Goal: Task Accomplishment & Management: Complete application form

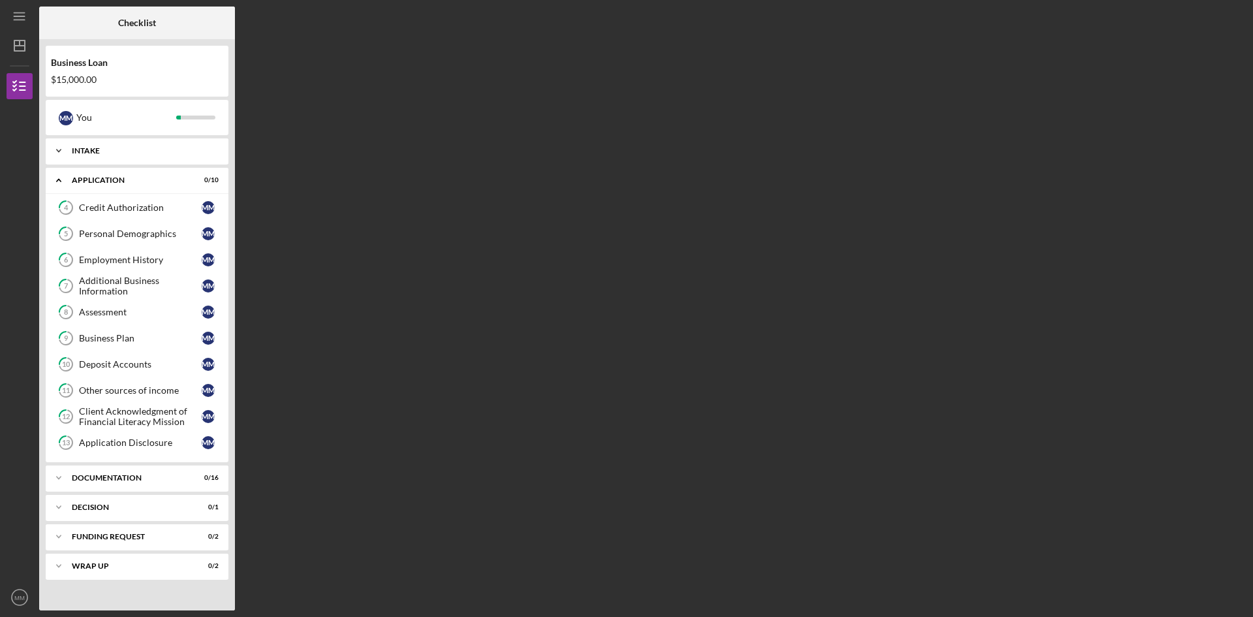
click at [59, 147] on icon "Icon/Expander" at bounding box center [59, 151] width 26 height 26
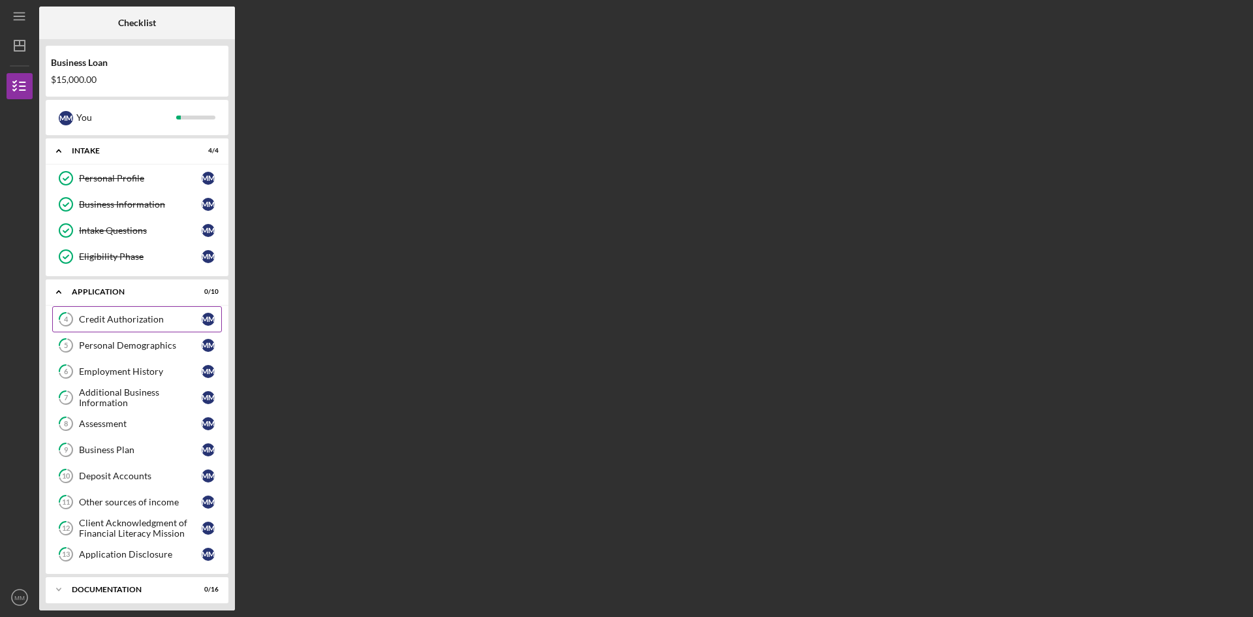
click at [127, 319] on div "Credit Authorization" at bounding box center [140, 319] width 123 height 10
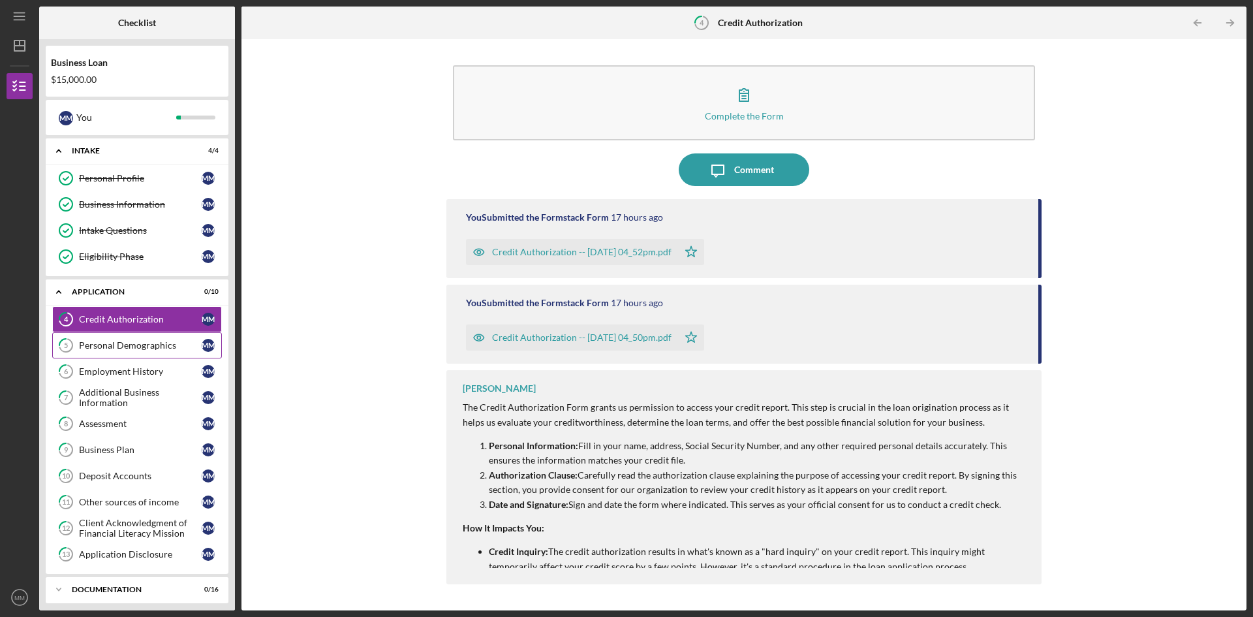
click at [118, 349] on div "Personal Demographics" at bounding box center [140, 345] width 123 height 10
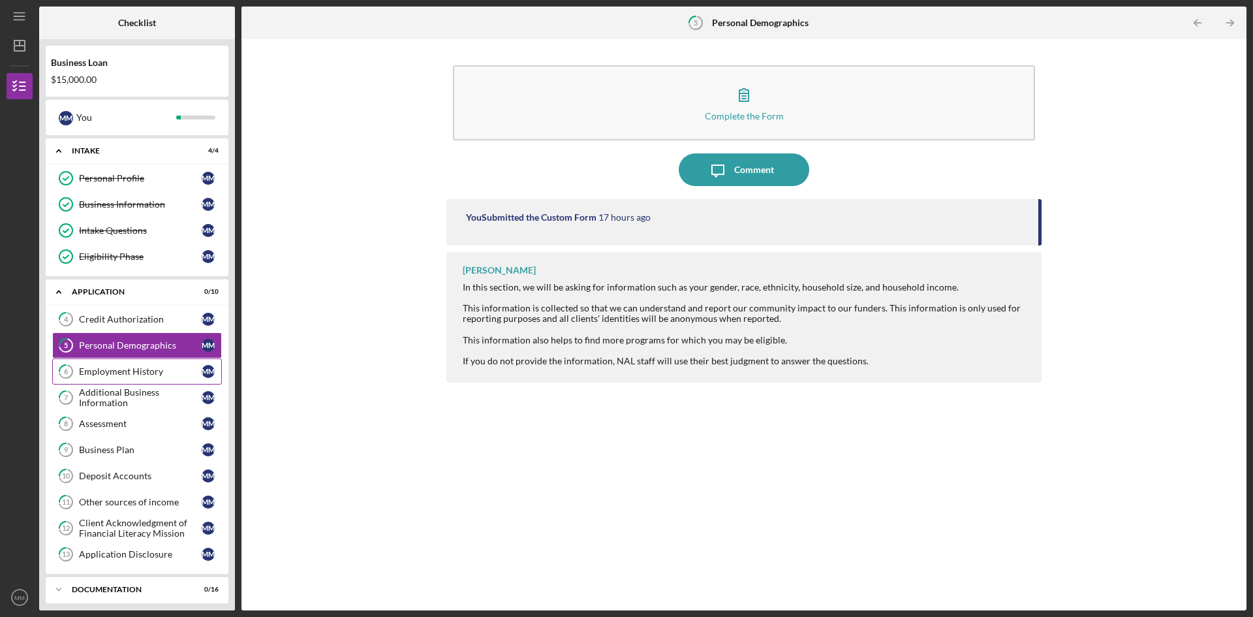
click at [116, 374] on div "Employment History" at bounding box center [140, 371] width 123 height 10
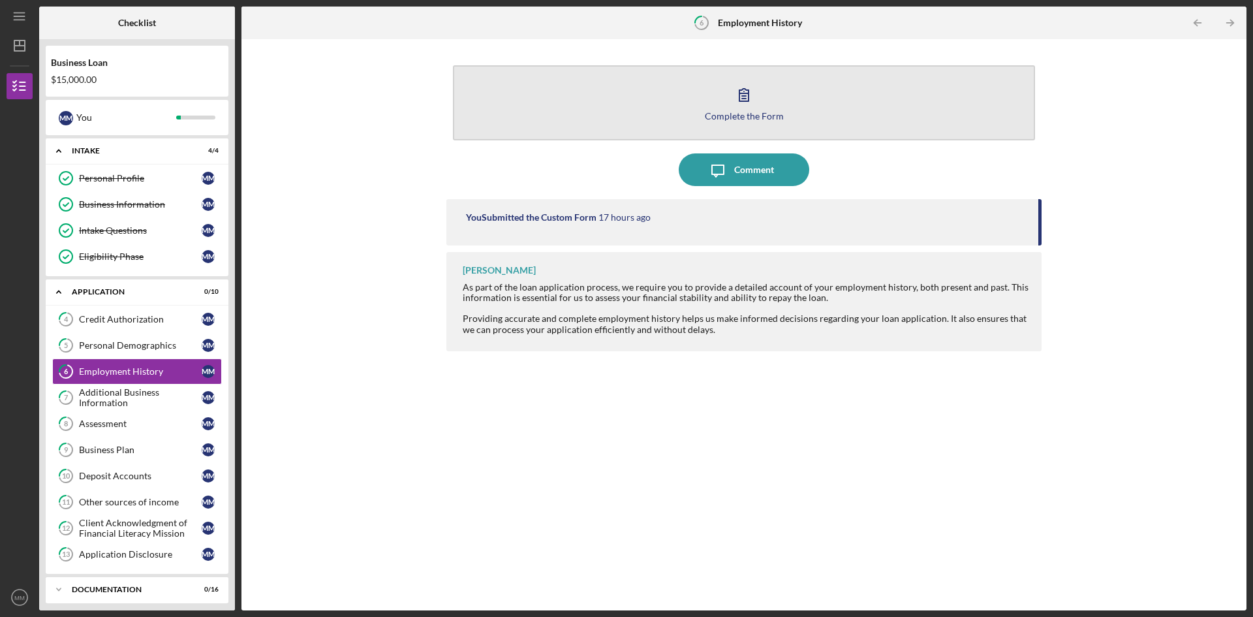
click at [736, 119] on div "Complete the Form" at bounding box center [744, 116] width 79 height 10
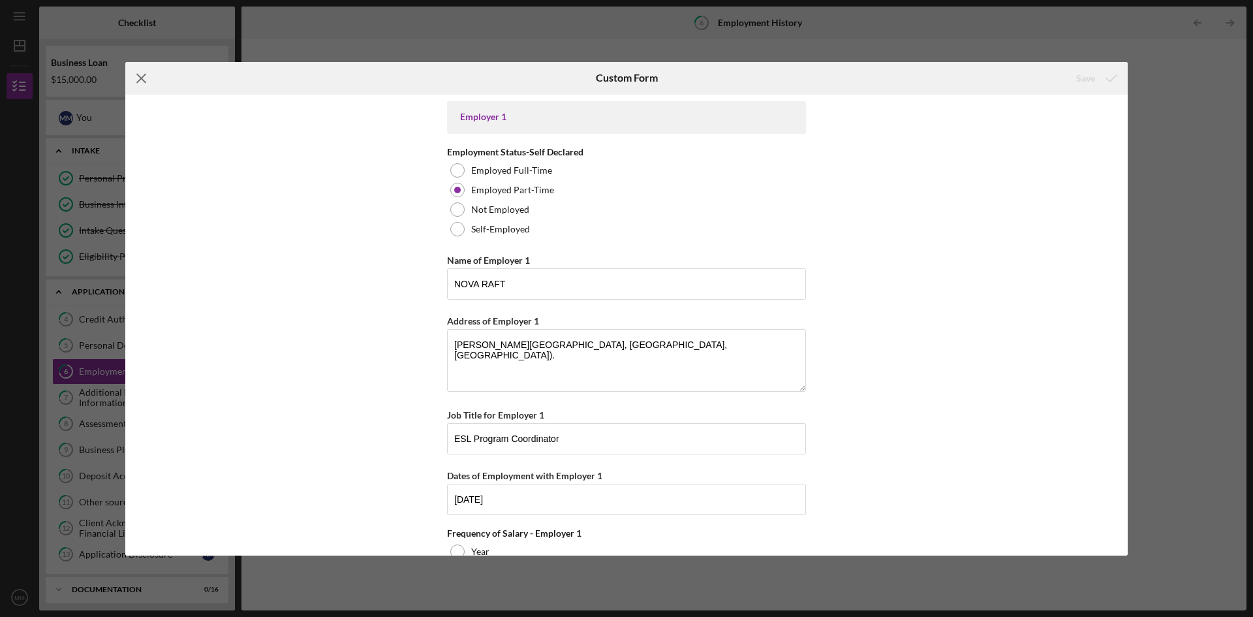
click at [142, 76] on line at bounding box center [141, 78] width 8 height 8
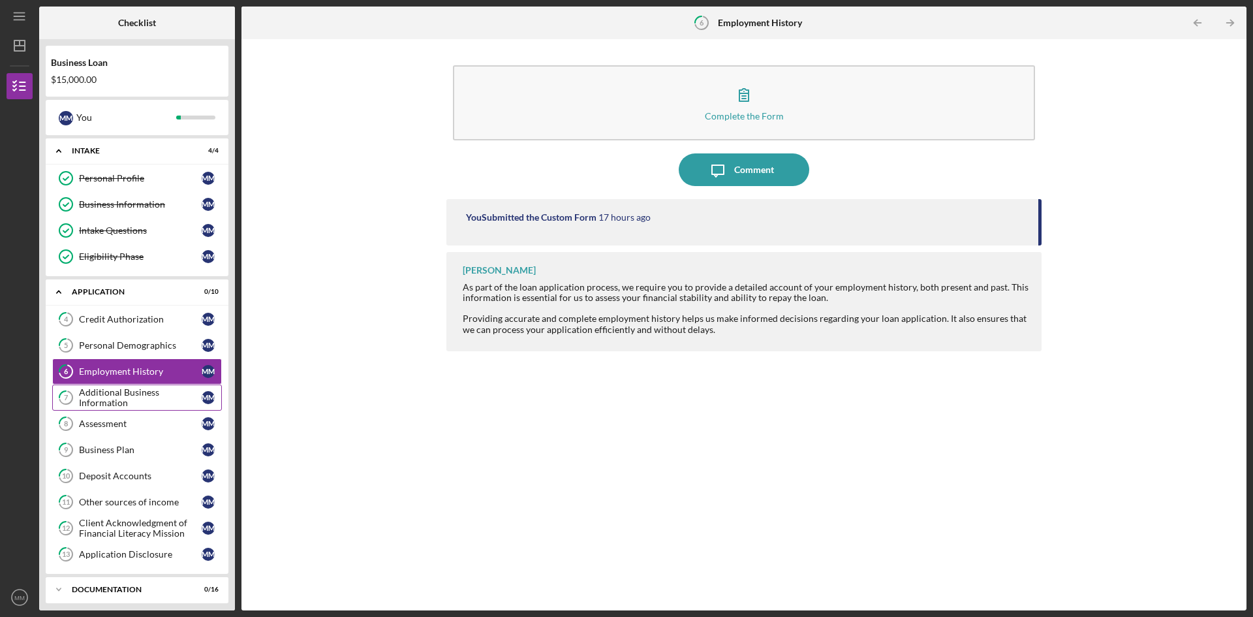
click at [110, 396] on div "Additional Business Information" at bounding box center [140, 397] width 123 height 21
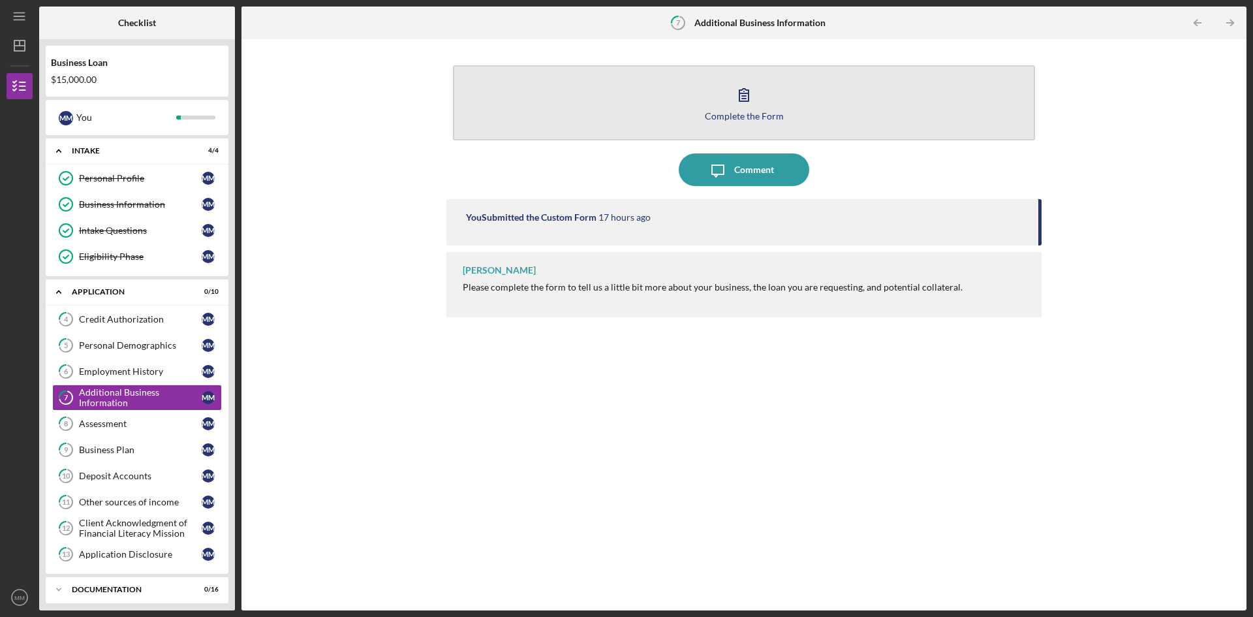
click at [748, 112] on div "Complete the Form" at bounding box center [744, 116] width 79 height 10
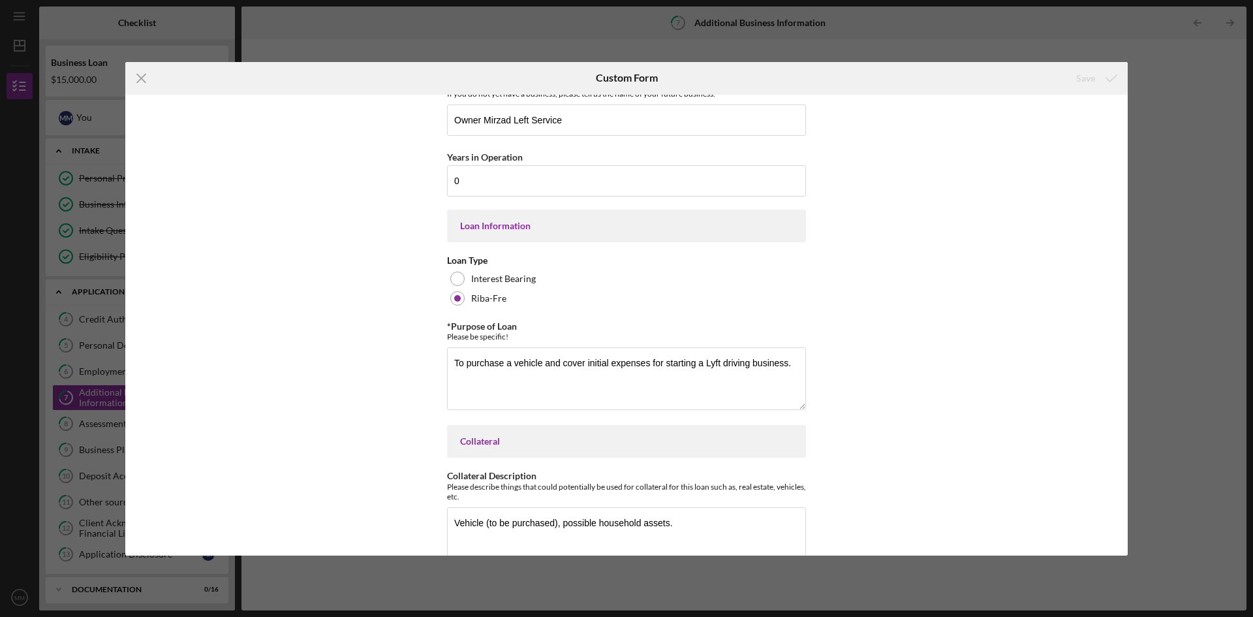
scroll to position [175, 0]
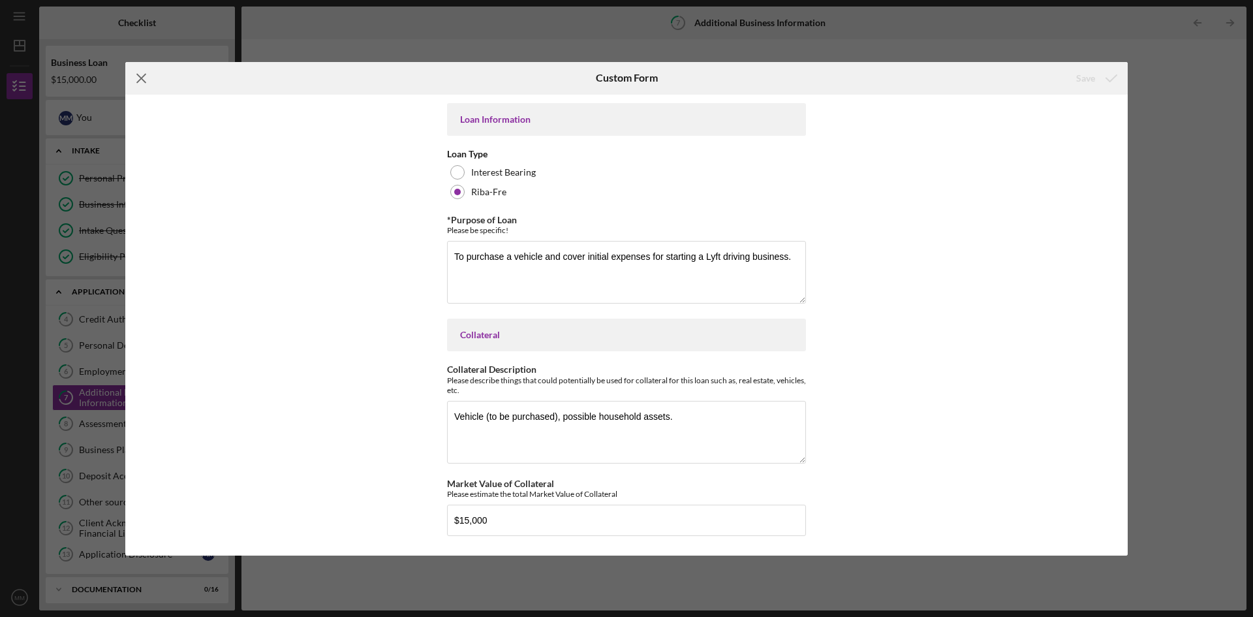
click at [141, 79] on line at bounding box center [141, 78] width 8 height 8
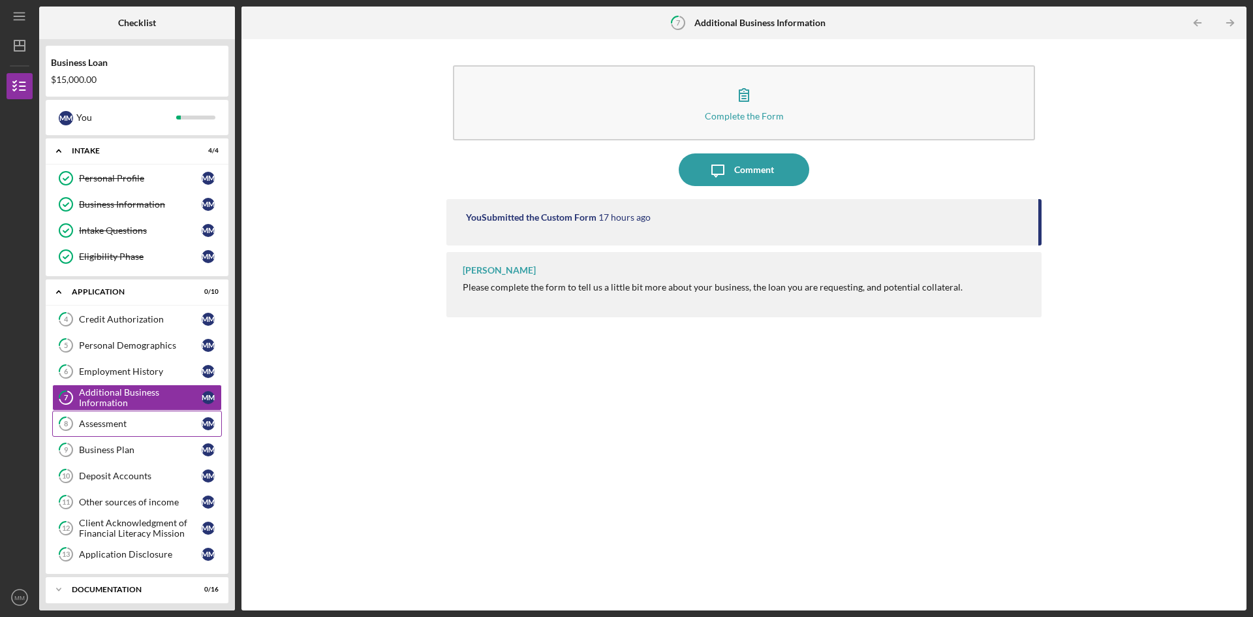
click at [112, 423] on div "Assessment" at bounding box center [140, 423] width 123 height 10
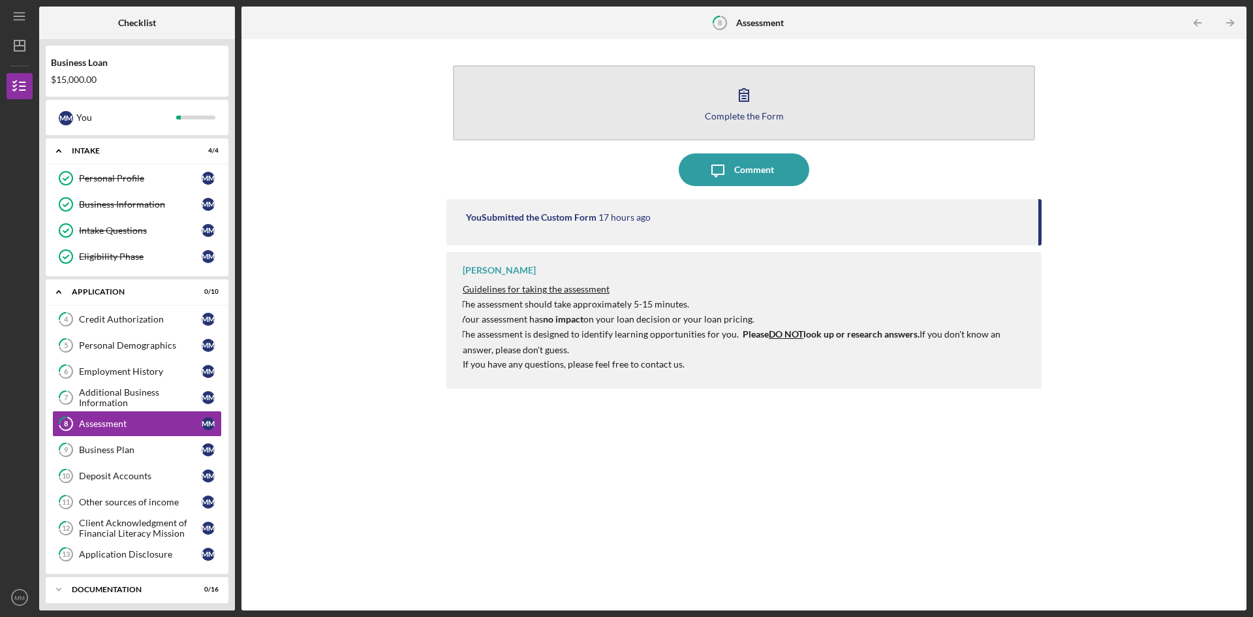
click at [745, 118] on div "Complete the Form" at bounding box center [744, 116] width 79 height 10
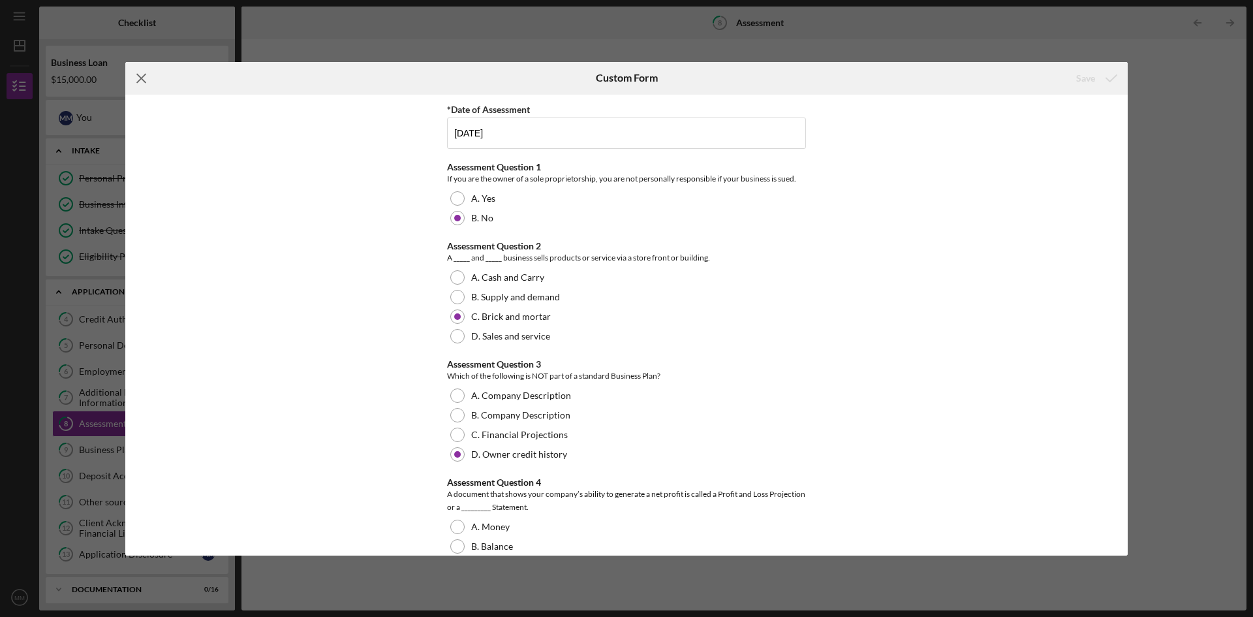
click at [146, 79] on icon "Icon/Menu Close" at bounding box center [141, 78] width 33 height 33
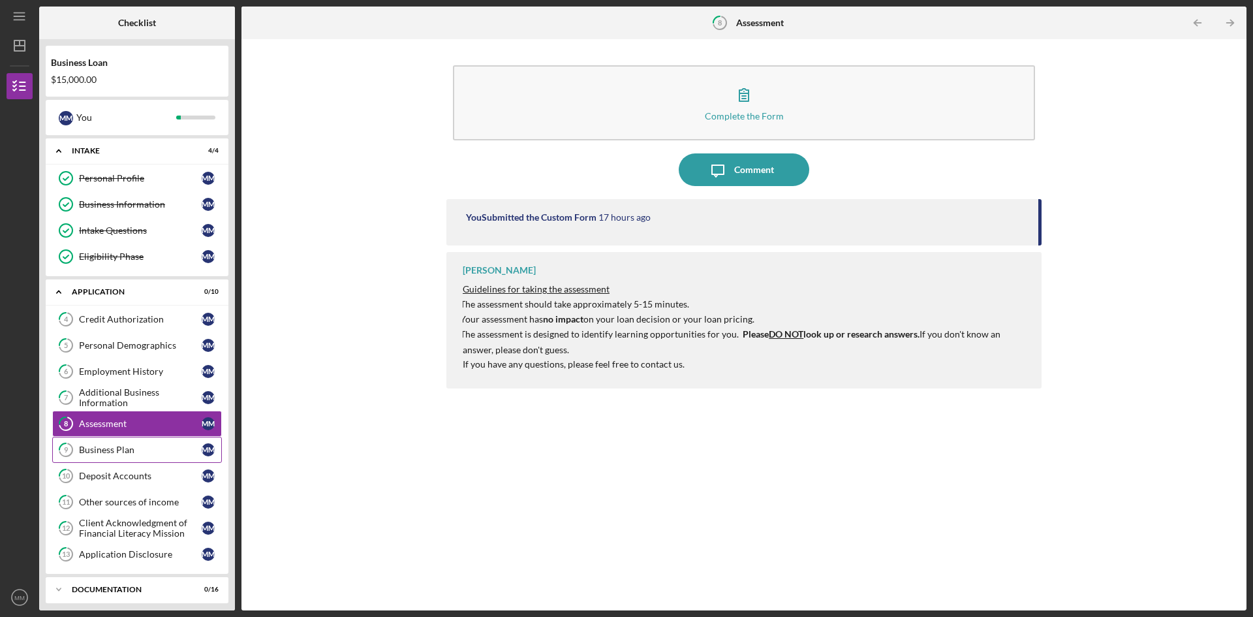
click at [98, 450] on div "Business Plan" at bounding box center [140, 450] width 123 height 10
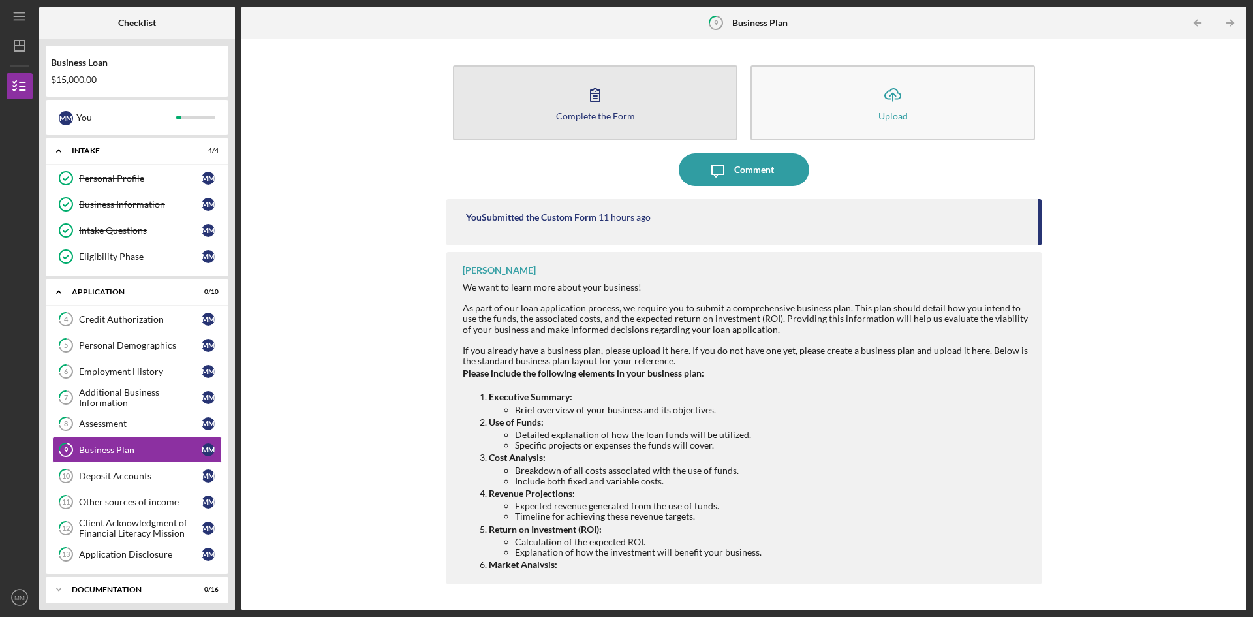
click at [595, 110] on button "Complete the Form Form" at bounding box center [595, 102] width 285 height 75
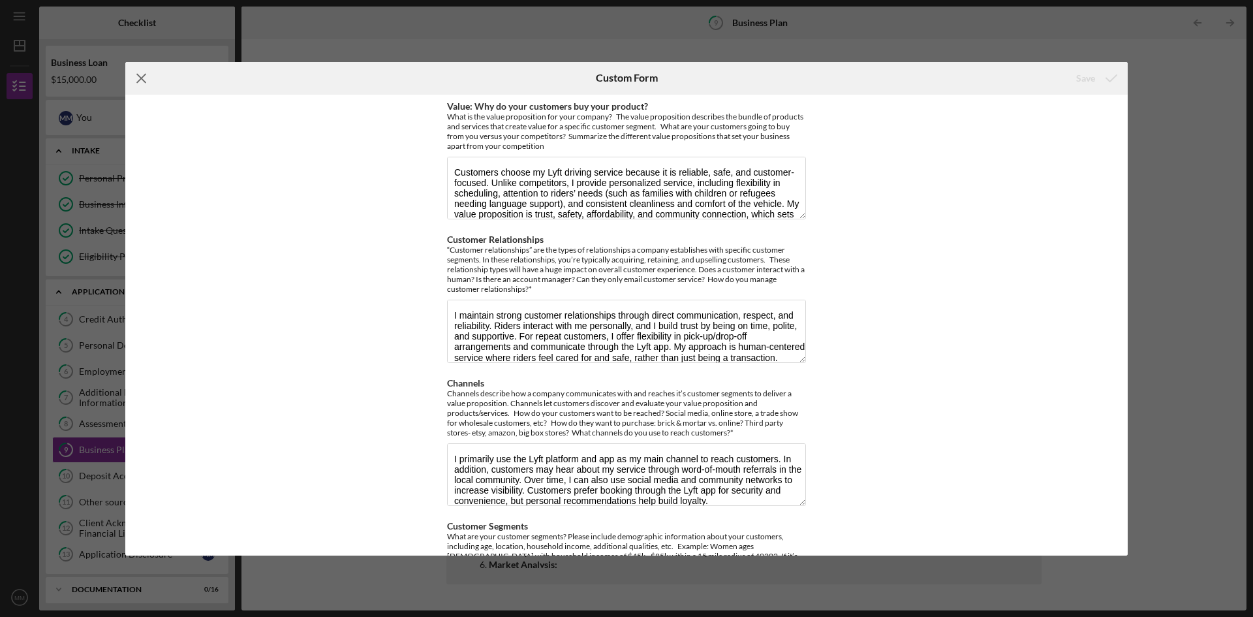
click at [139, 74] on icon "Icon/Menu Close" at bounding box center [141, 78] width 33 height 33
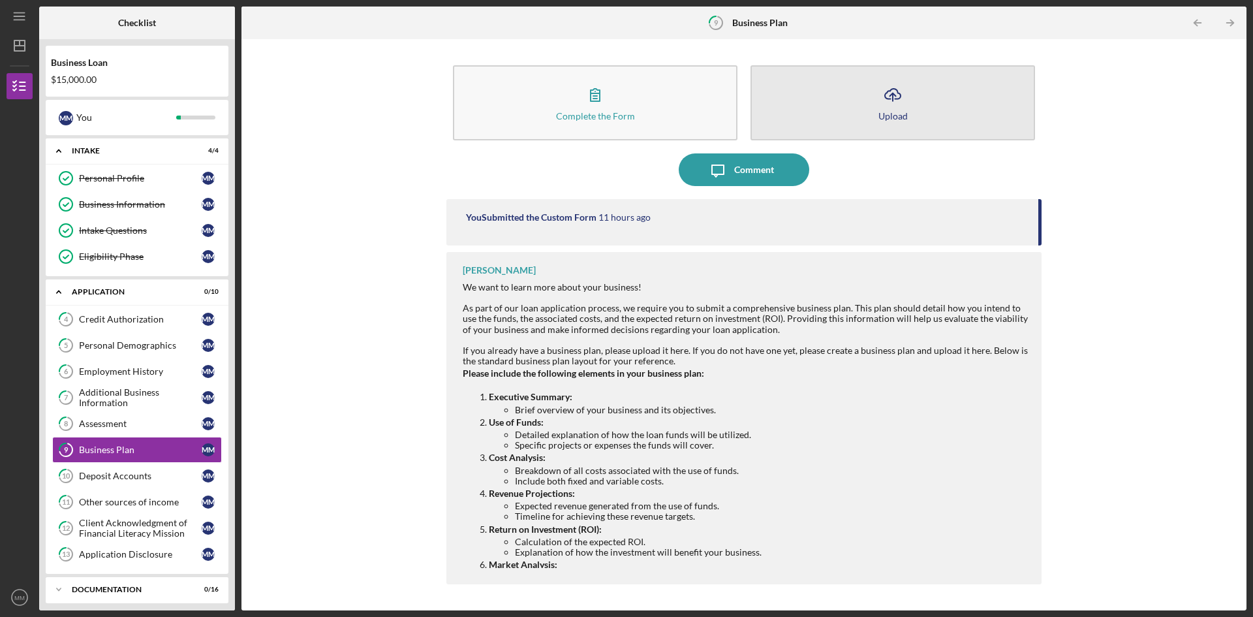
click at [896, 111] on div "Upload" at bounding box center [893, 116] width 29 height 10
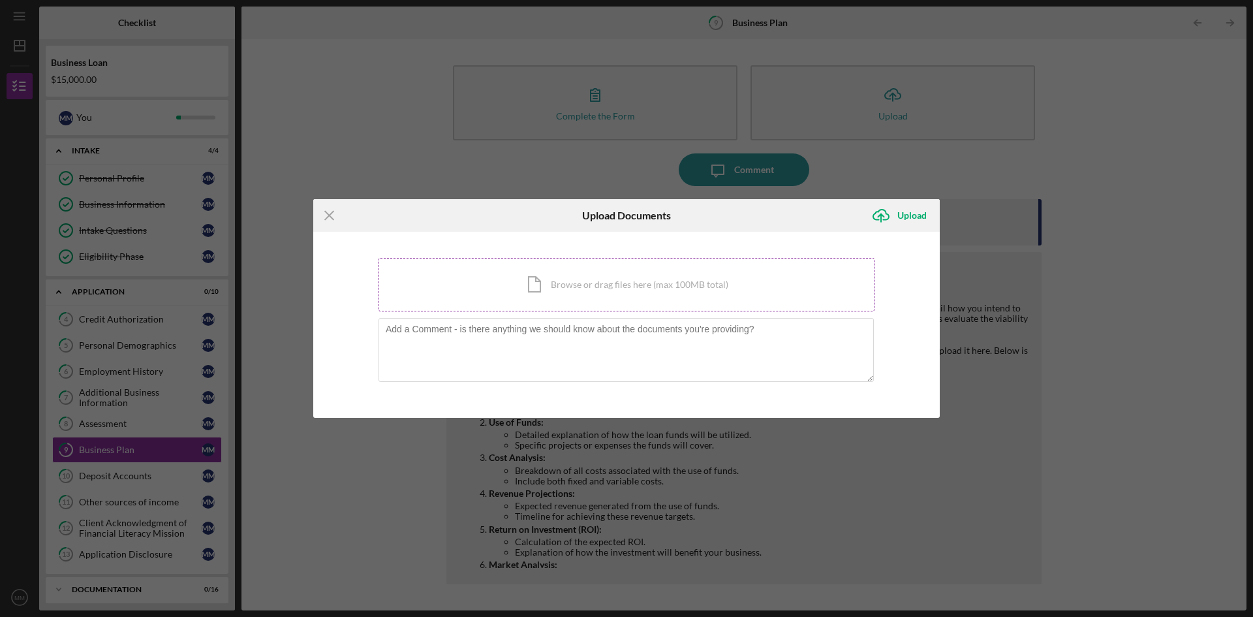
click at [619, 282] on div "Icon/Document Browse or drag files here (max 100MB total) Tap to choose files o…" at bounding box center [627, 285] width 496 height 54
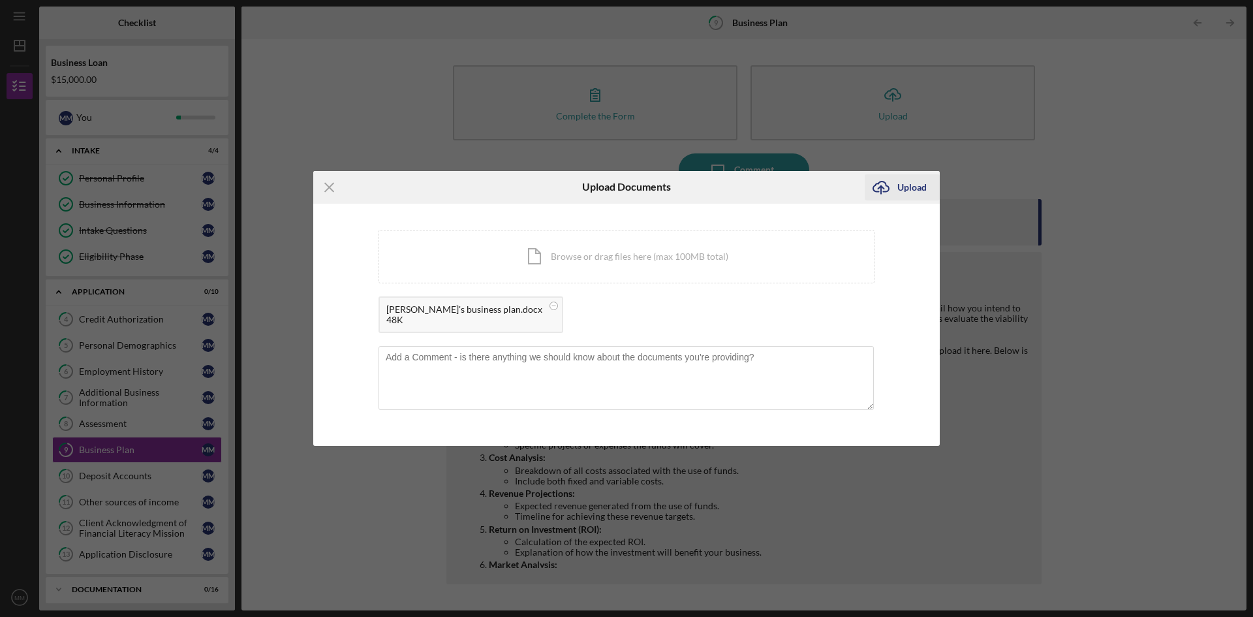
click at [913, 185] on div "Upload" at bounding box center [912, 187] width 29 height 26
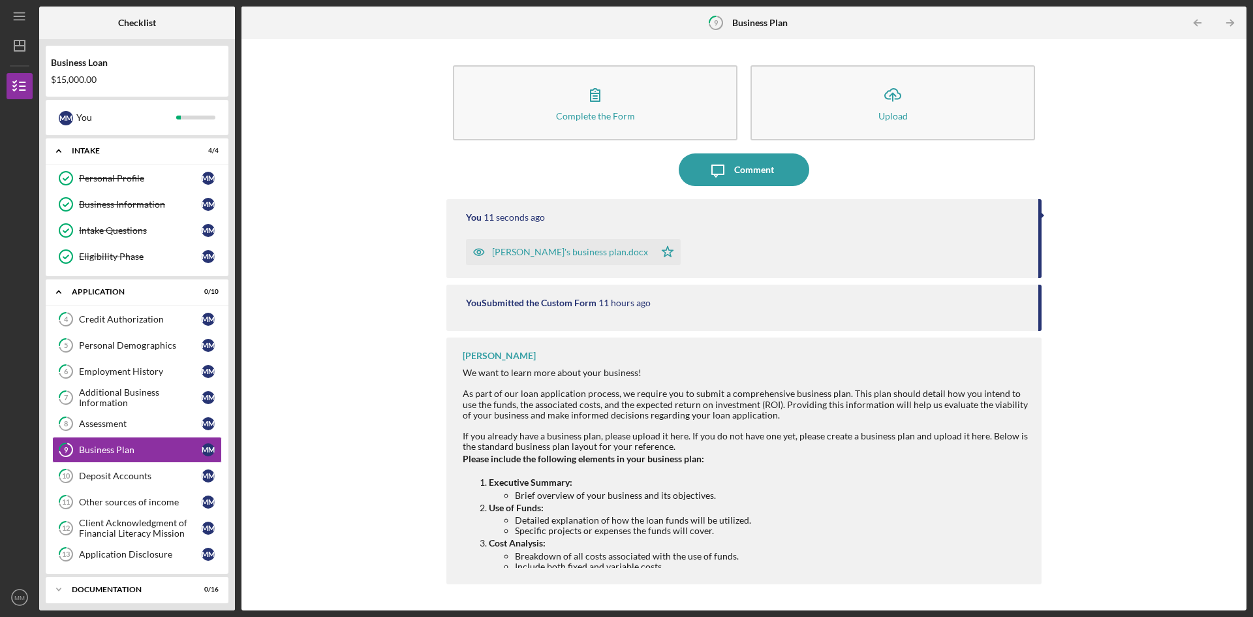
click at [334, 441] on div "Complete the Form Form Icon/Upload Upload Icon/Message Comment You 11 seconds a…" at bounding box center [744, 325] width 992 height 558
click at [383, 446] on div "Complete the Form Form Icon/Upload Upload Icon/Message Comment You 1 minute ago…" at bounding box center [744, 325] width 992 height 558
click at [118, 477] on div "Deposit Accounts" at bounding box center [140, 476] width 123 height 10
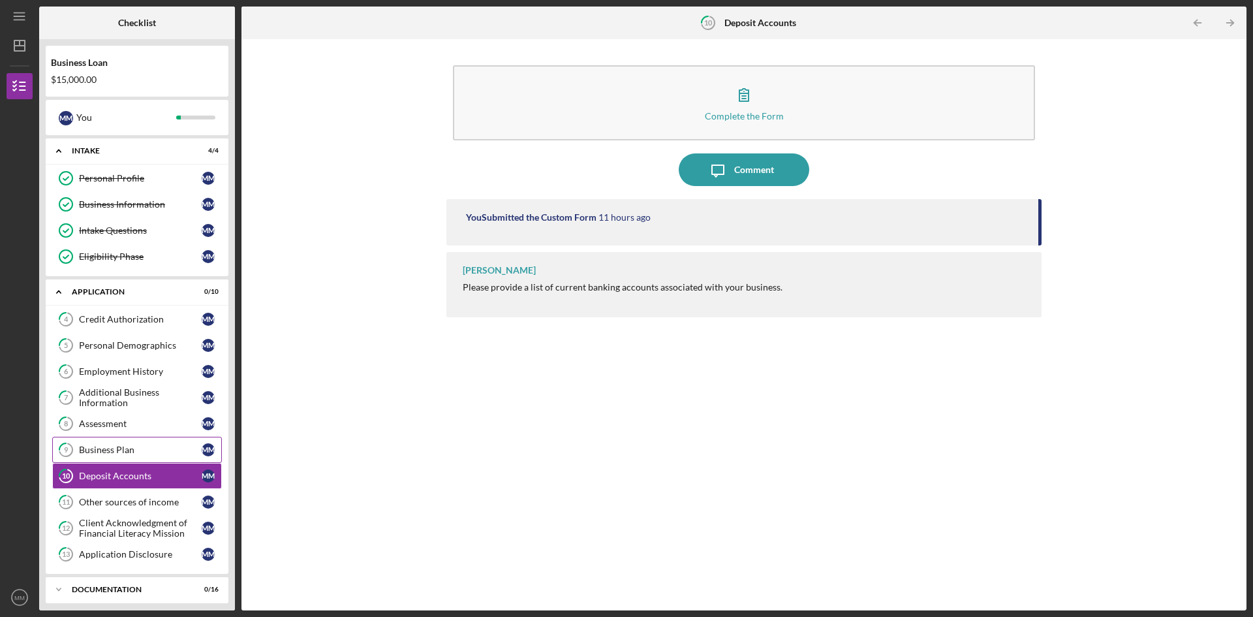
click at [123, 450] on div "Business Plan" at bounding box center [140, 450] width 123 height 10
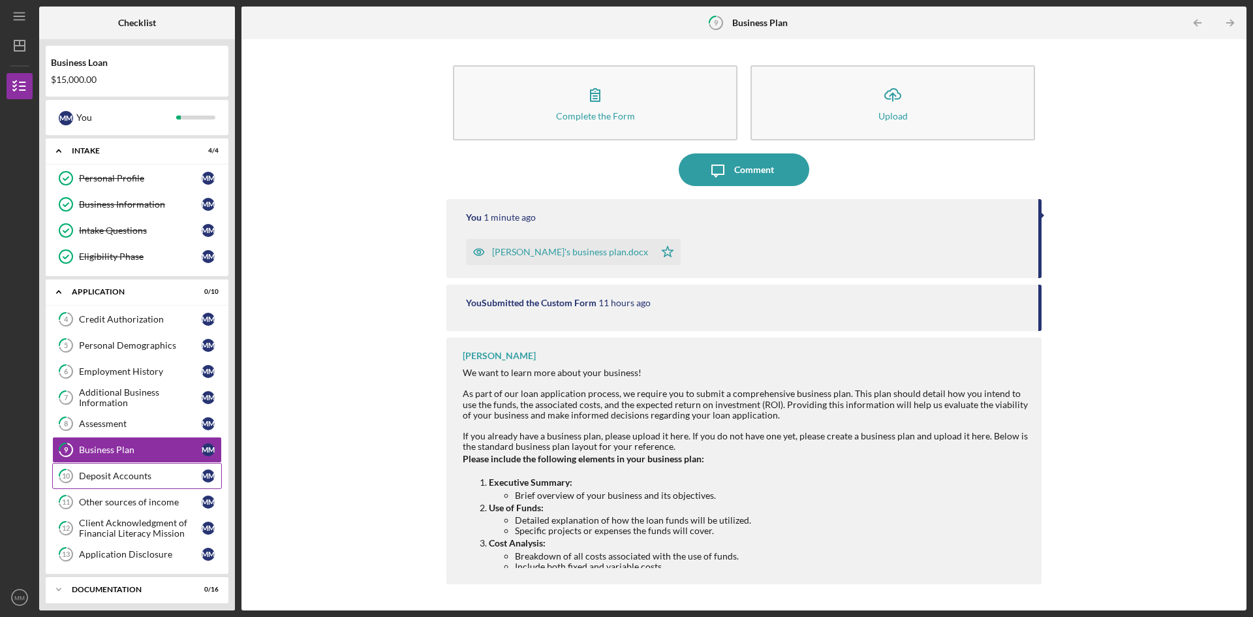
click at [114, 469] on link "10 Deposit Accounts M M" at bounding box center [137, 476] width 170 height 26
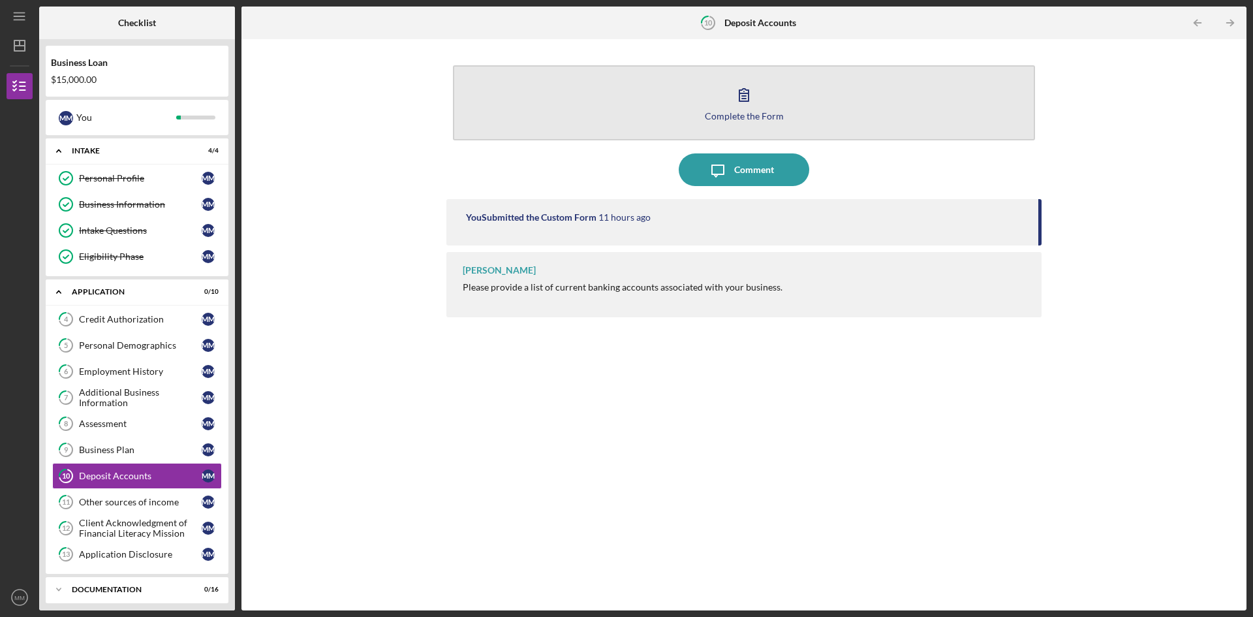
click at [733, 112] on div "Complete the Form" at bounding box center [744, 116] width 79 height 10
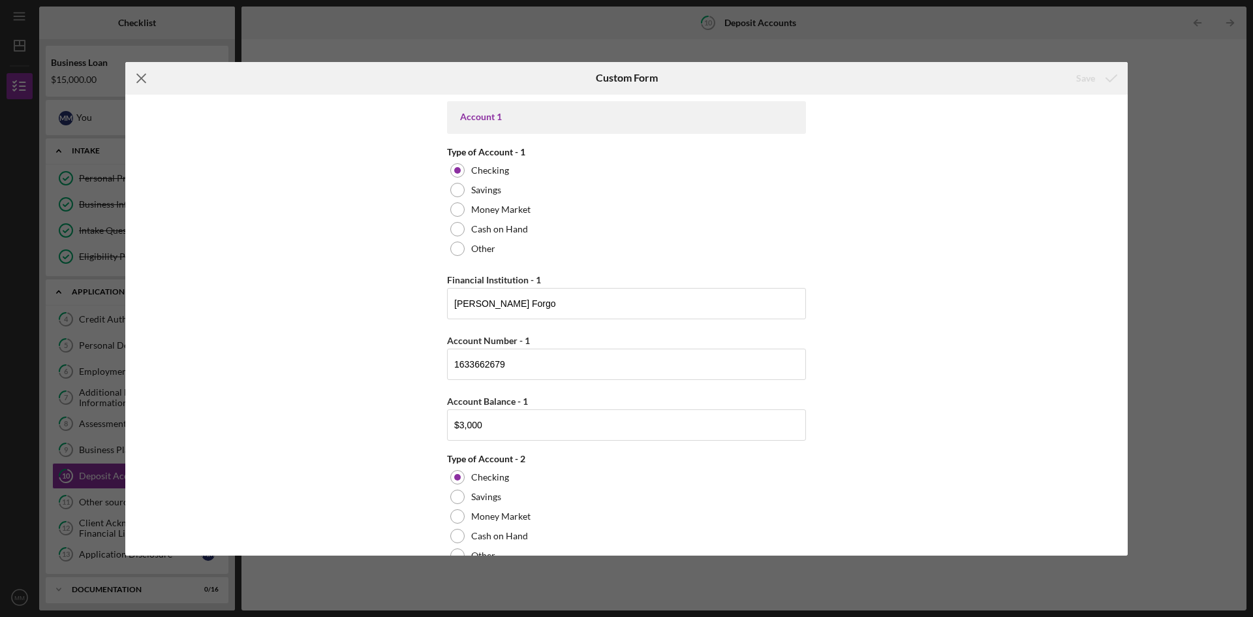
click at [145, 73] on icon "Icon/Menu Close" at bounding box center [141, 78] width 33 height 33
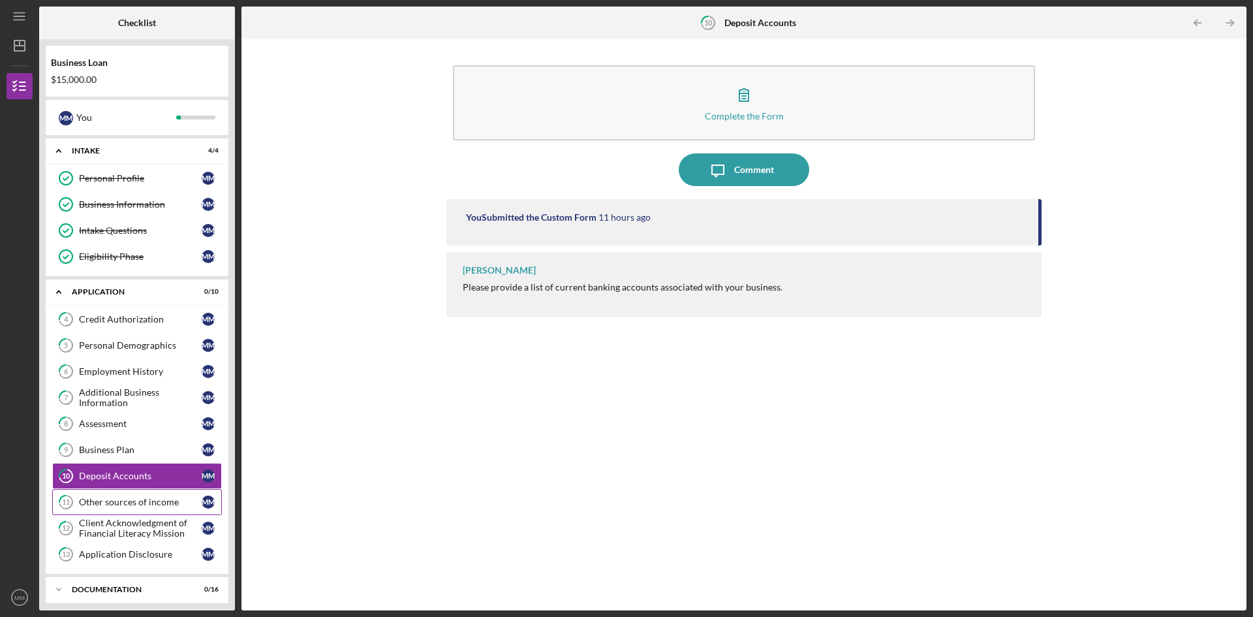
click at [148, 500] on div "Other sources of income" at bounding box center [140, 502] width 123 height 10
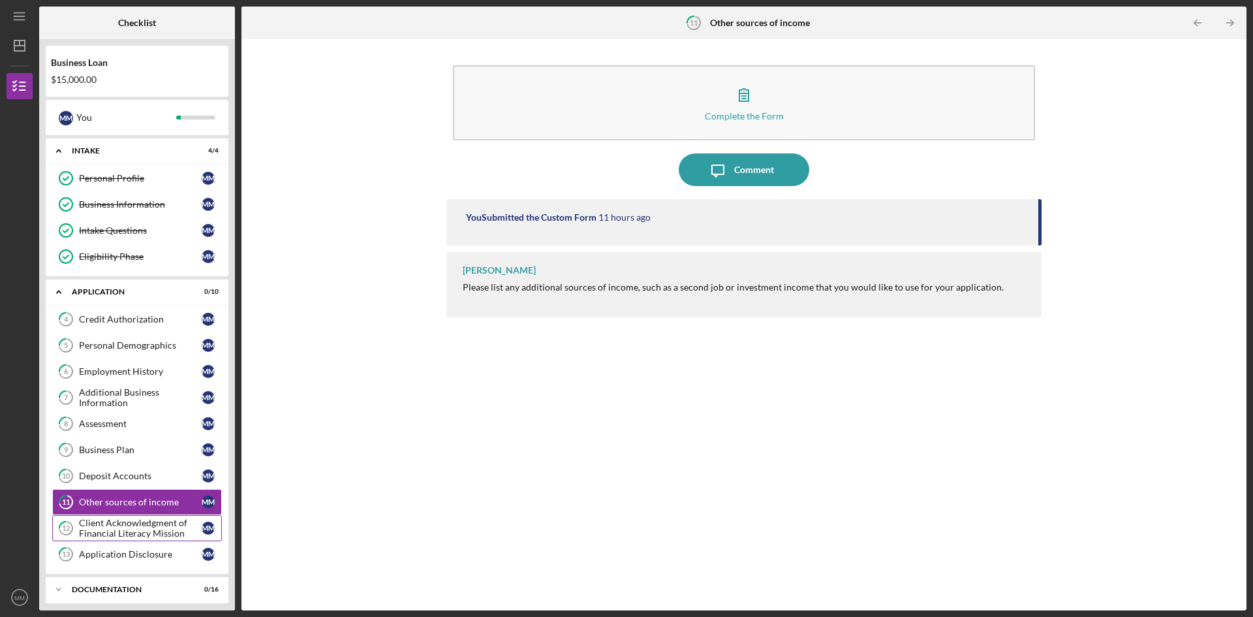
click at [136, 529] on div "Client Acknowledgment of Financial Literacy Mission" at bounding box center [140, 528] width 123 height 21
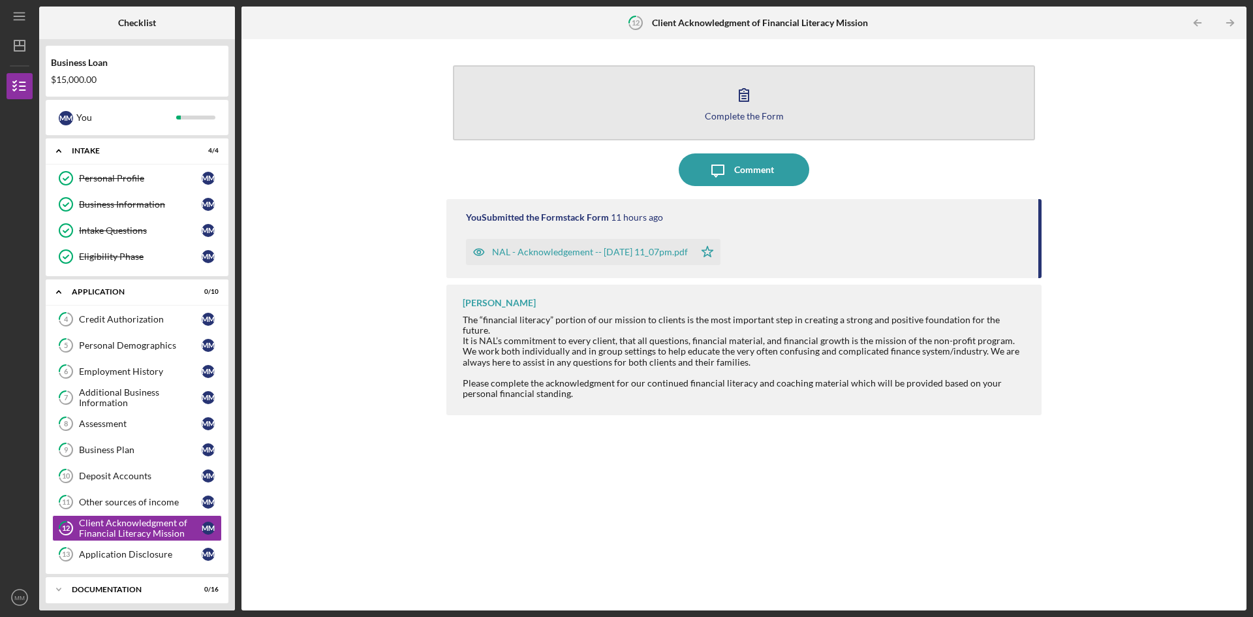
click at [732, 112] on div "Complete the Form" at bounding box center [744, 116] width 79 height 10
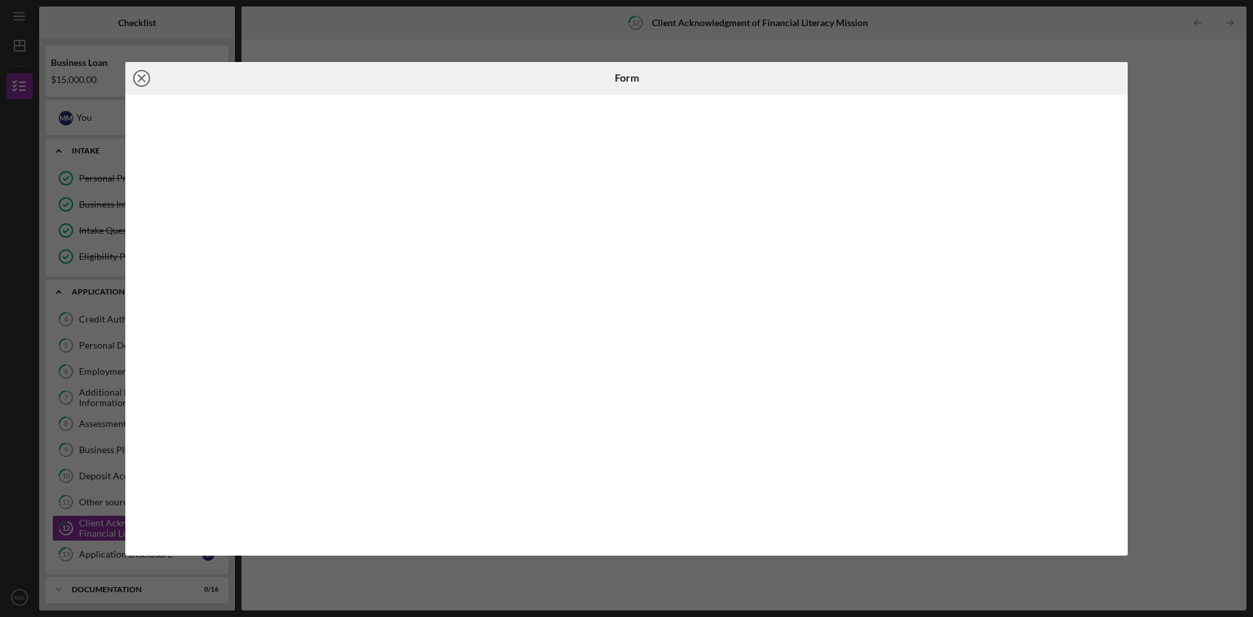
click at [133, 79] on icon "Icon/Close" at bounding box center [141, 78] width 33 height 33
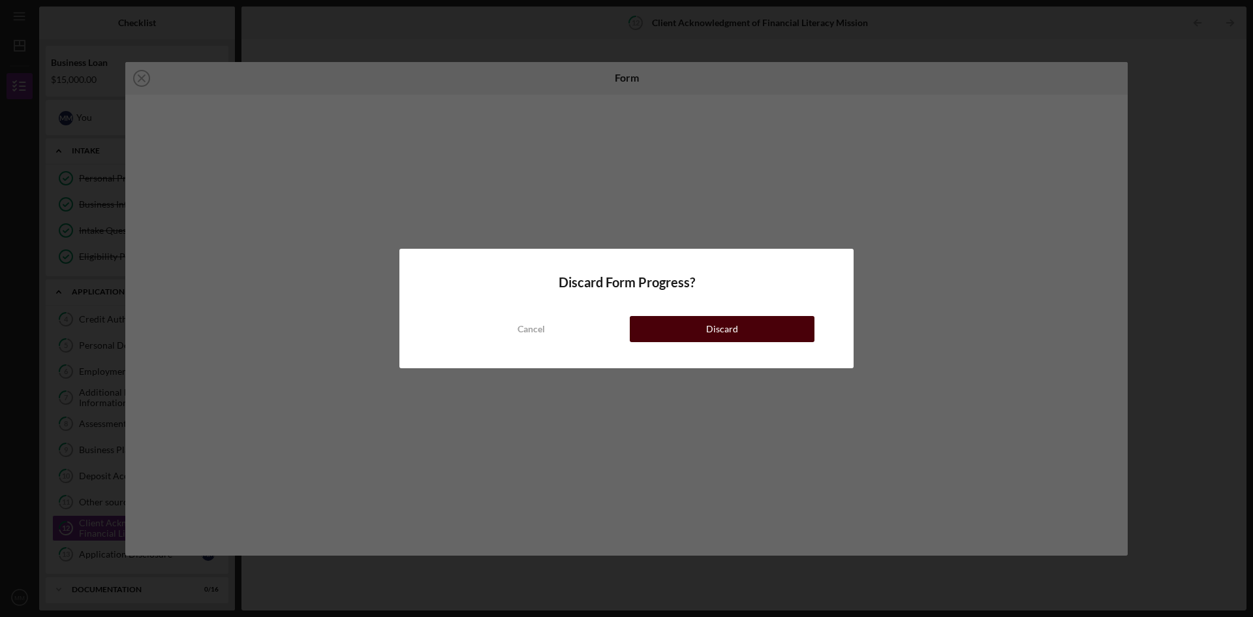
click at [671, 322] on button "Discard" at bounding box center [722, 329] width 185 height 26
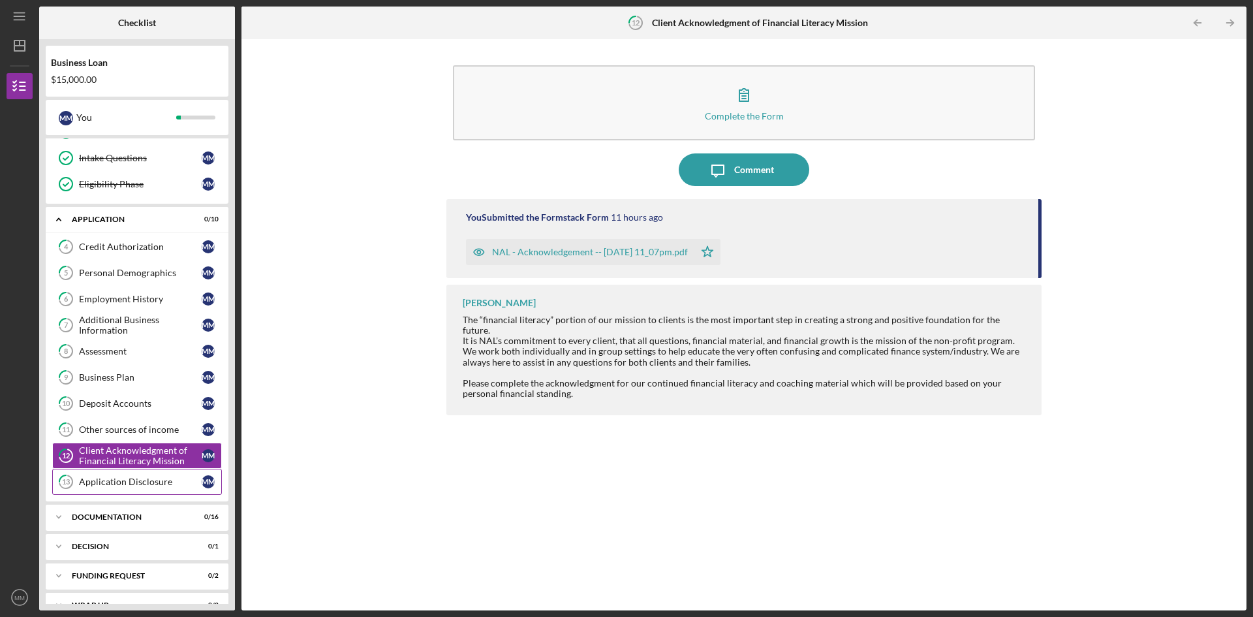
scroll to position [94, 0]
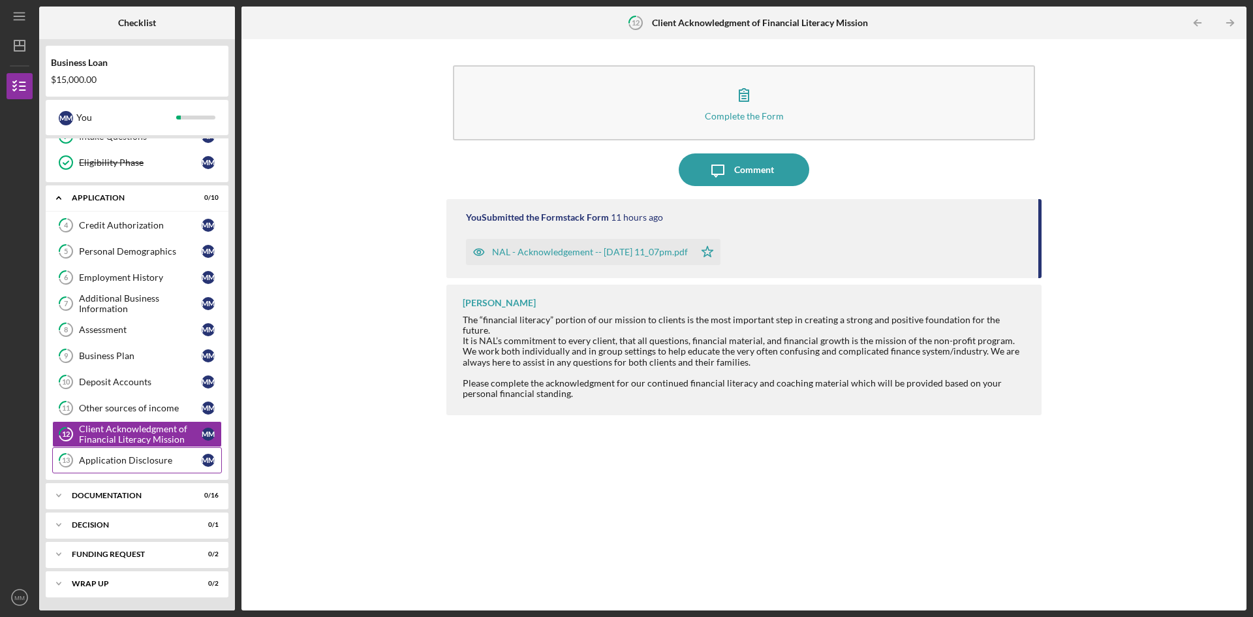
click at [144, 457] on div "Application Disclosure" at bounding box center [140, 460] width 123 height 10
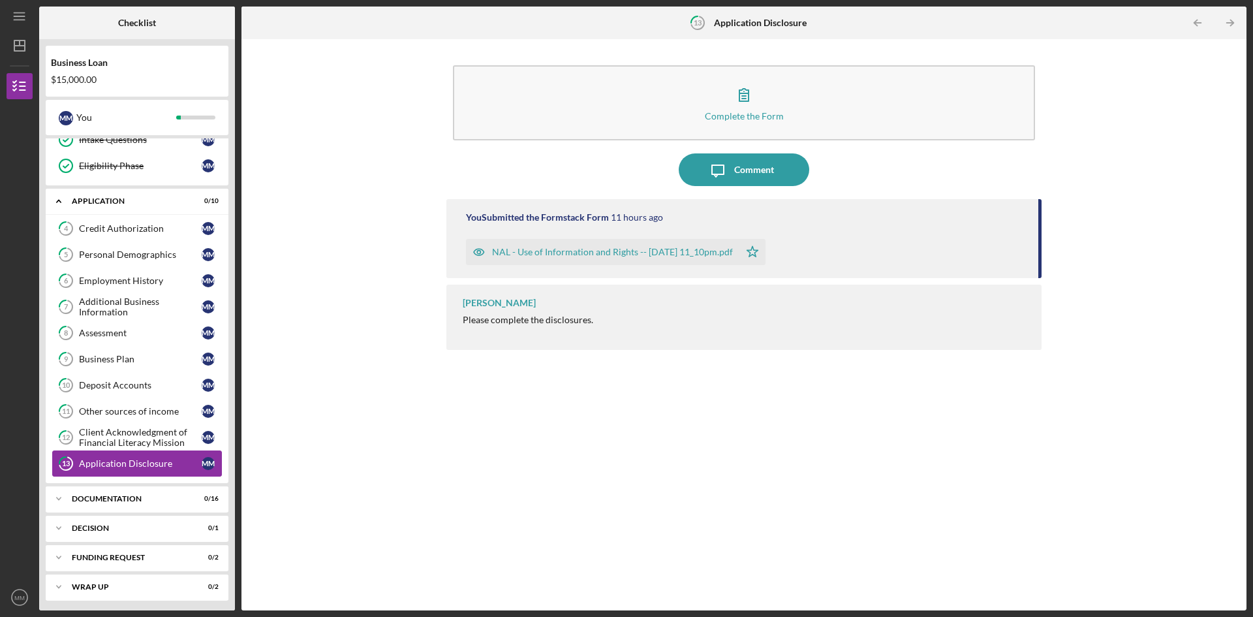
scroll to position [94, 0]
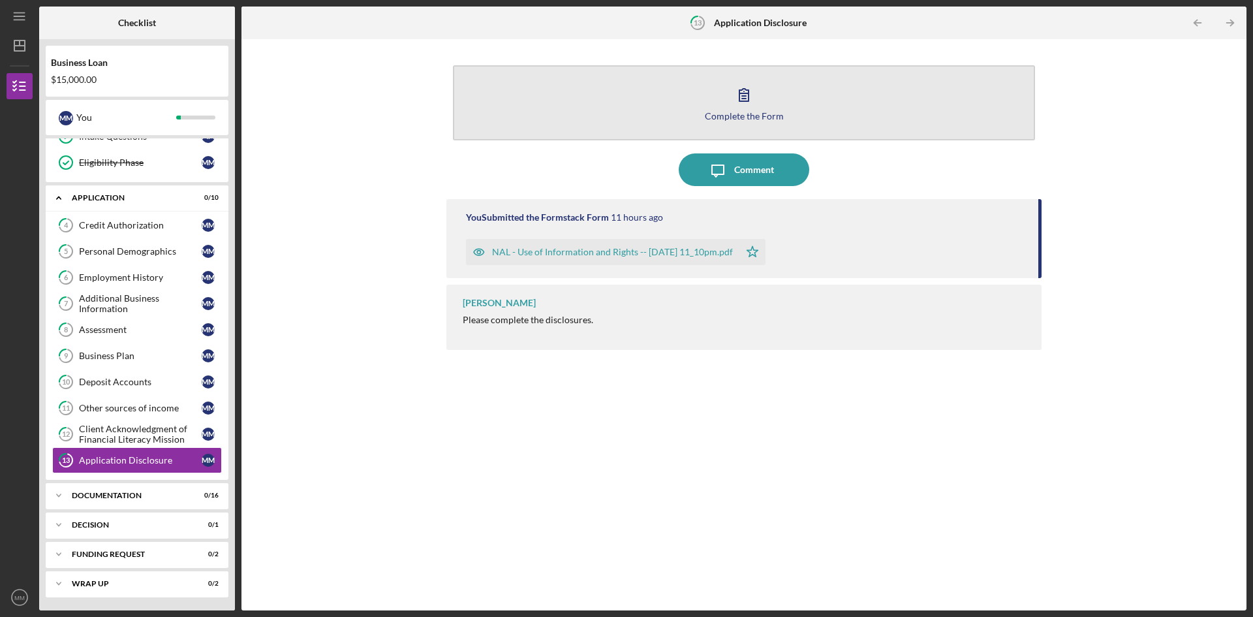
click at [748, 112] on div "Complete the Form" at bounding box center [744, 116] width 79 height 10
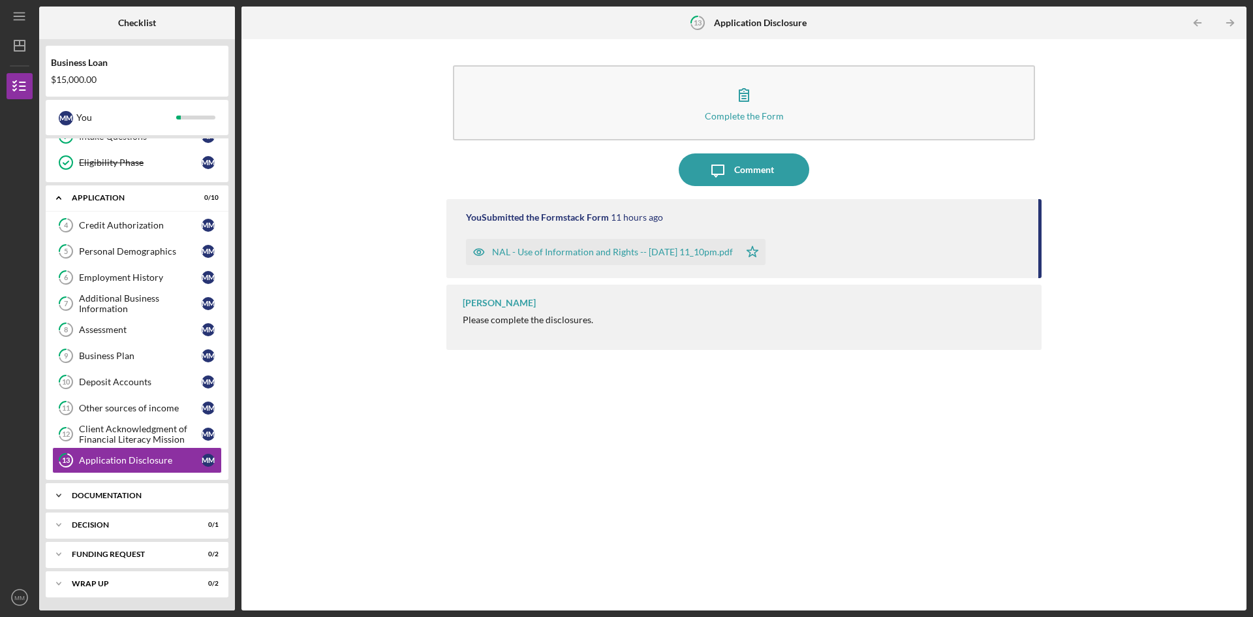
click at [132, 495] on div "Documentation" at bounding box center [142, 496] width 140 height 8
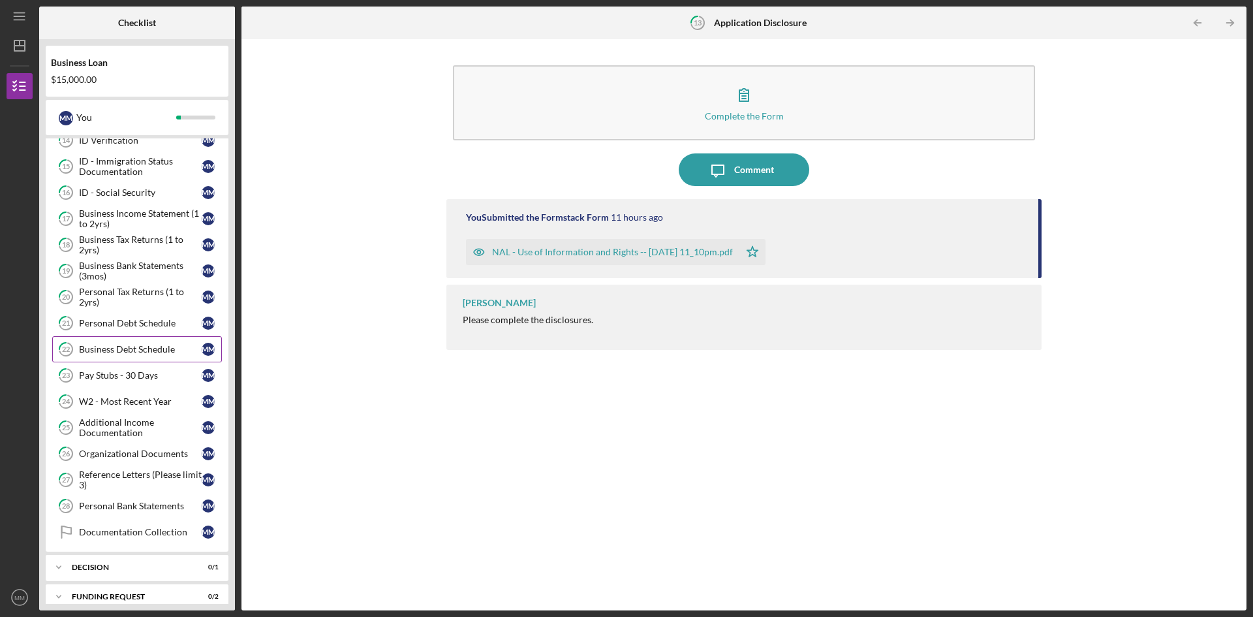
scroll to position [519, 0]
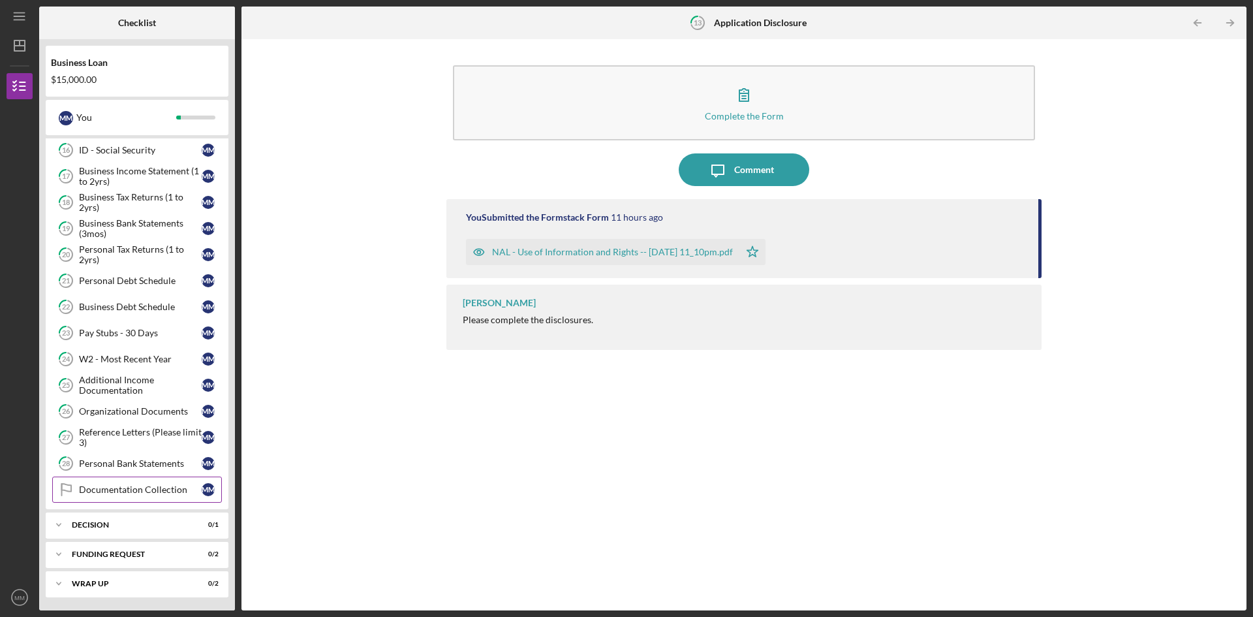
click at [138, 484] on link "Documentation Collection Documentation Collection M M" at bounding box center [137, 490] width 170 height 26
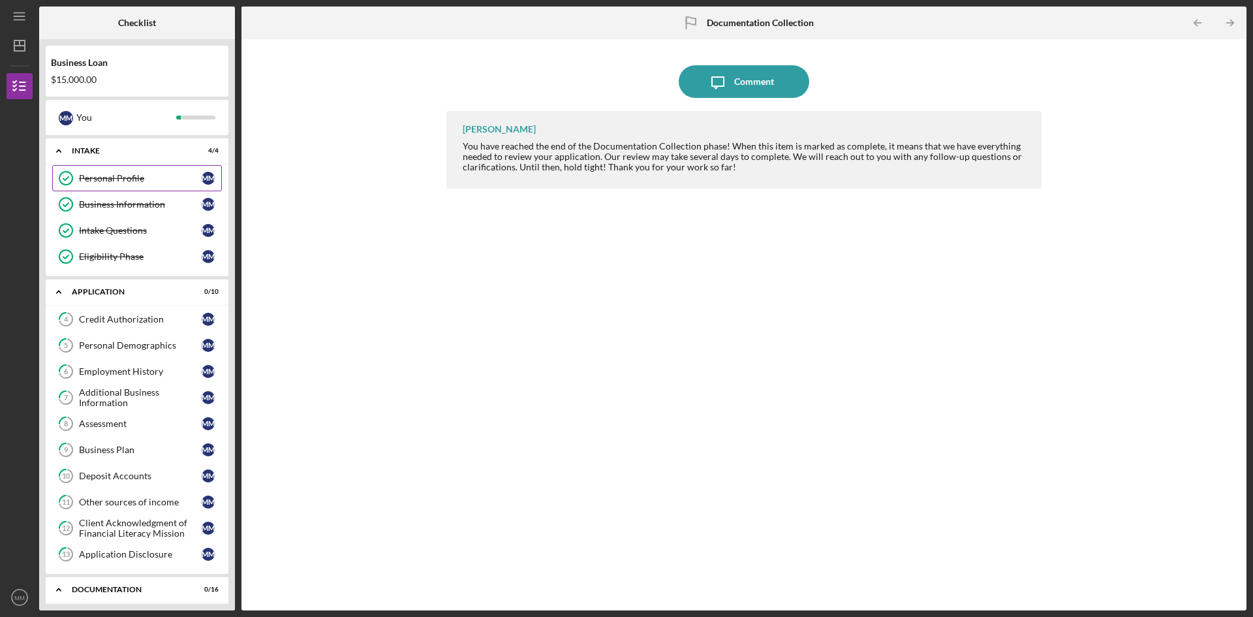
click at [100, 177] on div "Personal Profile" at bounding box center [140, 178] width 123 height 10
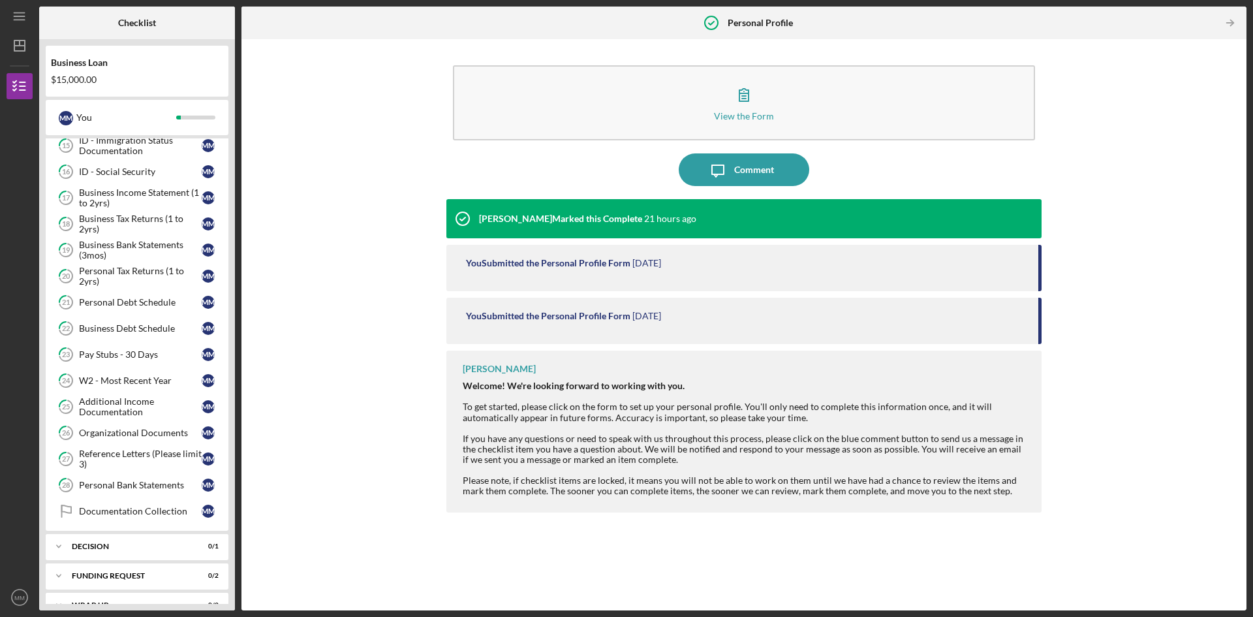
scroll to position [519, 0]
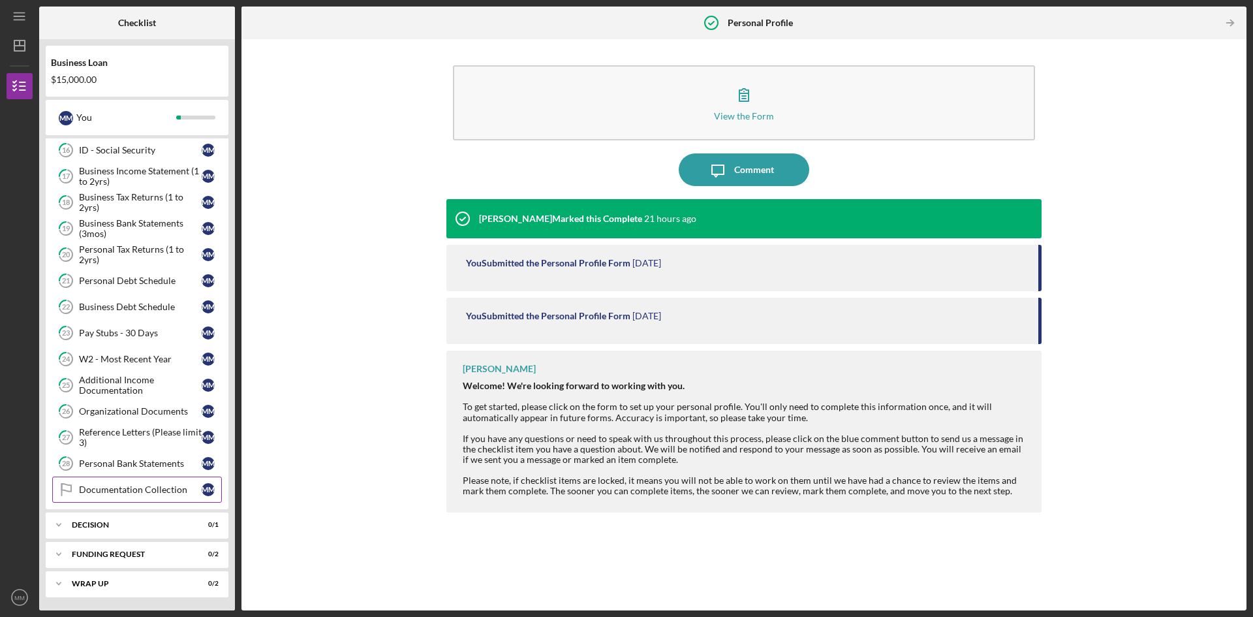
click at [148, 482] on link "Documentation Collection Documentation Collection M M" at bounding box center [137, 490] width 170 height 26
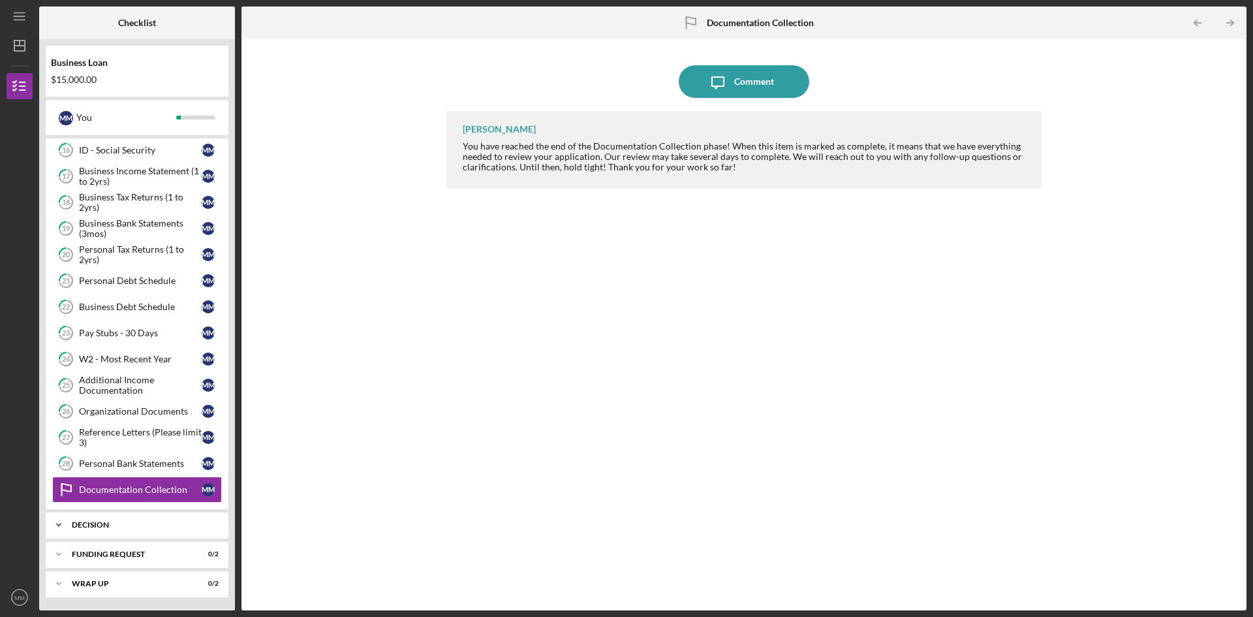
click at [163, 518] on div "Icon/Expander Decision 0 / 1" at bounding box center [137, 525] width 183 height 26
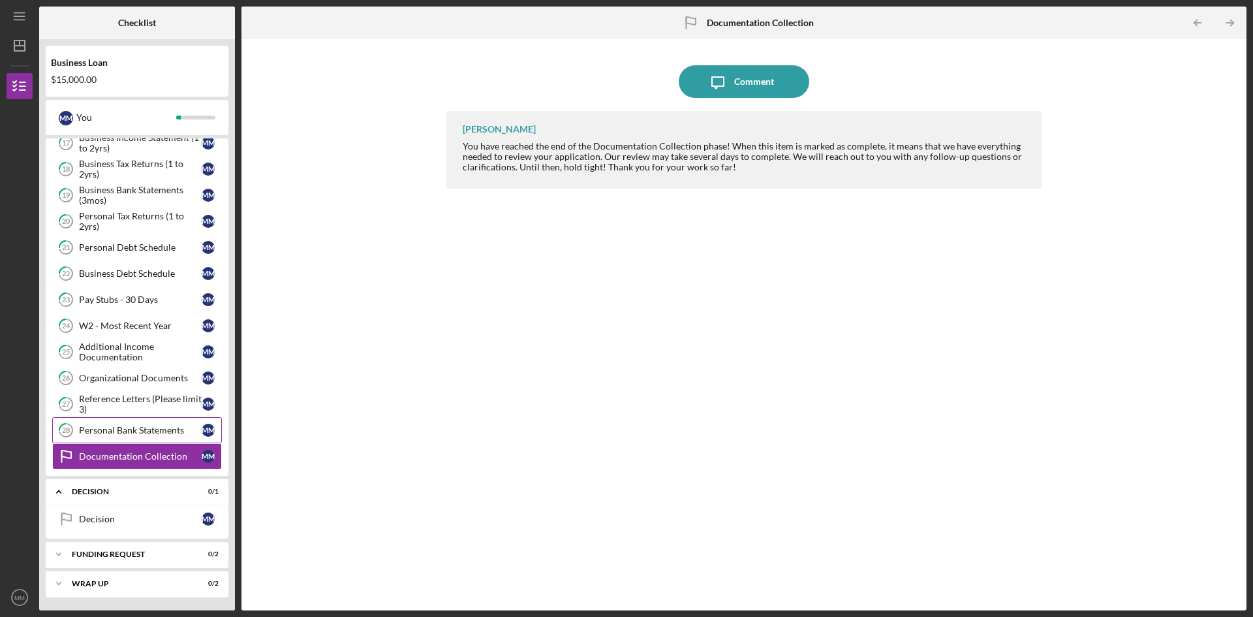
scroll to position [422, 0]
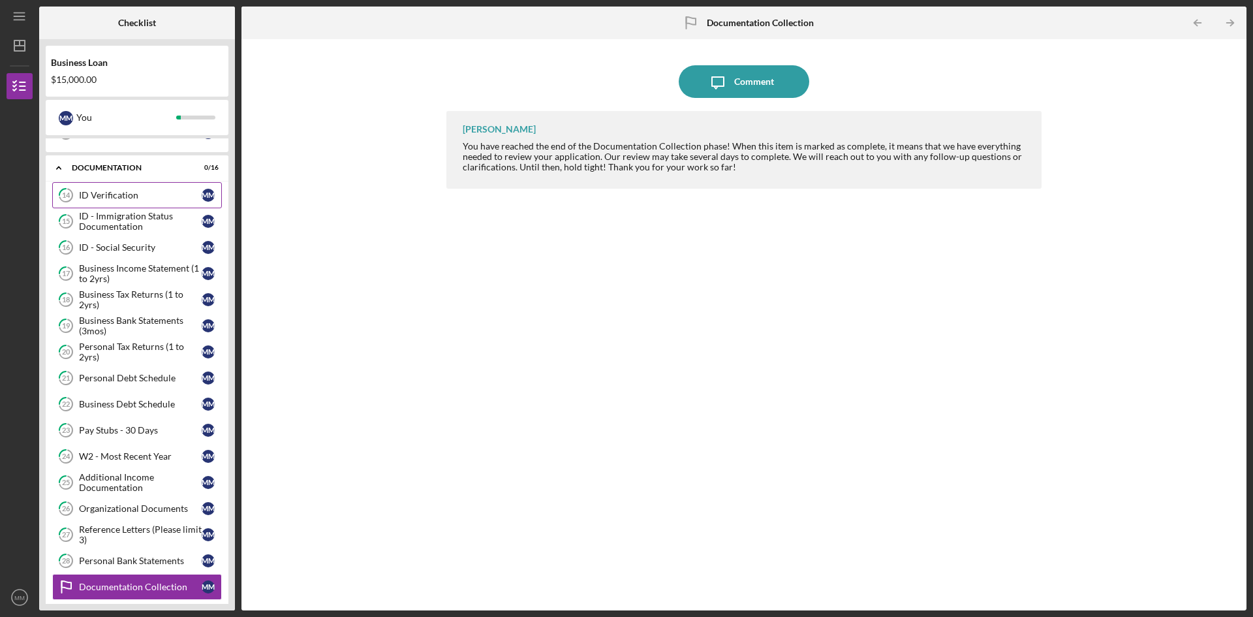
click at [103, 191] on div "ID Verification" at bounding box center [140, 195] width 123 height 10
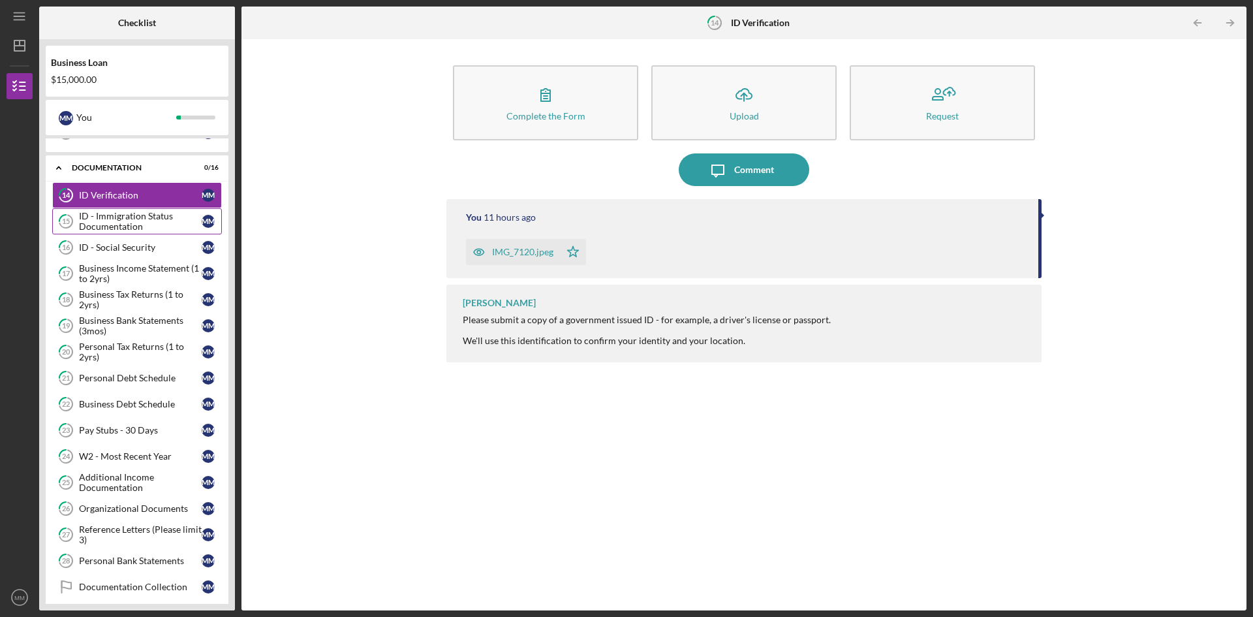
click at [123, 219] on div "ID - Immigration Status Documentation" at bounding box center [140, 221] width 123 height 21
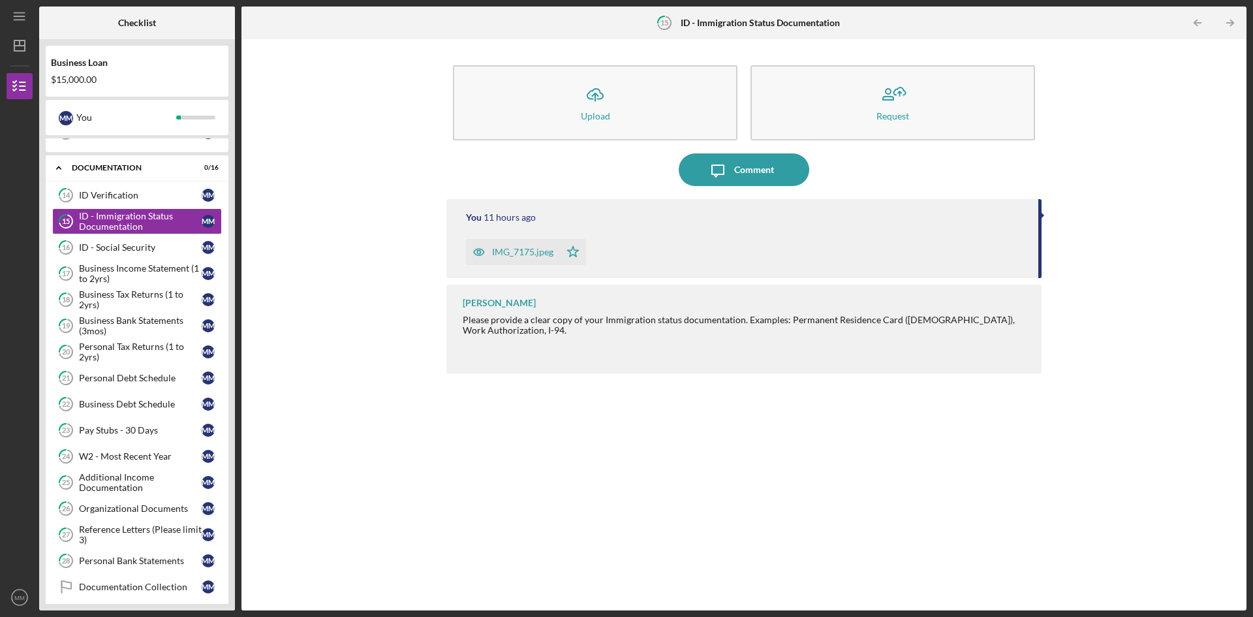
click at [524, 246] on div "IMG_7175.jpeg" at bounding box center [513, 252] width 94 height 26
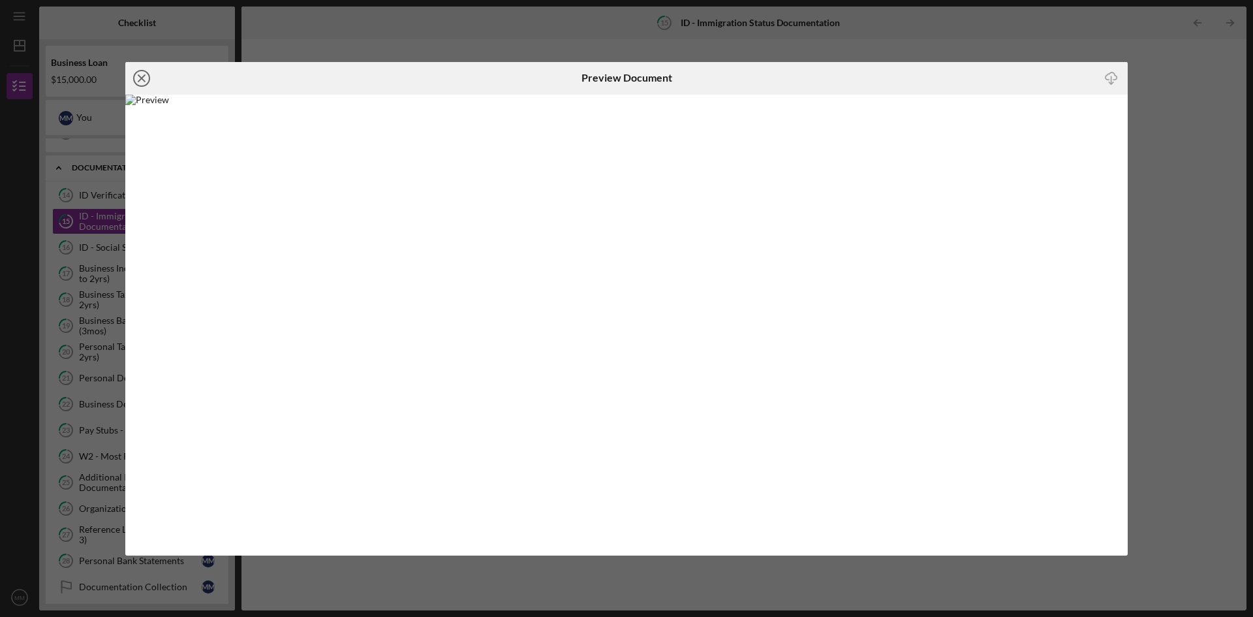
click at [138, 75] on line at bounding box center [141, 78] width 7 height 7
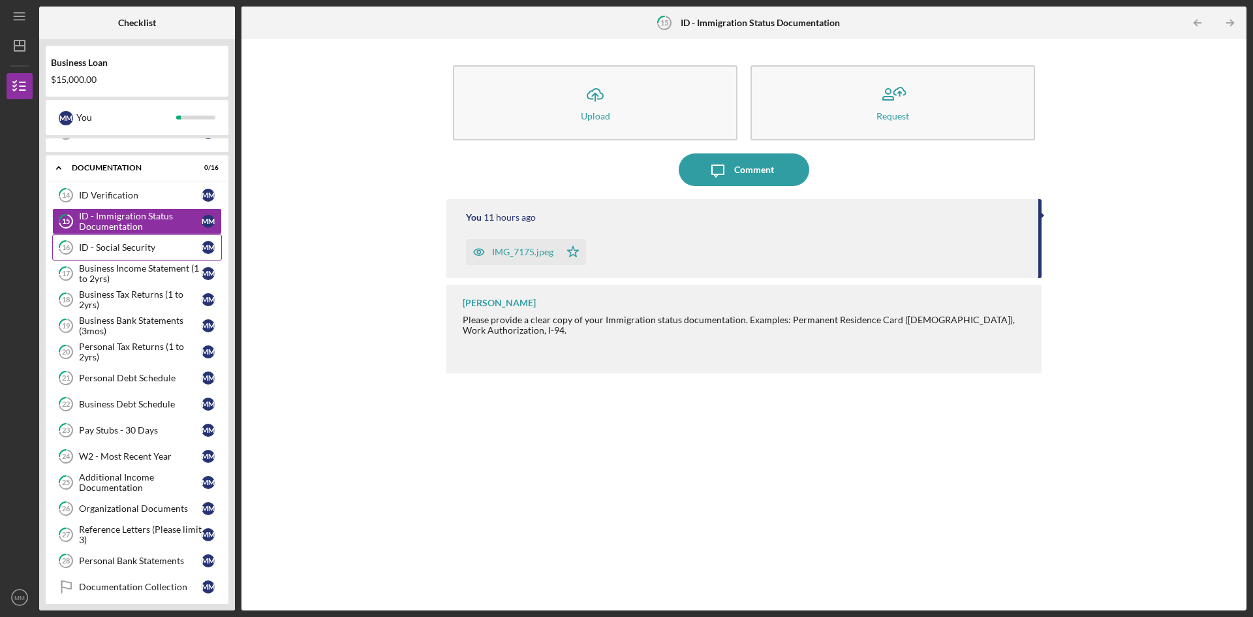
click at [112, 242] on div "ID - Social Security" at bounding box center [140, 247] width 123 height 10
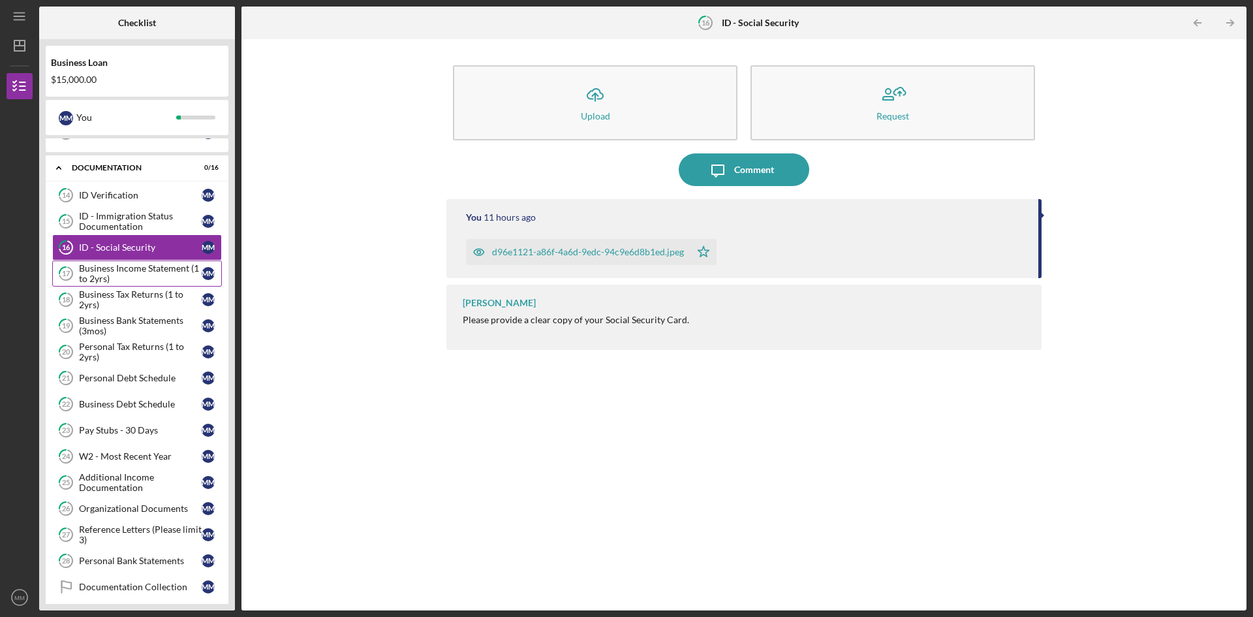
click at [115, 270] on div "Business Income Statement (1 to 2yrs)" at bounding box center [140, 273] width 123 height 21
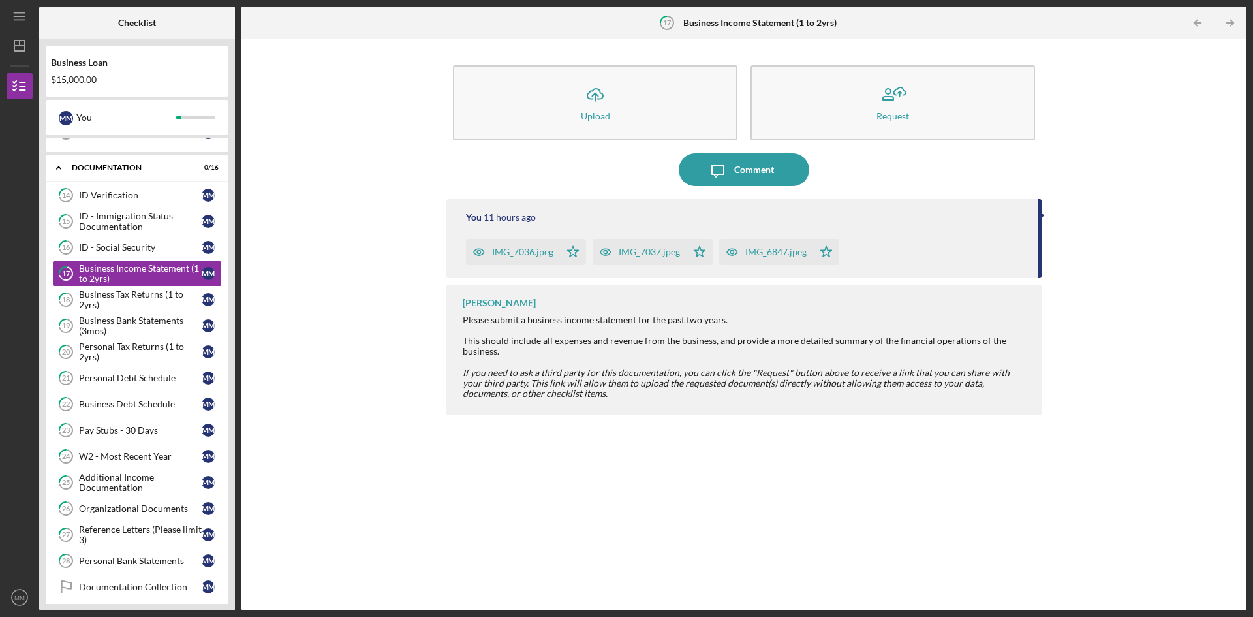
click at [511, 249] on div "IMG_7036.jpeg" at bounding box center [522, 252] width 61 height 10
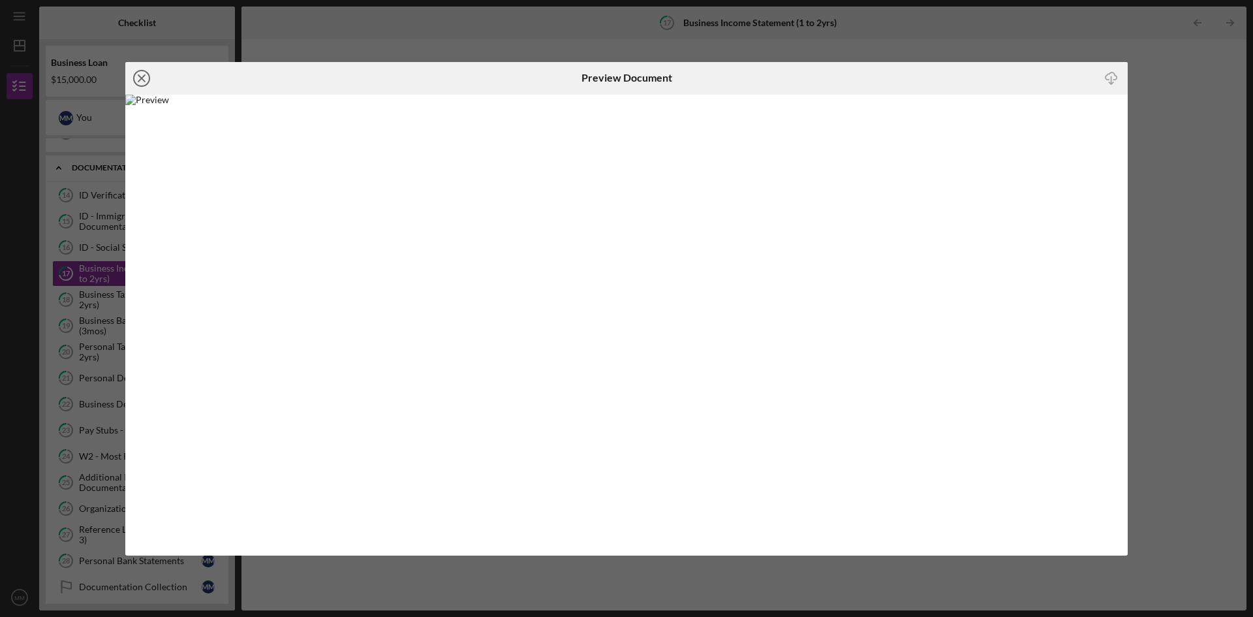
click at [146, 80] on icon "Icon/Close" at bounding box center [141, 78] width 33 height 33
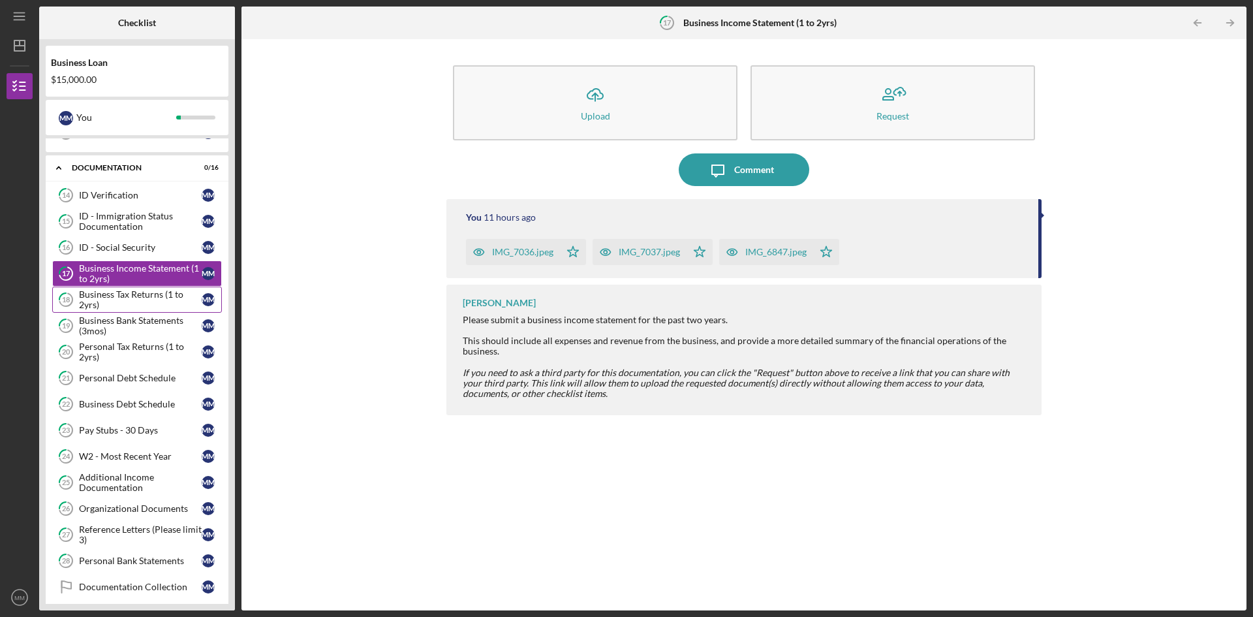
click at [113, 299] on div "Business Tax Returns (1 to 2yrs)" at bounding box center [140, 299] width 123 height 21
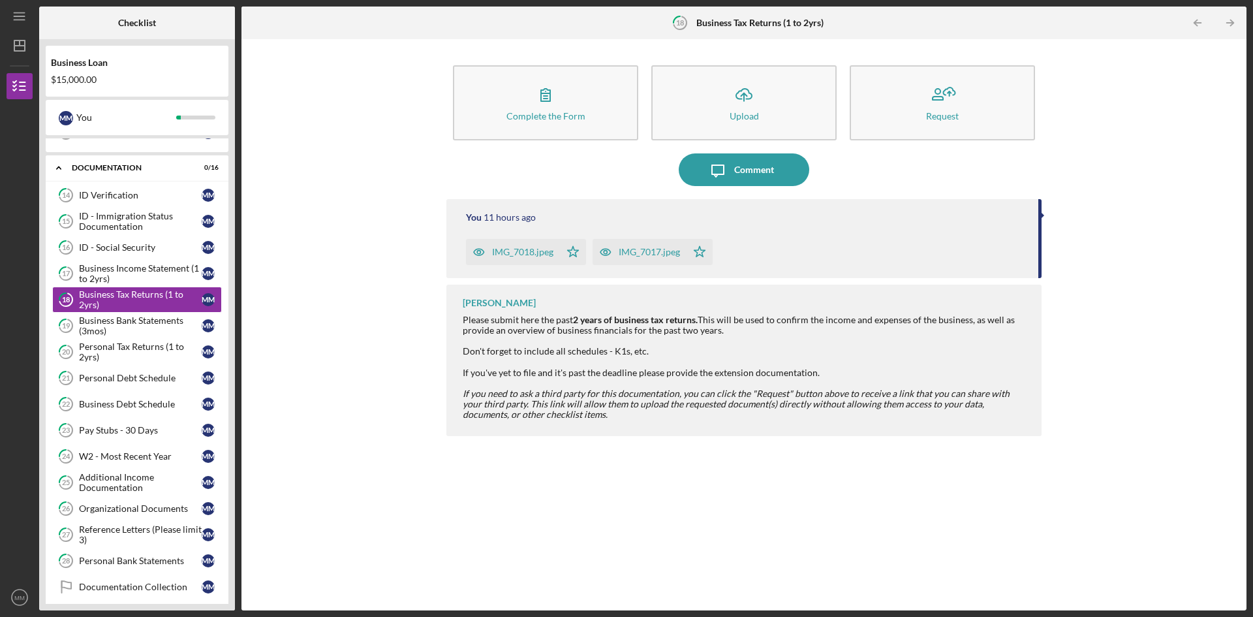
click at [511, 250] on div "IMG_7018.jpeg" at bounding box center [522, 252] width 61 height 10
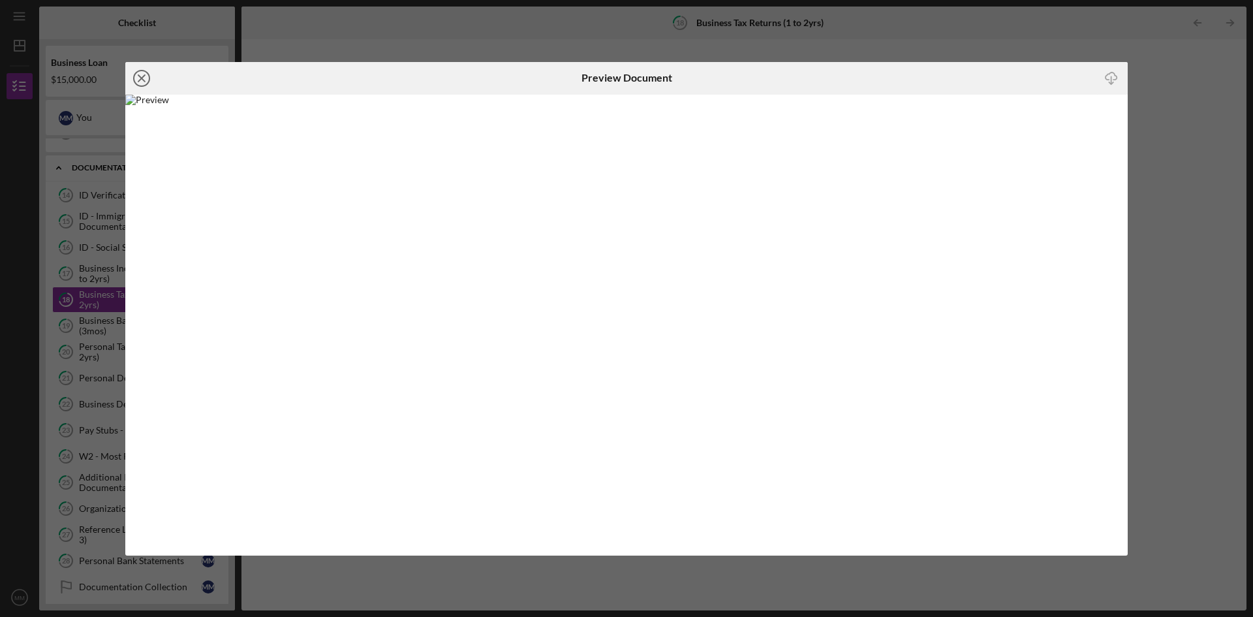
click at [143, 79] on line at bounding box center [141, 78] width 7 height 7
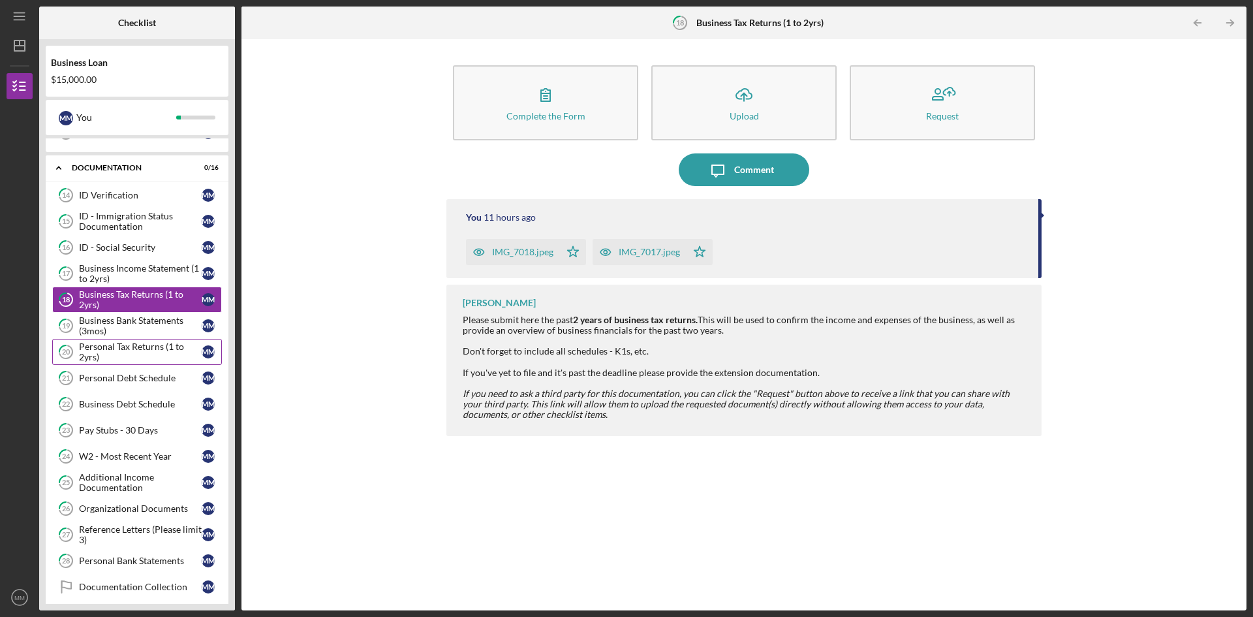
click at [106, 351] on div "Personal Tax Returns (1 to 2yrs)" at bounding box center [140, 351] width 123 height 21
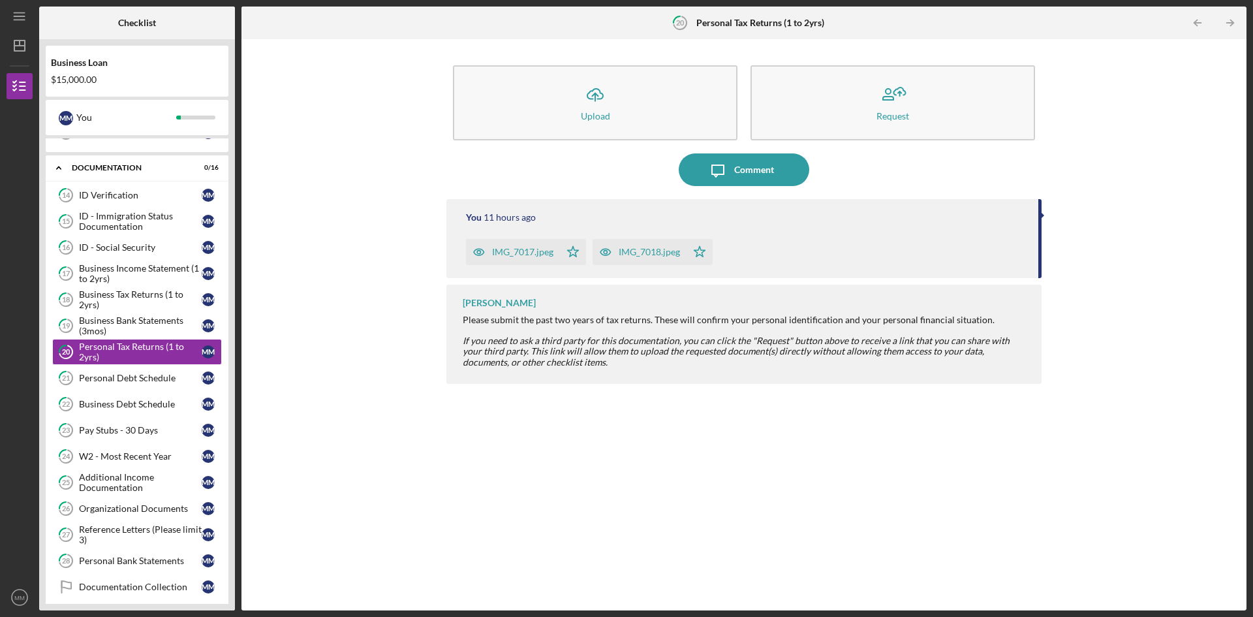
click at [514, 246] on div "IMG_7017.jpeg" at bounding box center [513, 252] width 94 height 26
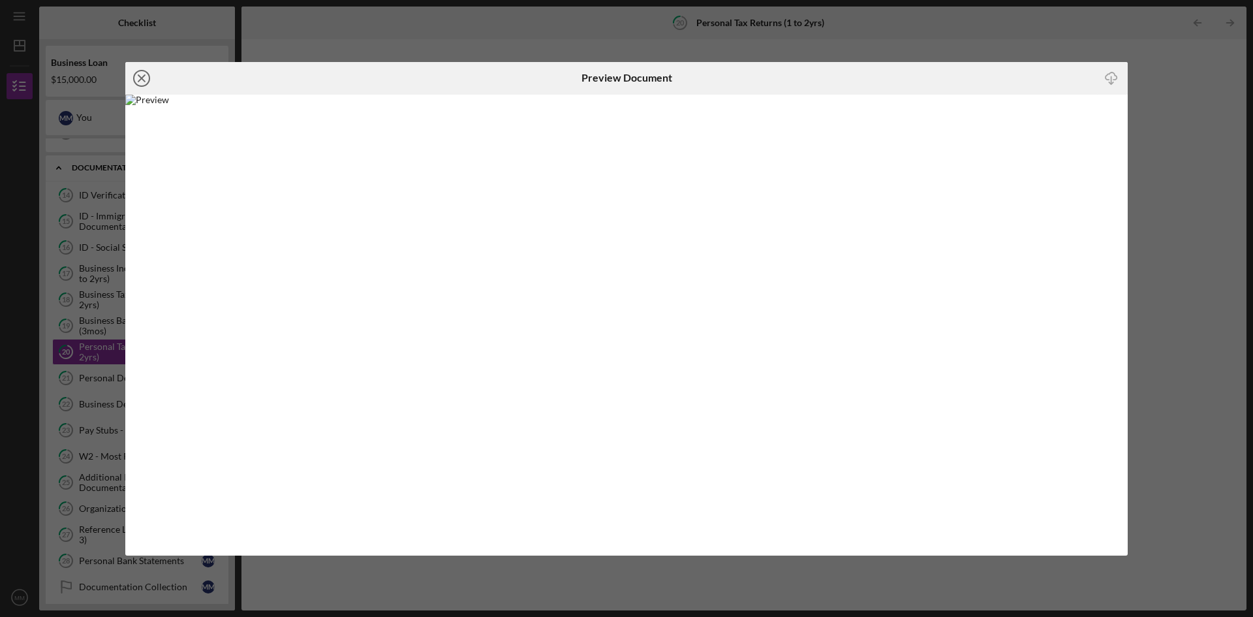
click at [144, 77] on icon "Icon/Close" at bounding box center [141, 78] width 33 height 33
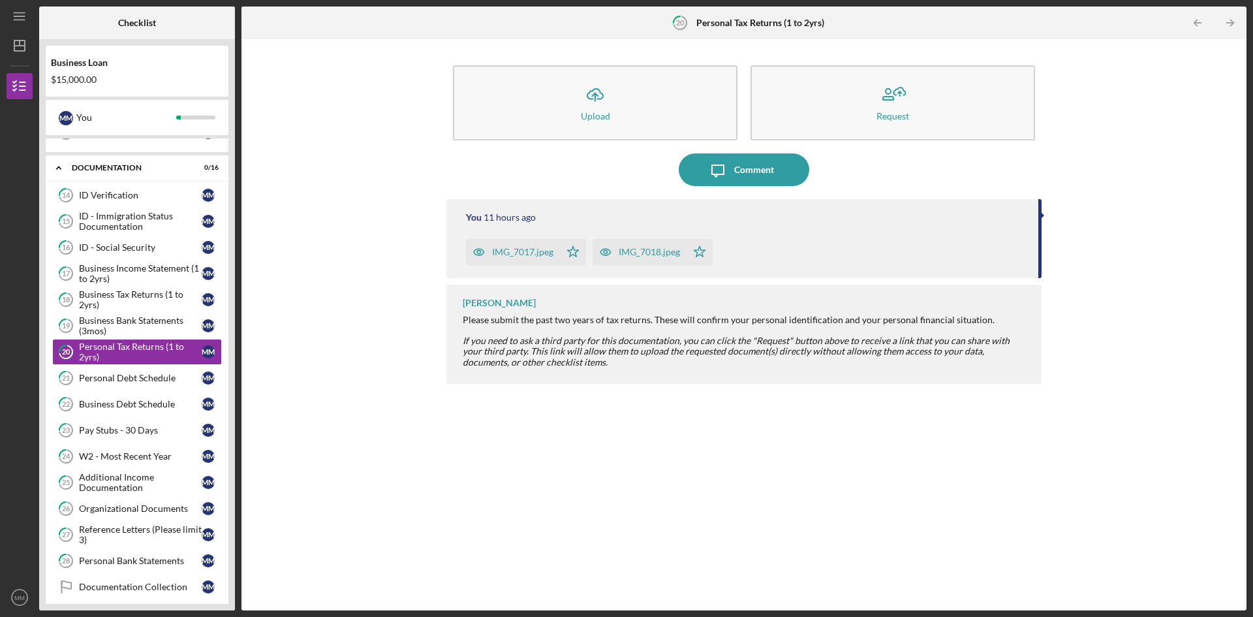
click at [649, 251] on div "IMG_7018.jpeg" at bounding box center [649, 252] width 61 height 10
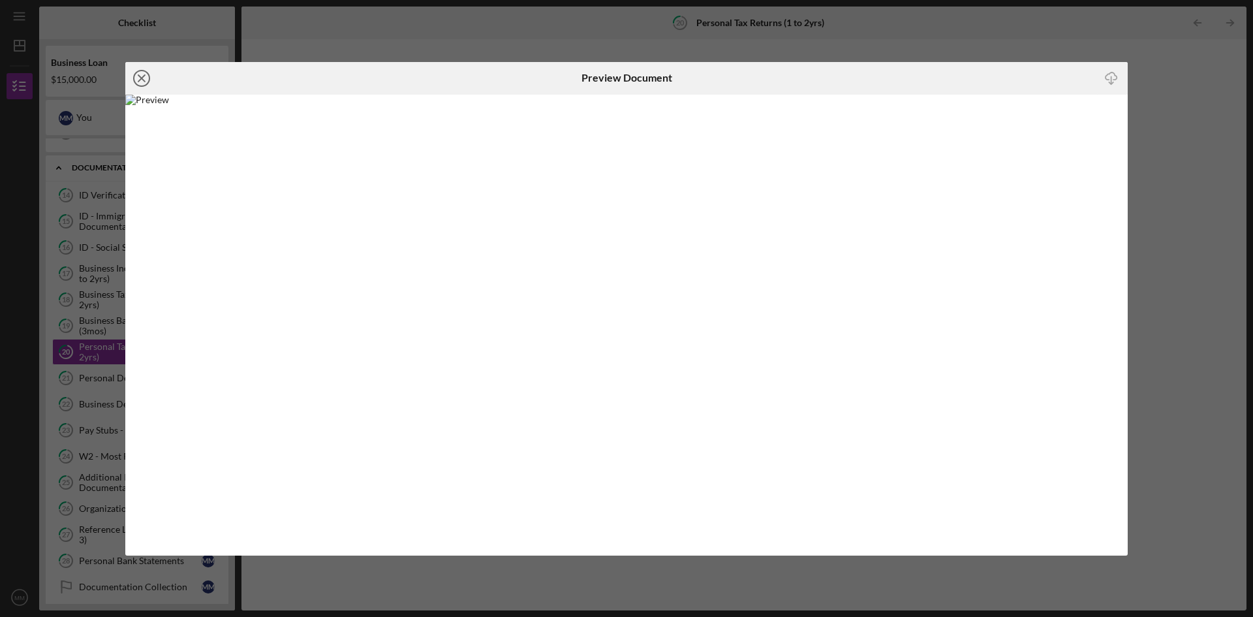
click at [140, 76] on icon "Icon/Close" at bounding box center [141, 78] width 33 height 33
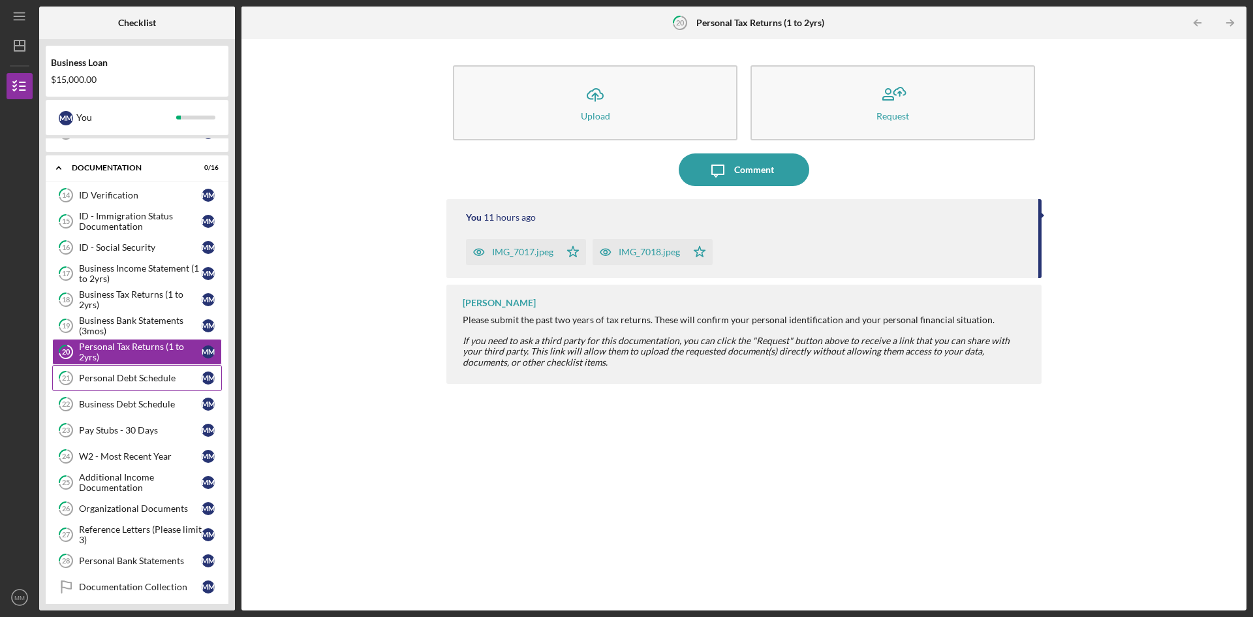
click at [131, 381] on div "Personal Debt Schedule" at bounding box center [140, 378] width 123 height 10
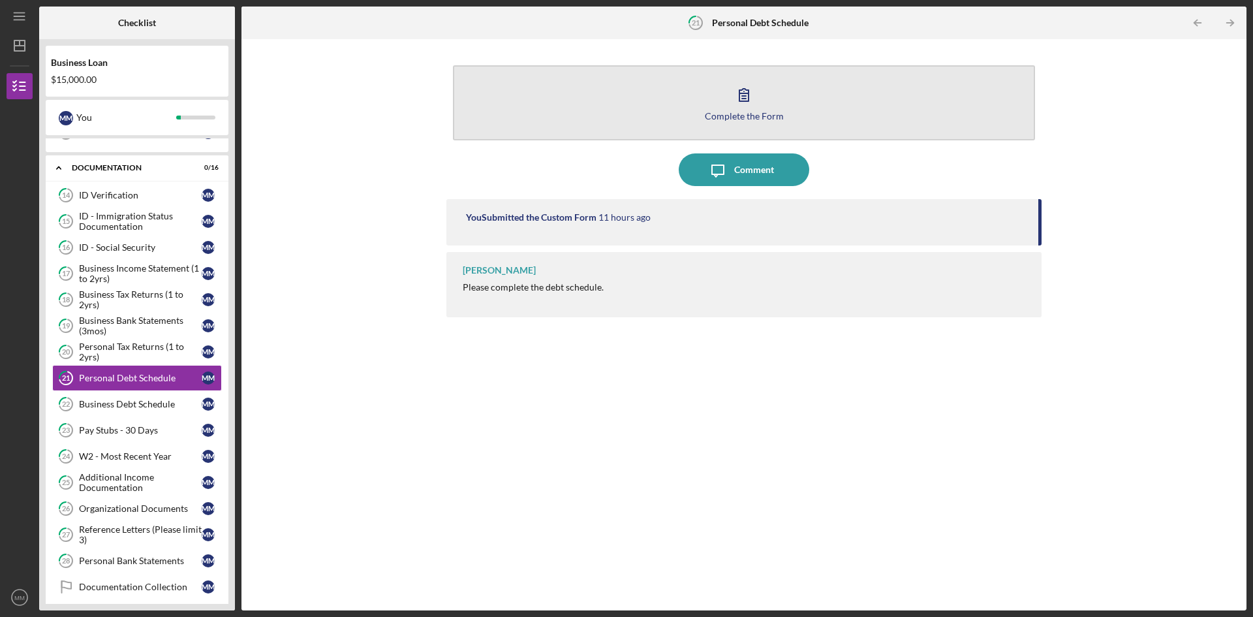
click at [749, 112] on div "Complete the Form" at bounding box center [744, 116] width 79 height 10
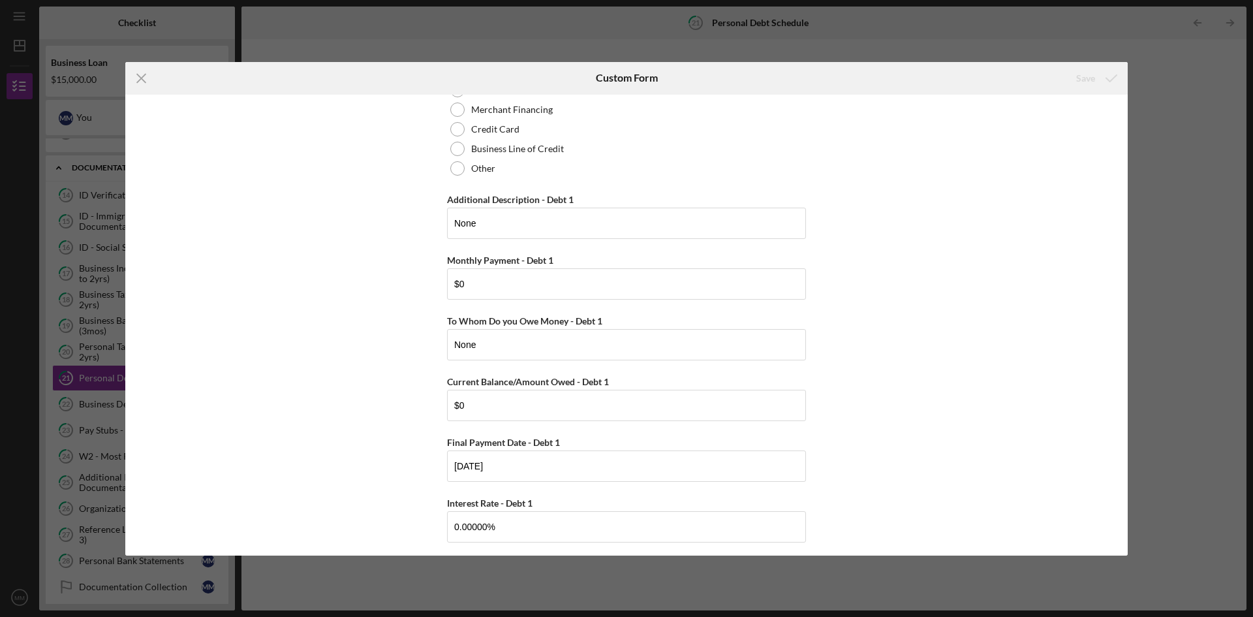
scroll to position [261, 0]
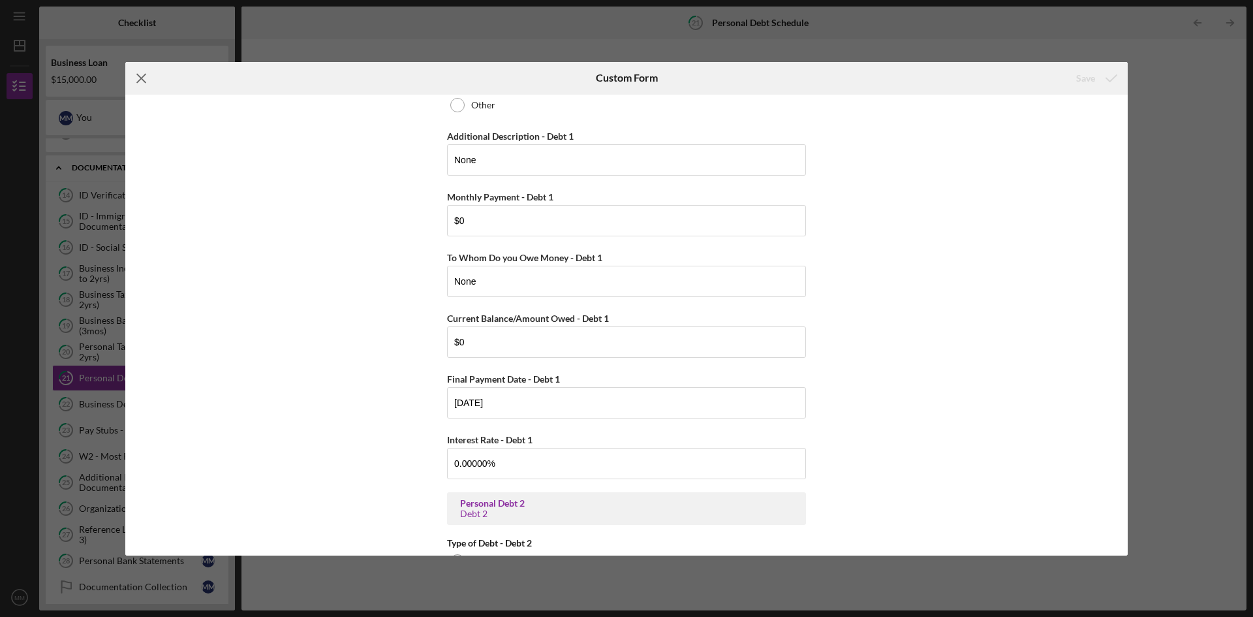
click at [138, 76] on icon "Icon/Menu Close" at bounding box center [141, 78] width 33 height 33
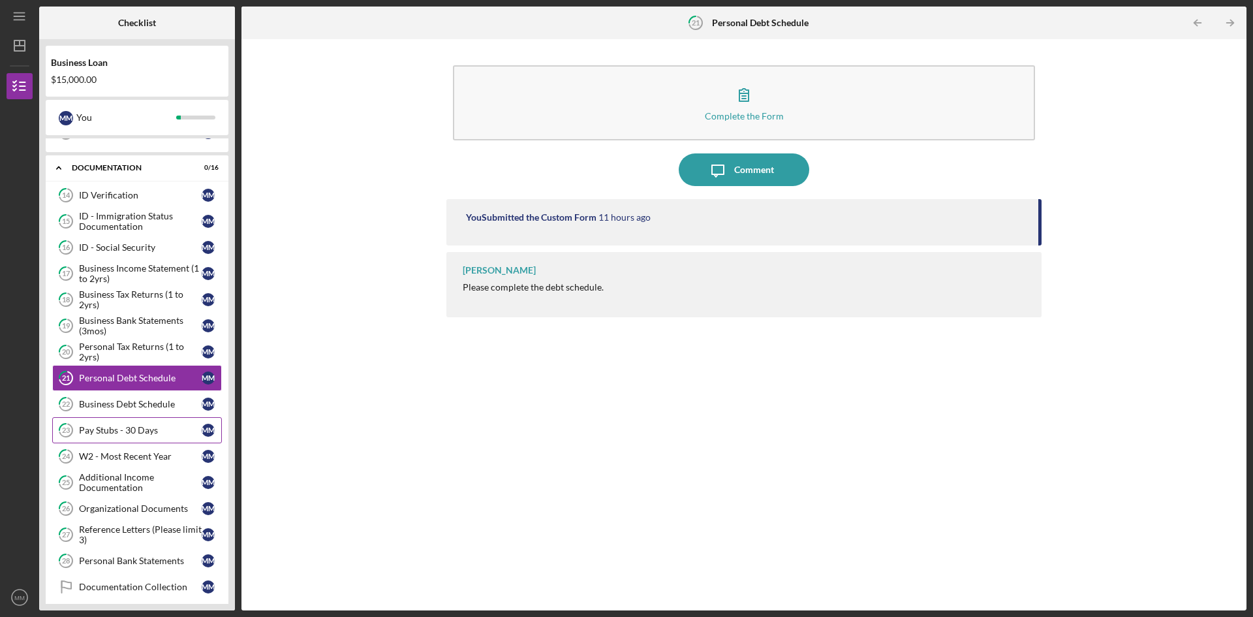
click at [138, 431] on div "Pay Stubs - 30 Days" at bounding box center [140, 430] width 123 height 10
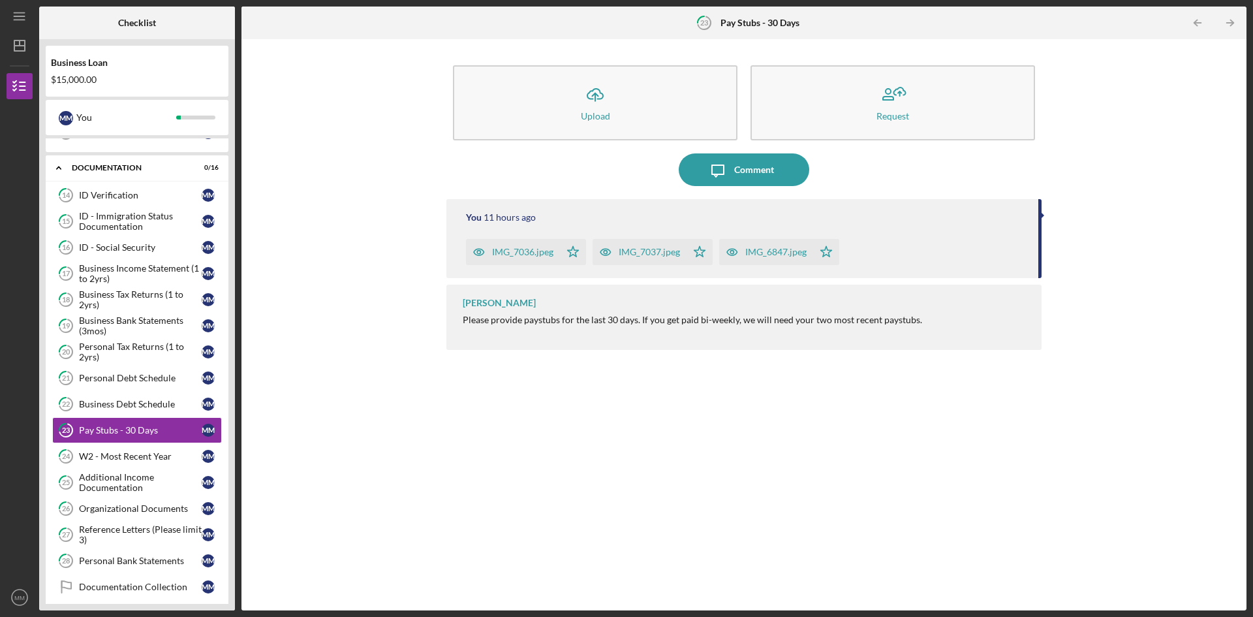
click at [508, 250] on div "IMG_7036.jpeg" at bounding box center [522, 252] width 61 height 10
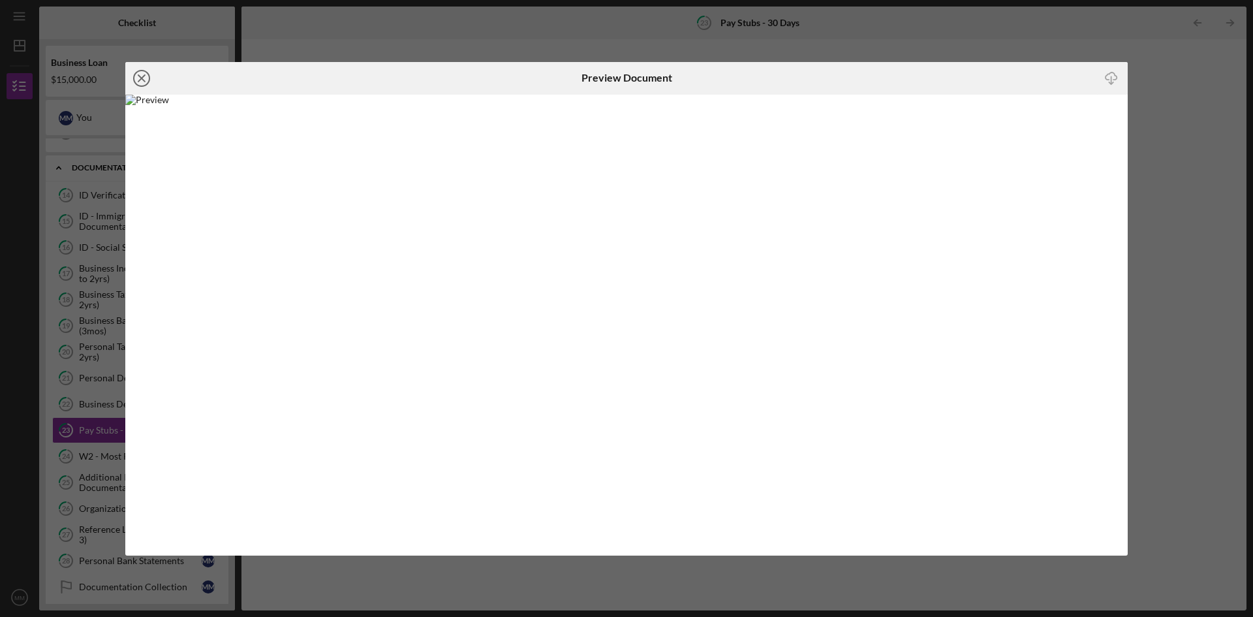
click at [146, 78] on icon "Icon/Close" at bounding box center [141, 78] width 33 height 33
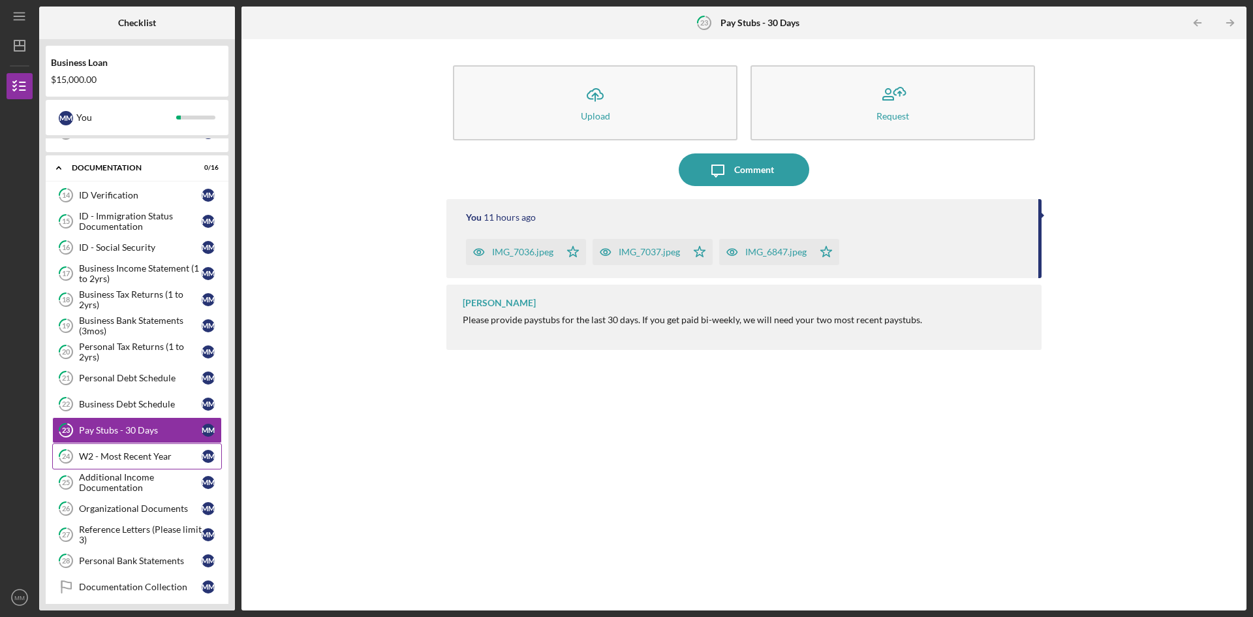
click at [112, 456] on div "W2 - Most Recent Year" at bounding box center [140, 456] width 123 height 10
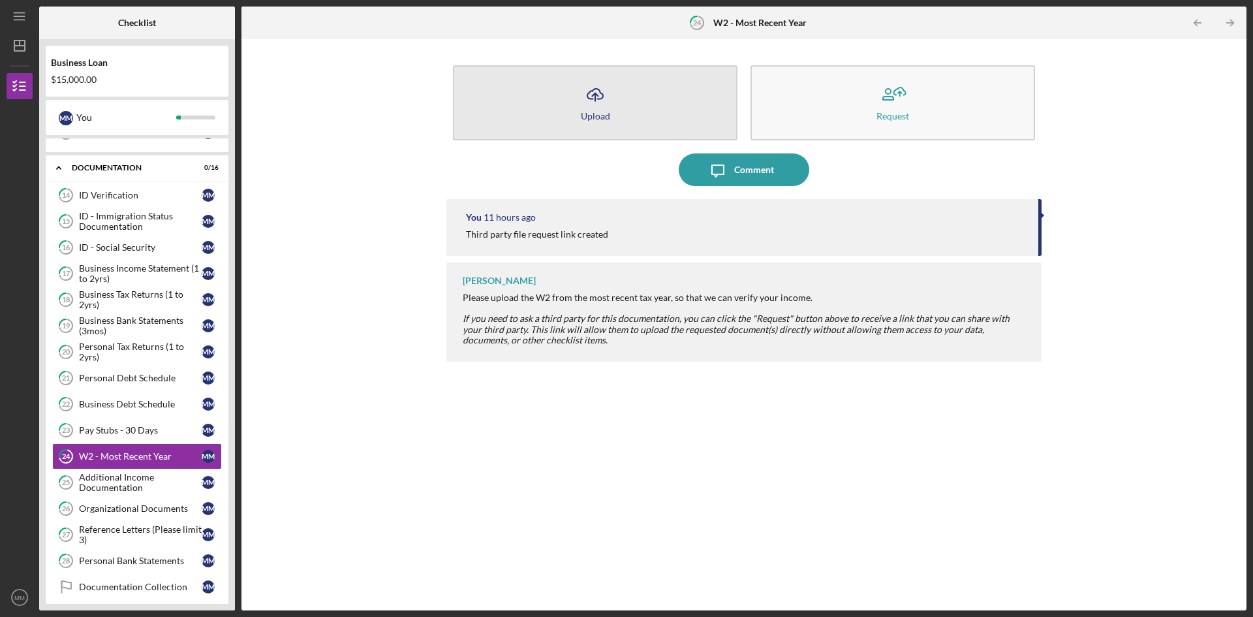
click at [599, 110] on button "Icon/Upload Upload" at bounding box center [595, 102] width 285 height 75
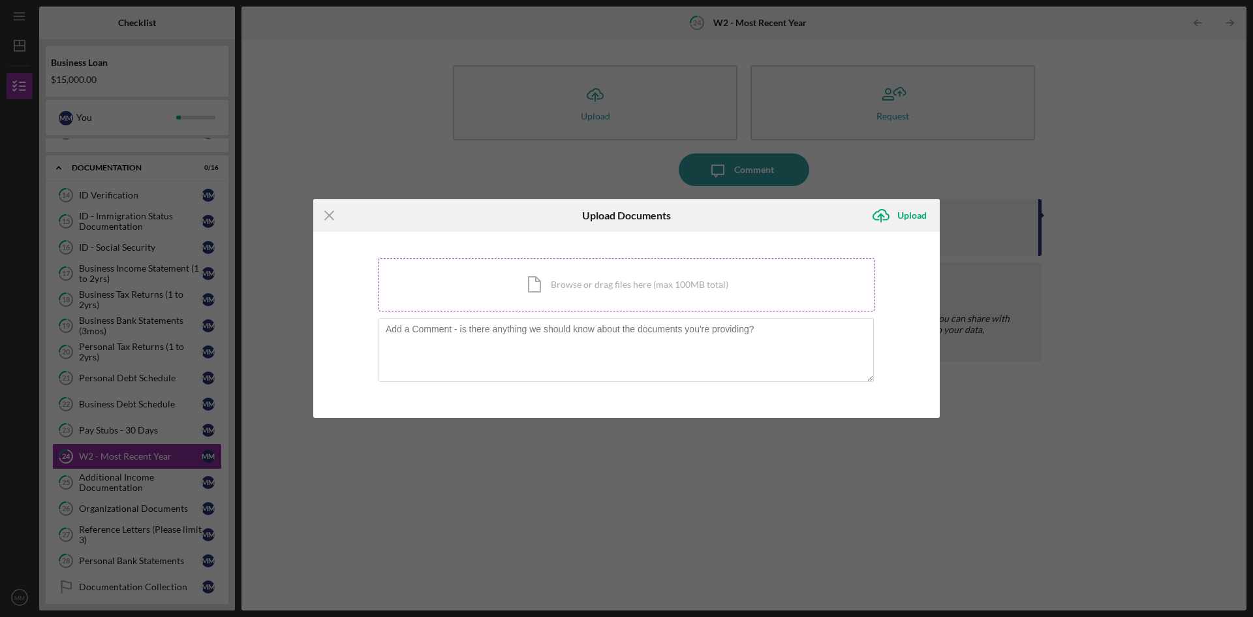
click at [588, 285] on div "Icon/Document Browse or drag files here (max 100MB total) Tap to choose files o…" at bounding box center [627, 285] width 496 height 54
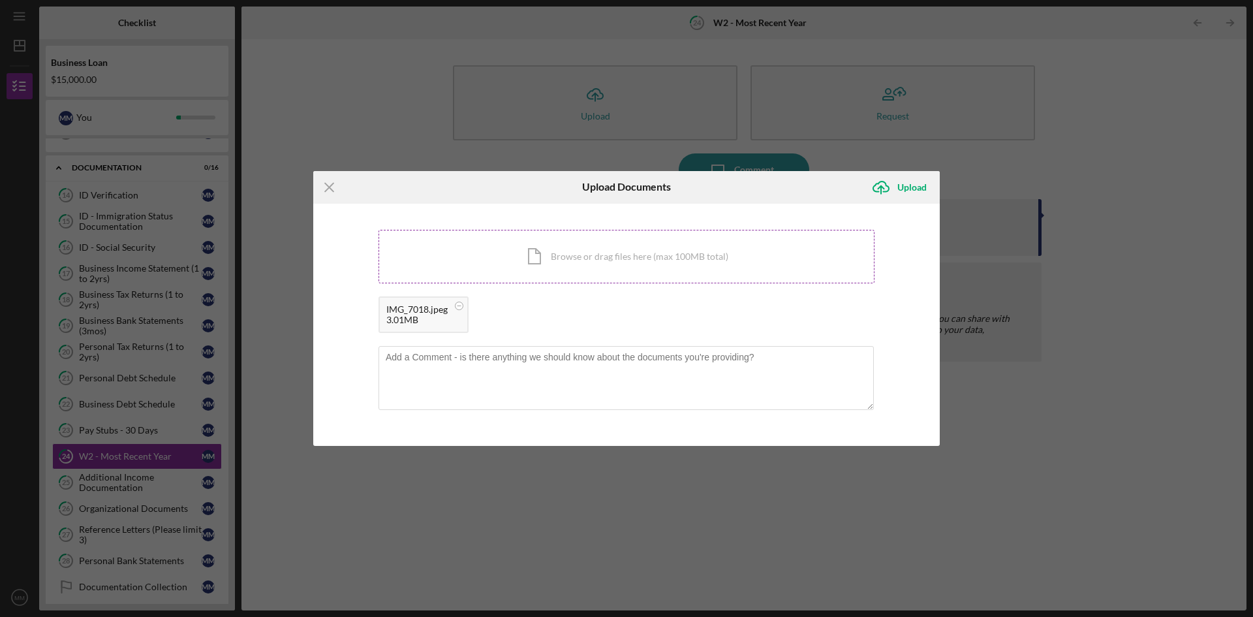
click at [546, 245] on div "Icon/Document Browse or drag files here (max 100MB total) Tap to choose files o…" at bounding box center [627, 257] width 496 height 54
click at [907, 183] on div "Upload" at bounding box center [912, 187] width 29 height 26
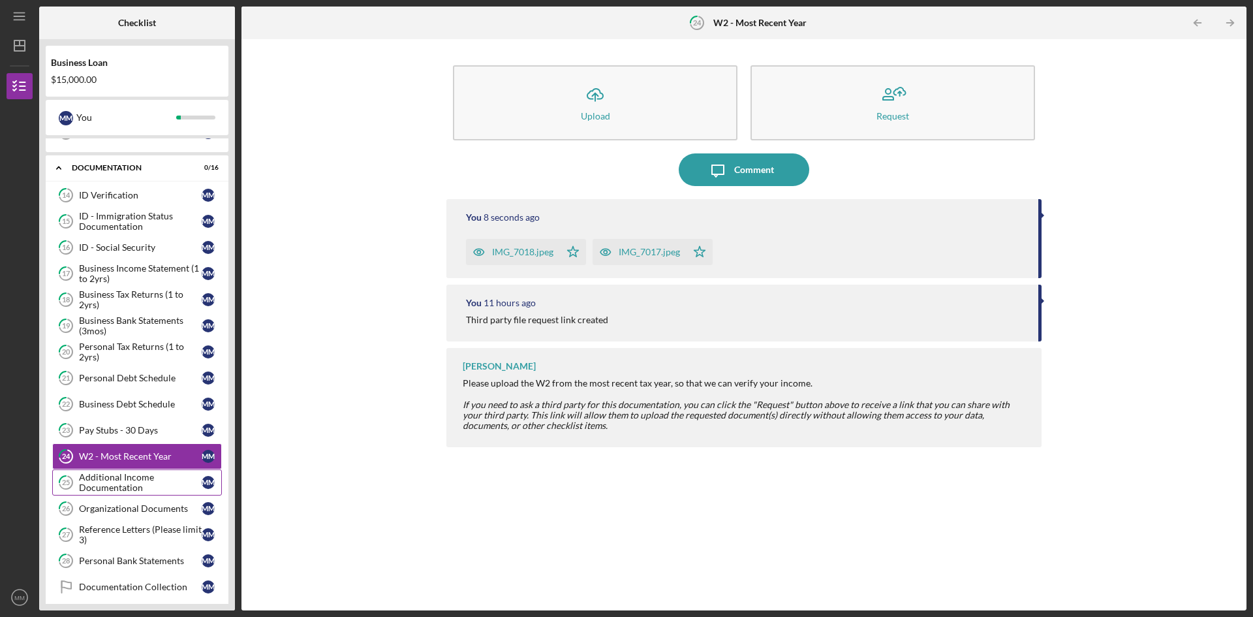
click at [129, 477] on div "Additional Income Documentation" at bounding box center [140, 482] width 123 height 21
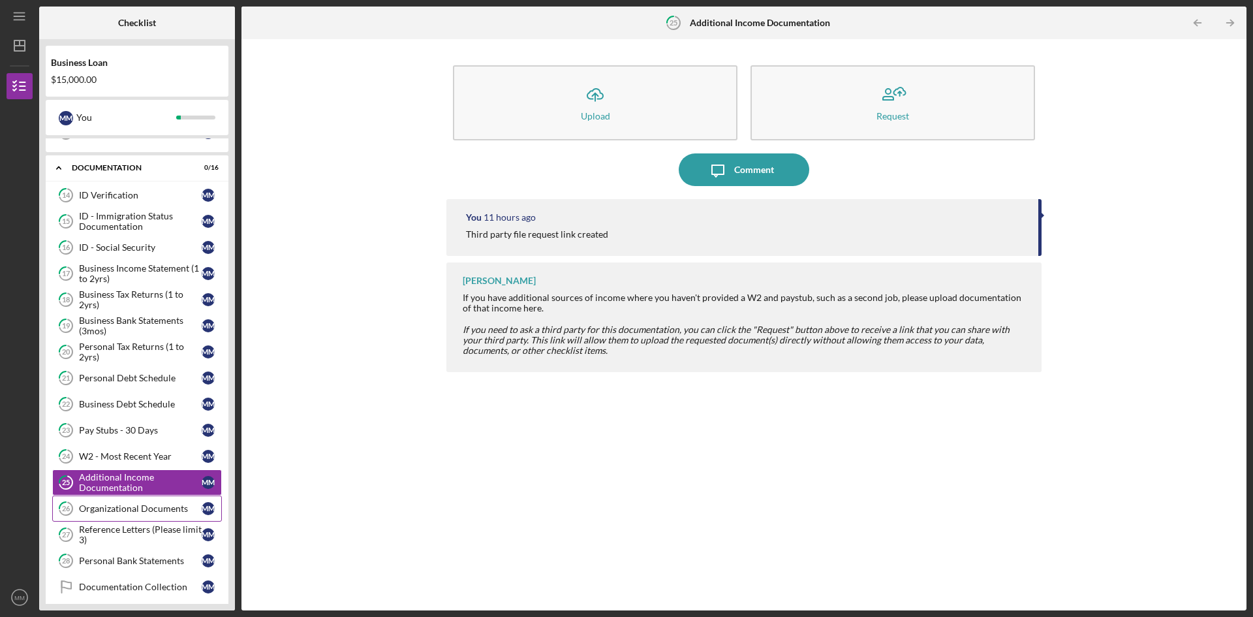
click at [128, 507] on div "Organizational Documents" at bounding box center [140, 508] width 123 height 10
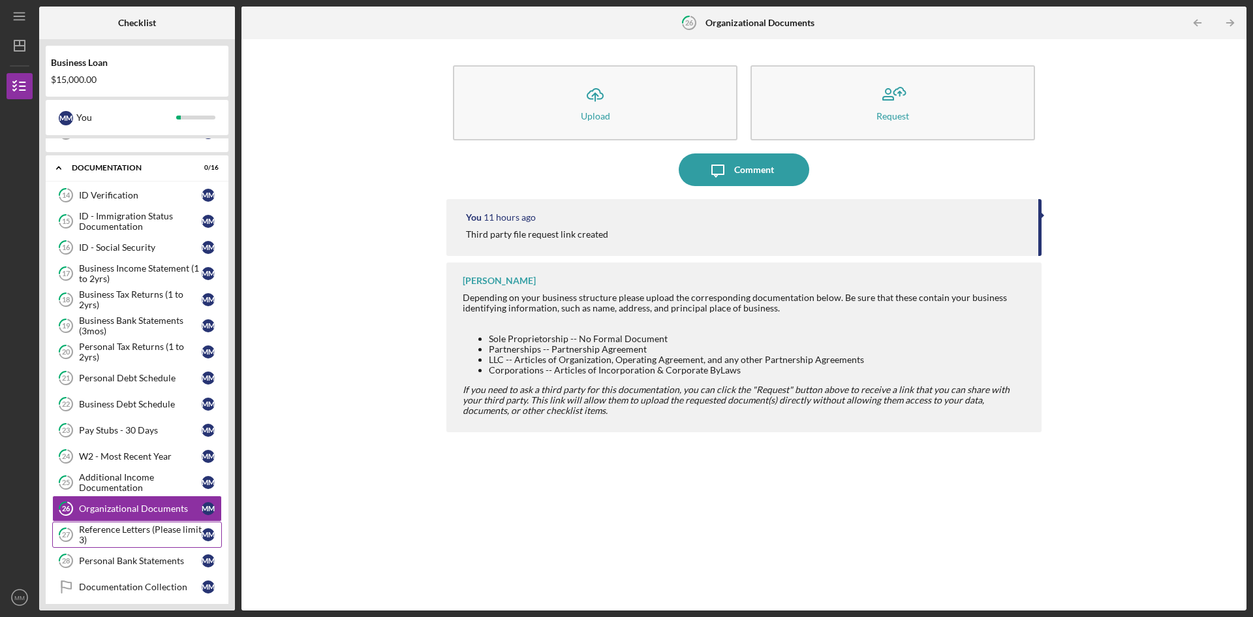
click at [133, 534] on div "Reference Letters (Please limit 3)" at bounding box center [140, 534] width 123 height 21
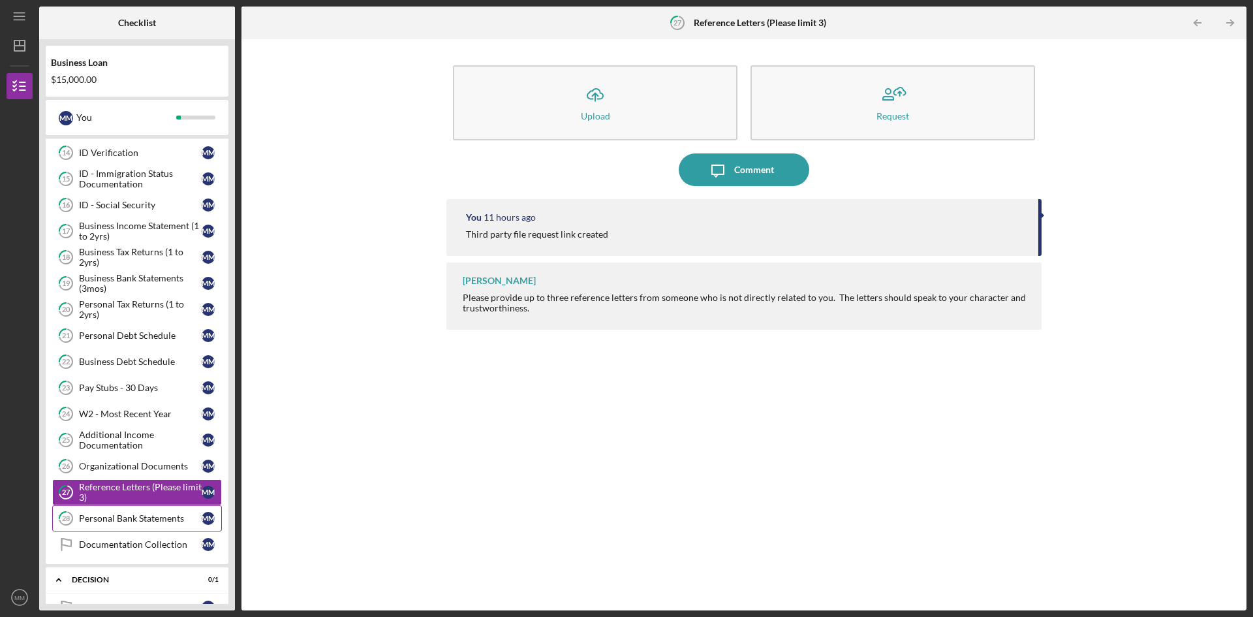
scroll to position [487, 0]
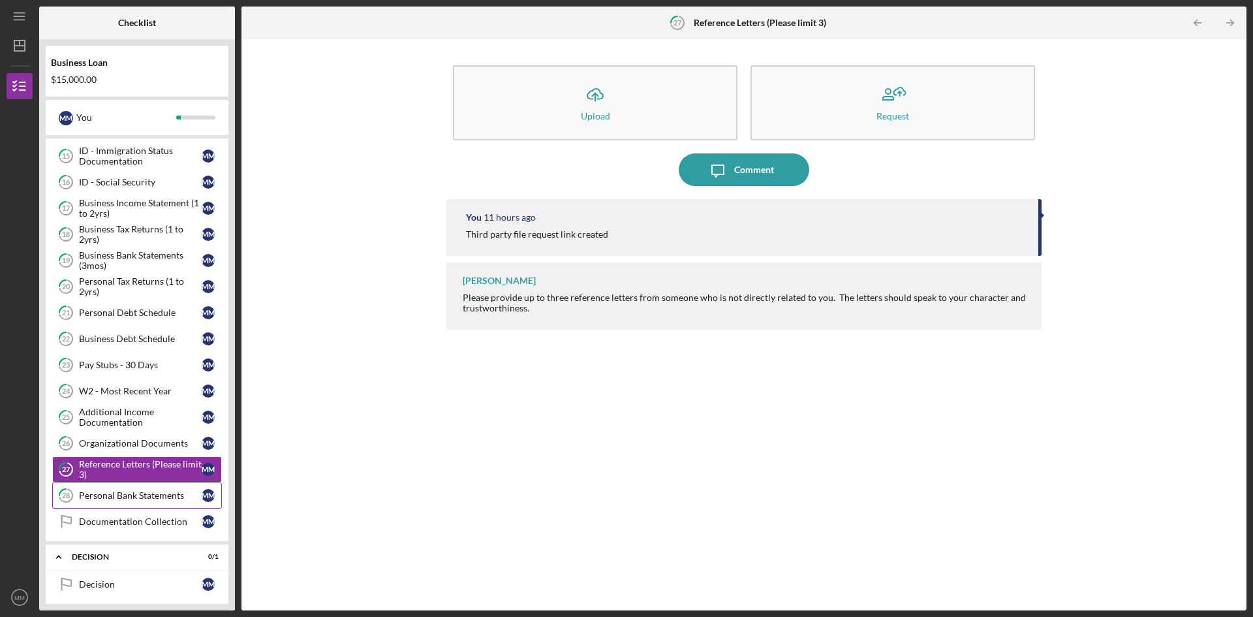
click at [168, 494] on div "Personal Bank Statements" at bounding box center [140, 495] width 123 height 10
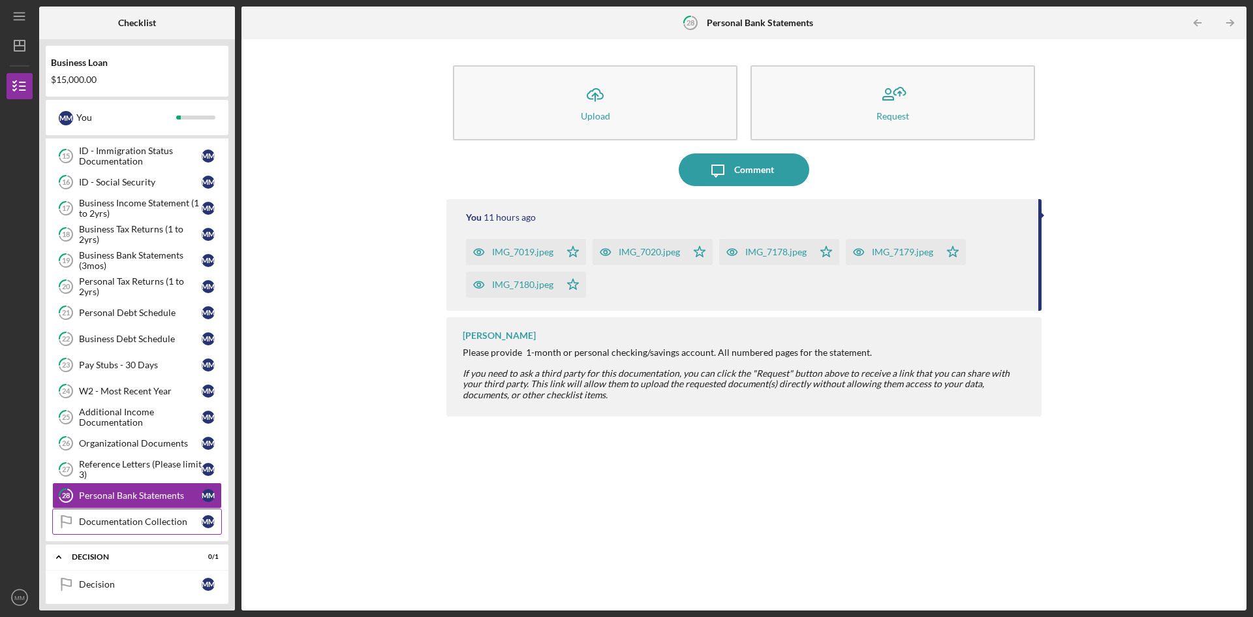
click at [169, 518] on div "Documentation Collection" at bounding box center [140, 521] width 123 height 10
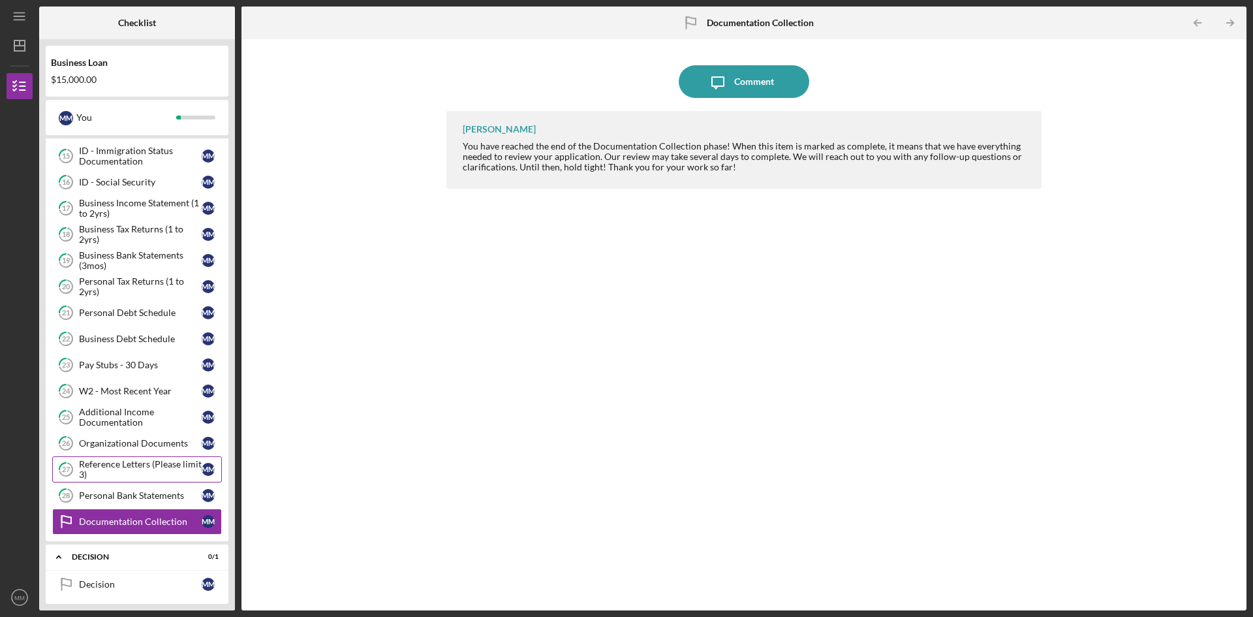
click at [163, 475] on div "Reference Letters (Please limit 3)" at bounding box center [140, 469] width 123 height 21
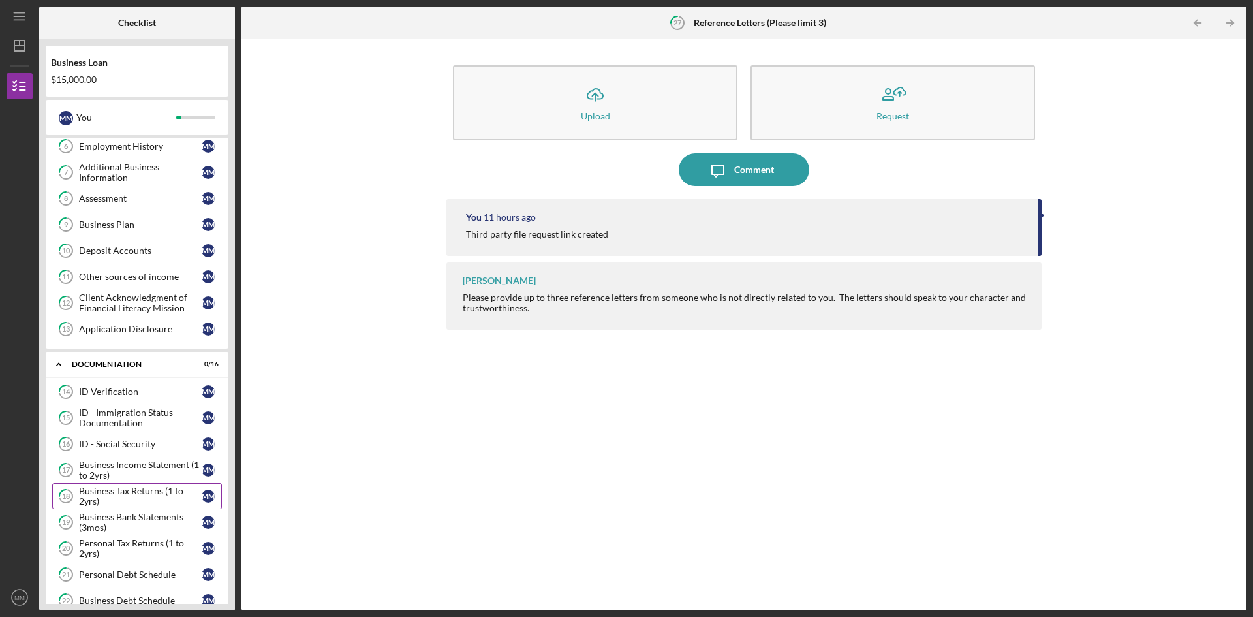
scroll to position [226, 0]
click at [434, 475] on div "Icon/Upload Upload Request Icon/Message Comment You 11 hours ago Third party fi…" at bounding box center [744, 325] width 992 height 558
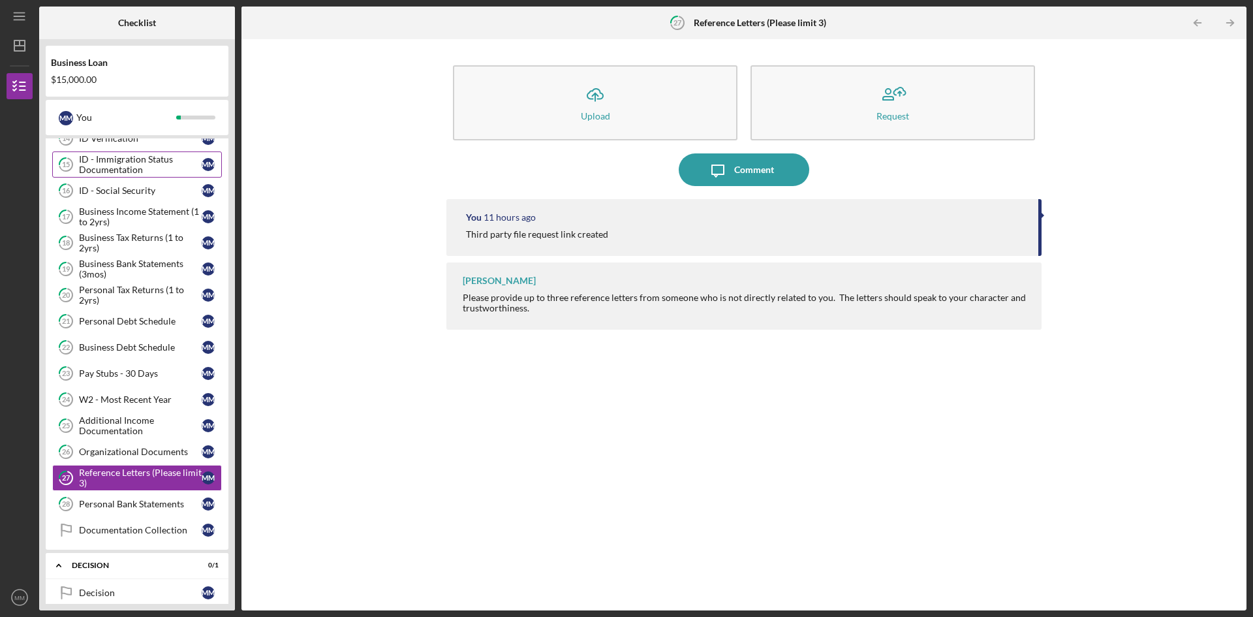
scroll to position [552, 0]
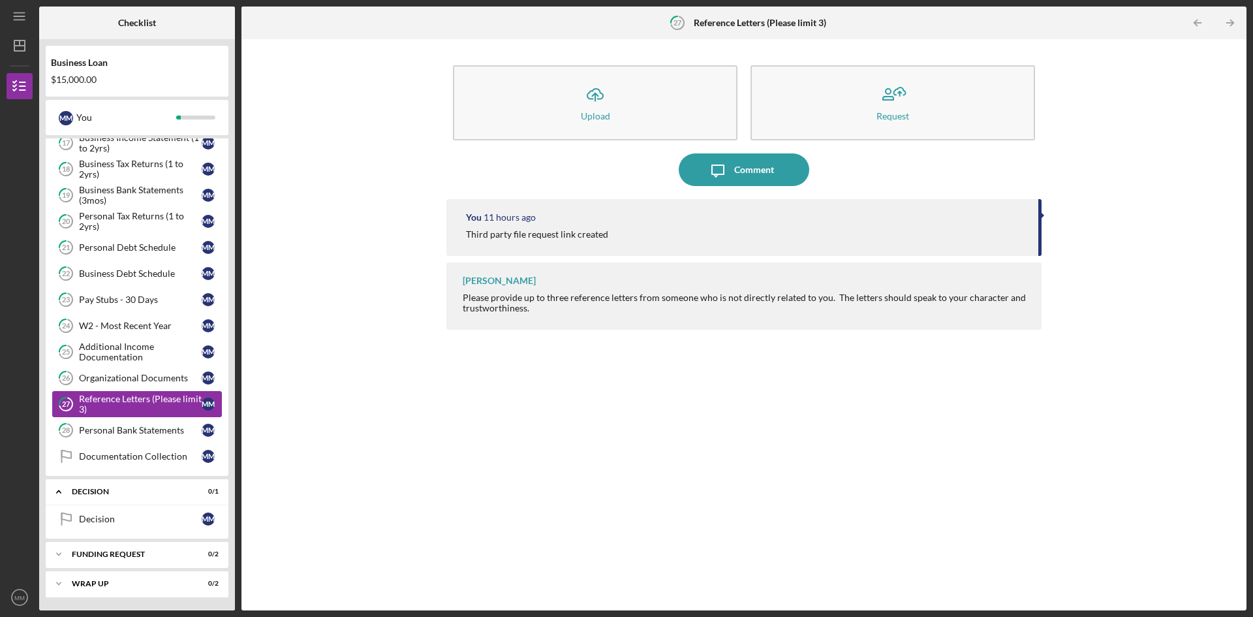
click at [121, 396] on div "Reference Letters (Please limit 3)" at bounding box center [140, 404] width 123 height 21
click at [112, 426] on div "Personal Bank Statements" at bounding box center [140, 430] width 123 height 10
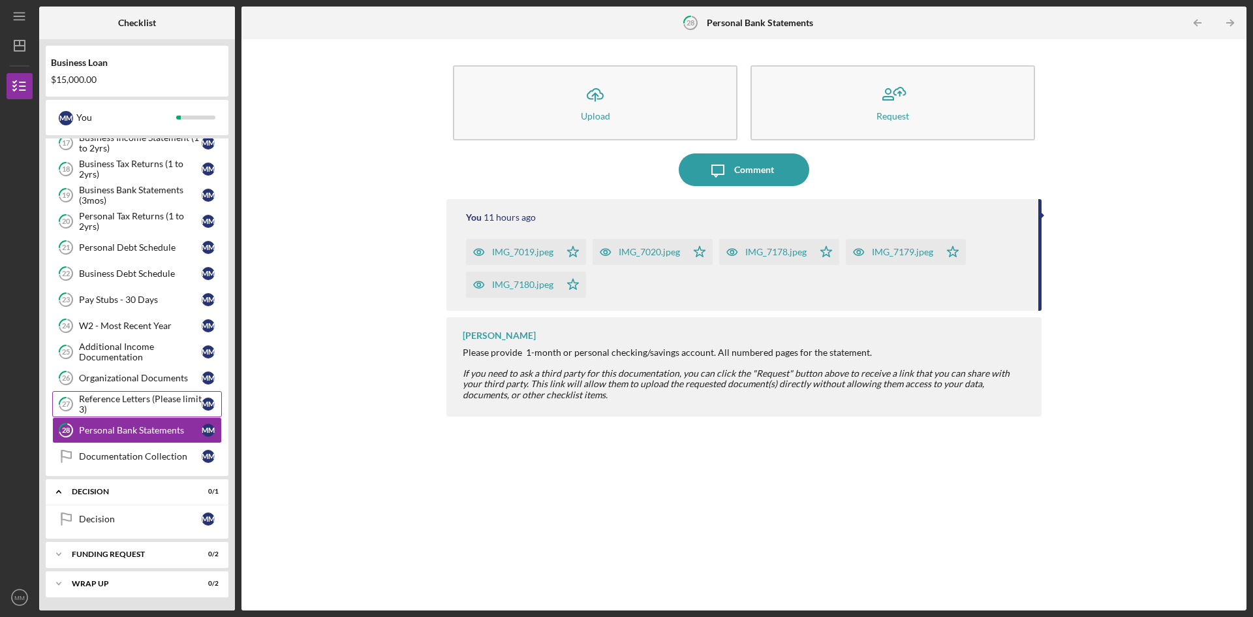
click at [123, 399] on div "Reference Letters (Please limit 3)" at bounding box center [140, 404] width 123 height 21
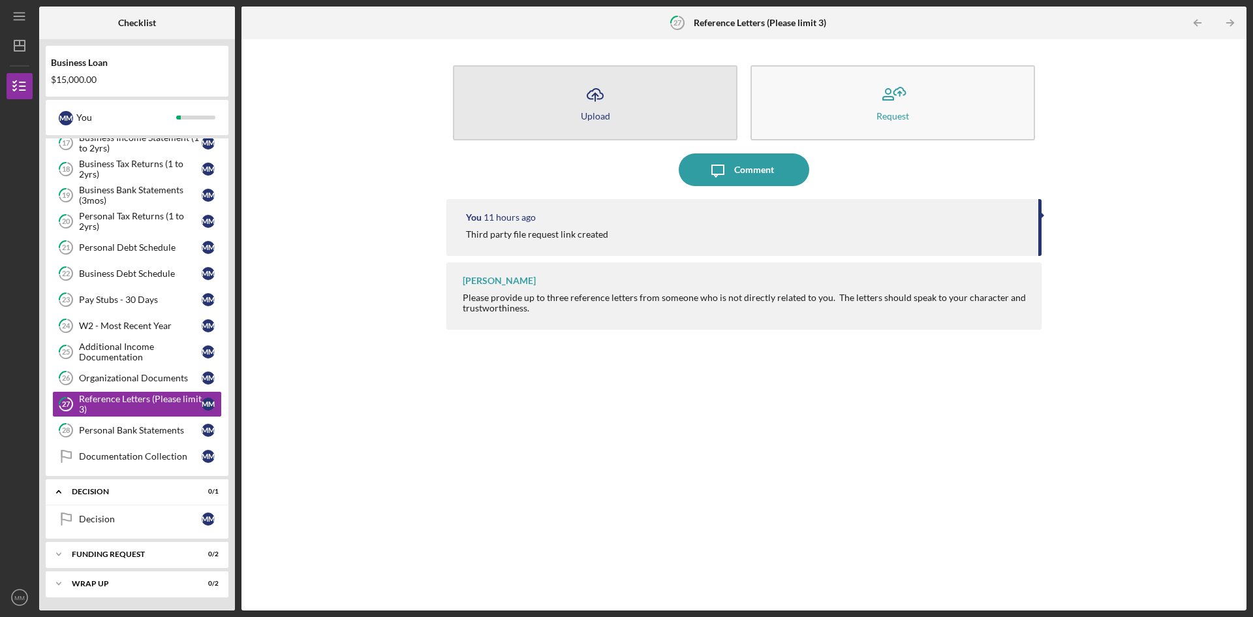
click at [591, 109] on icon "Icon/Upload" at bounding box center [595, 94] width 33 height 33
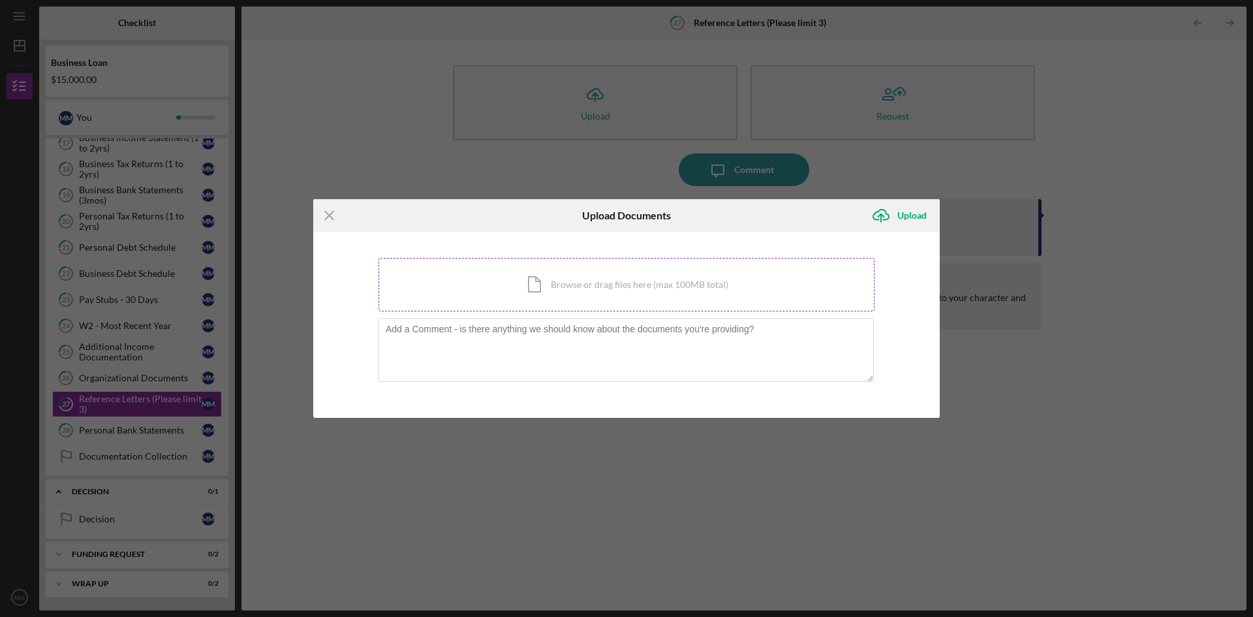
click at [608, 287] on div "Icon/Document Browse or drag files here (max 100MB total) Tap to choose files o…" at bounding box center [627, 285] width 496 height 54
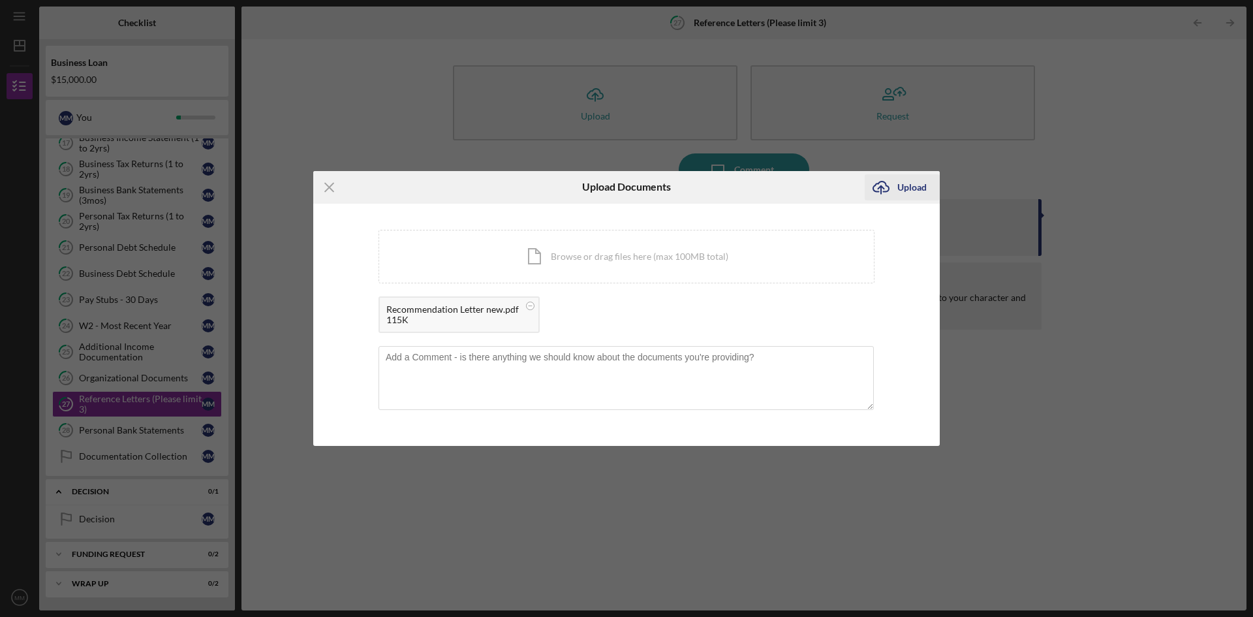
click at [914, 182] on div "Upload" at bounding box center [912, 187] width 29 height 26
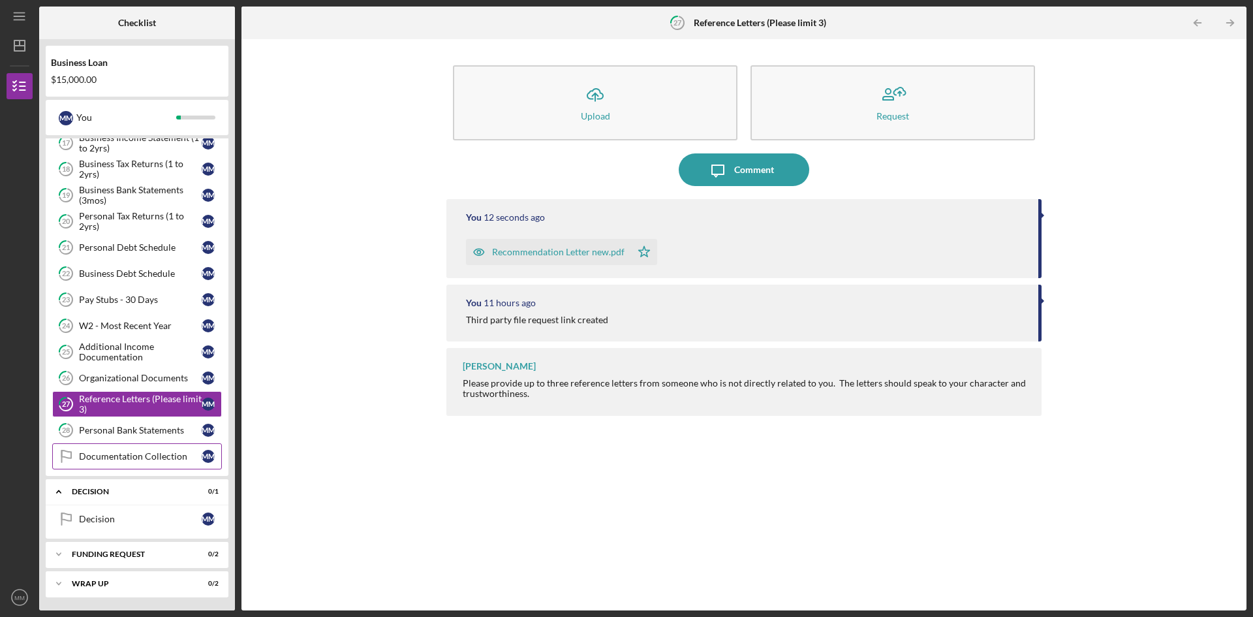
click at [136, 453] on div "Documentation Collection" at bounding box center [140, 456] width 123 height 10
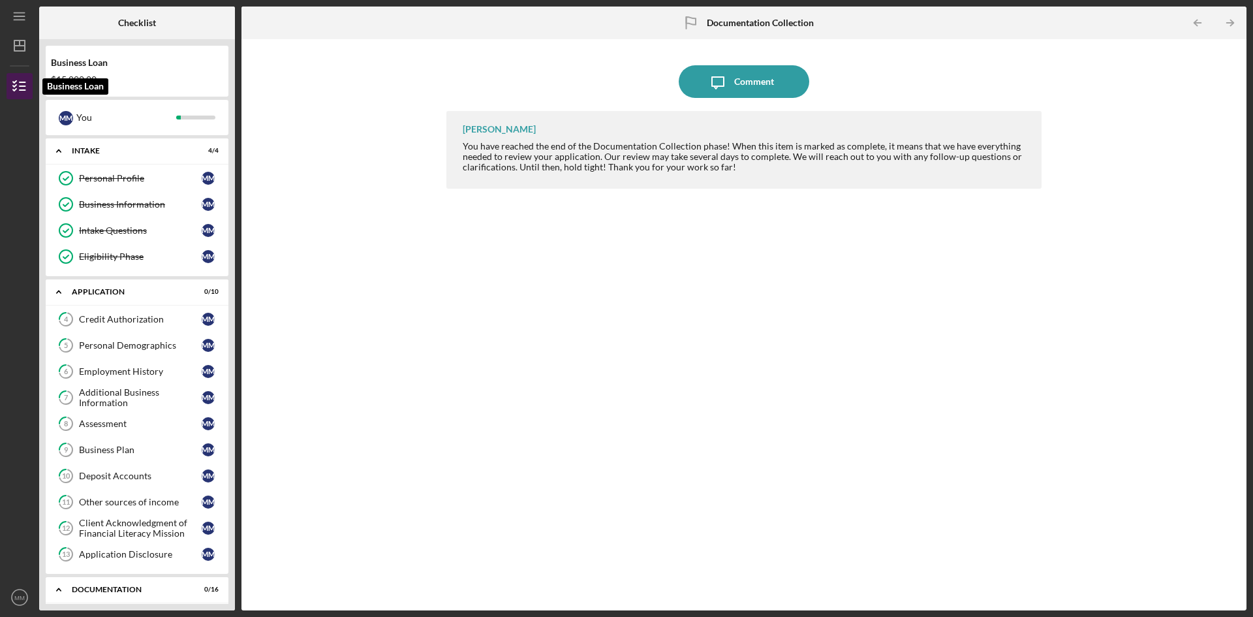
click at [22, 85] on icon "button" at bounding box center [19, 86] width 33 height 33
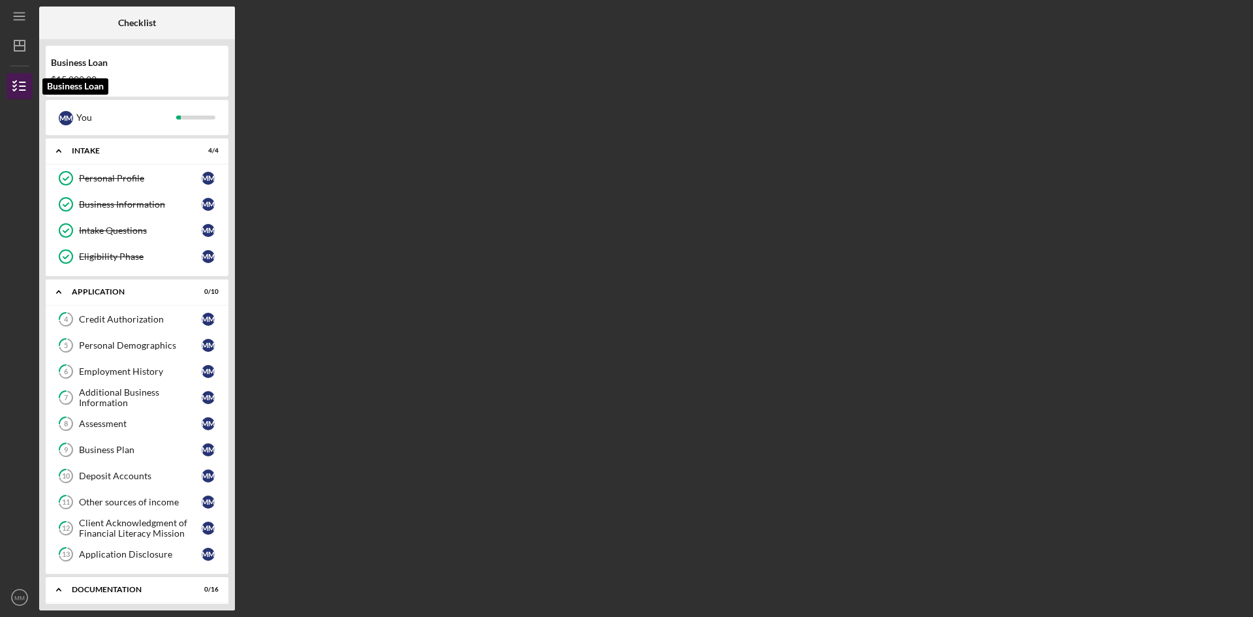
click at [22, 85] on icon "button" at bounding box center [19, 86] width 33 height 33
click at [24, 17] on icon "Icon/Menu" at bounding box center [19, 16] width 29 height 29
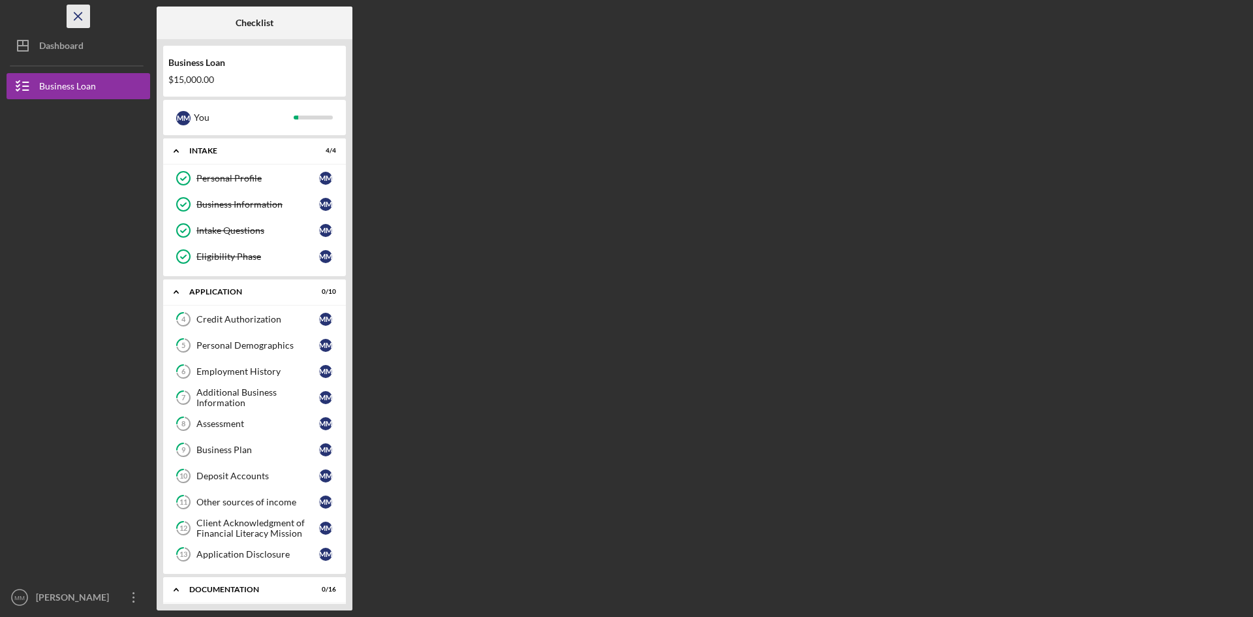
click at [78, 18] on icon "Icon/Menu Close" at bounding box center [78, 16] width 29 height 29
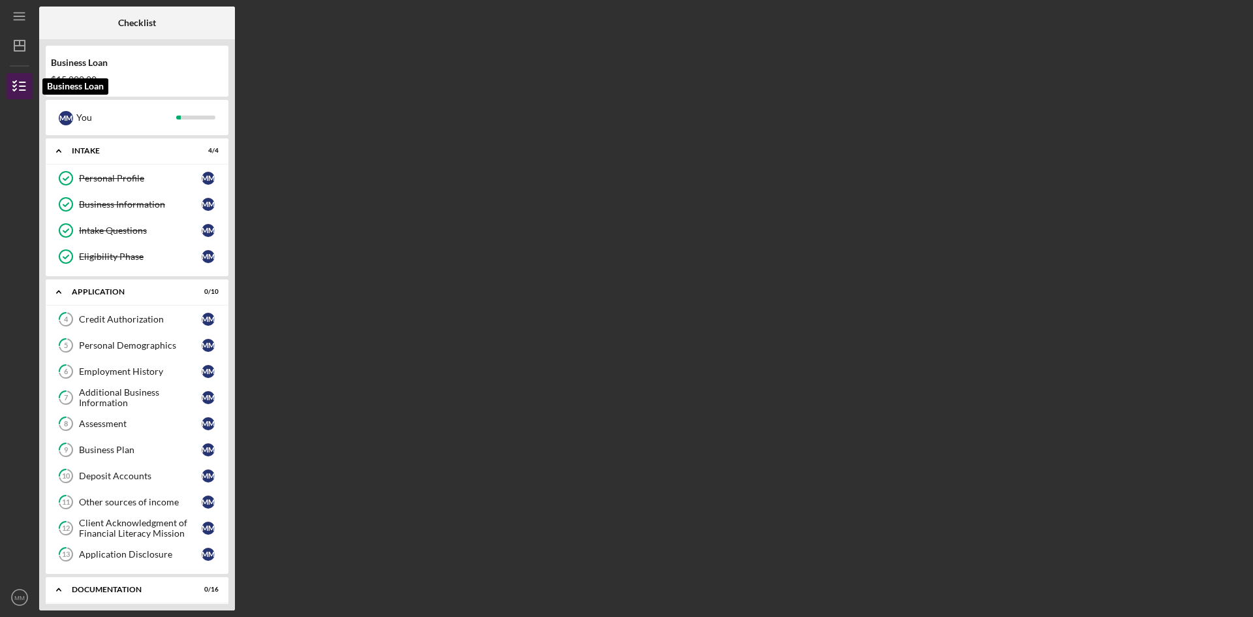
click at [10, 82] on icon "button" at bounding box center [19, 86] width 33 height 33
click at [20, 82] on line "button" at bounding box center [23, 82] width 6 height 0
click at [16, 10] on icon "Icon/Menu" at bounding box center [19, 16] width 29 height 29
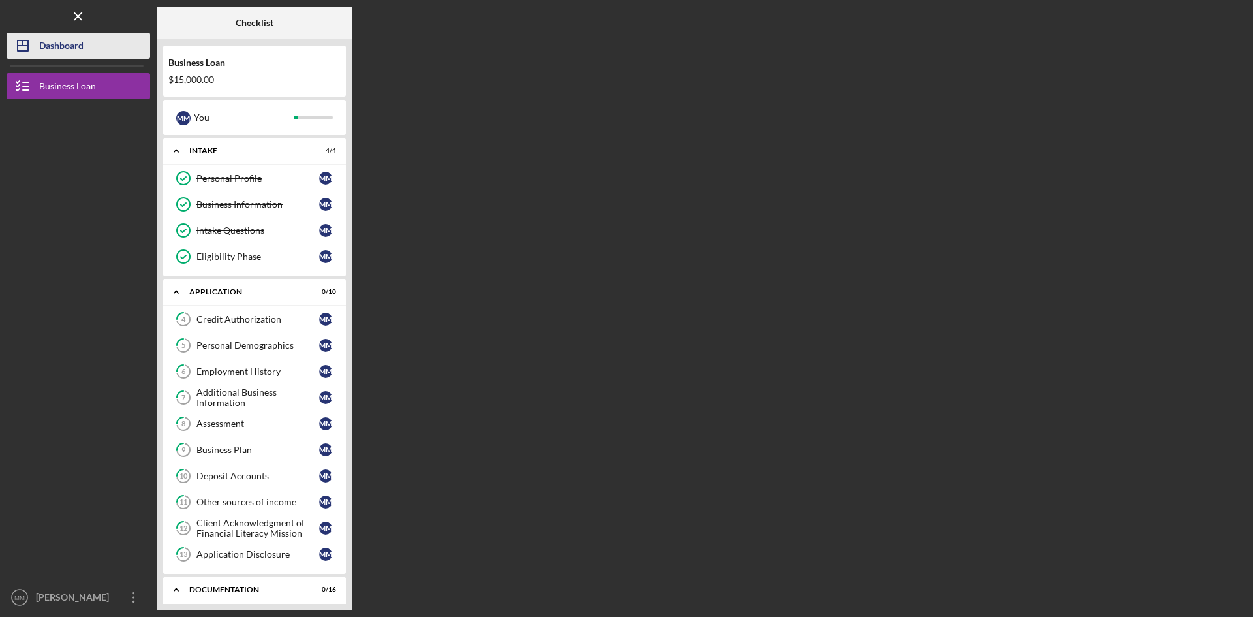
click at [68, 46] on div "Dashboard" at bounding box center [61, 47] width 44 height 29
